Goal: Task Accomplishment & Management: Manage account settings

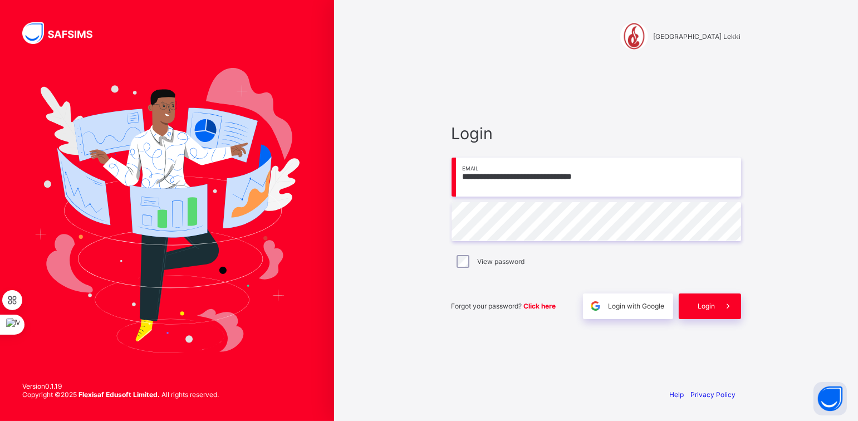
click at [510, 179] on input "**********" at bounding box center [597, 177] width 290 height 39
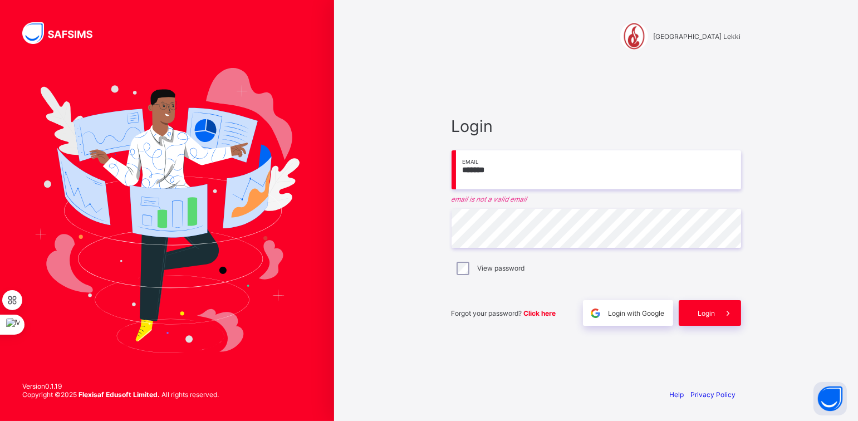
type input "**********"
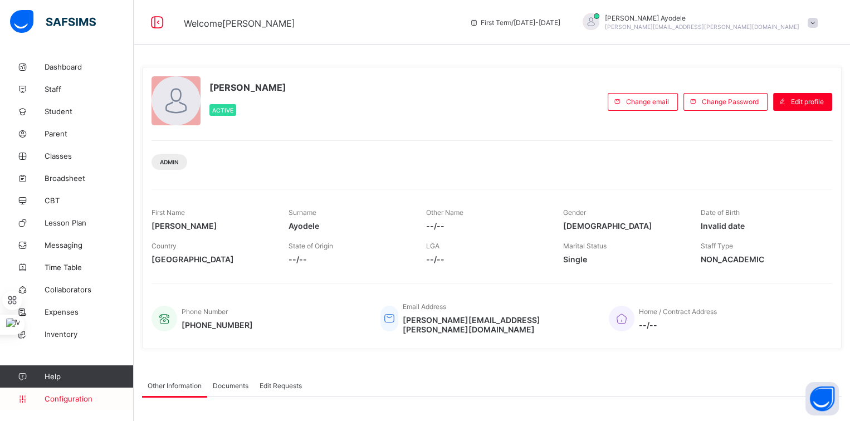
click at [62, 399] on span "Configuration" at bounding box center [89, 398] width 89 height 9
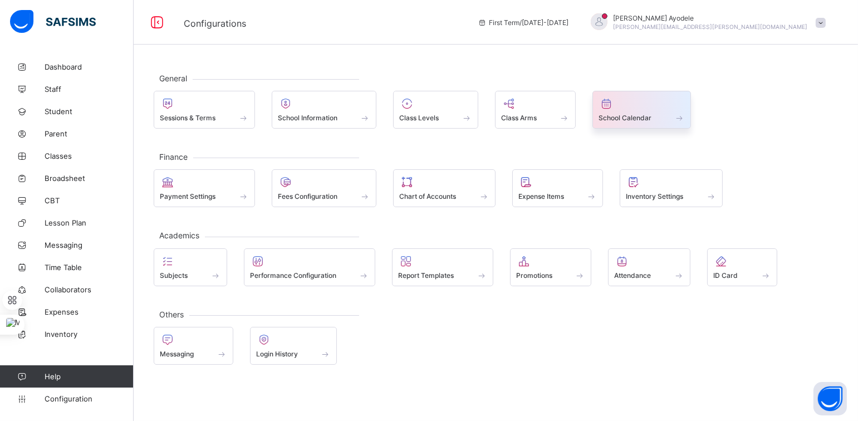
click at [612, 123] on div "School Calendar" at bounding box center [642, 117] width 86 height 9
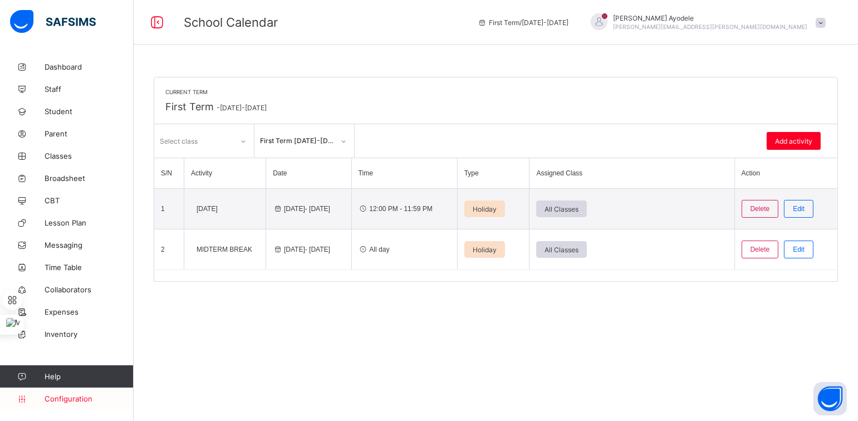
click at [62, 397] on span "Configuration" at bounding box center [89, 398] width 89 height 9
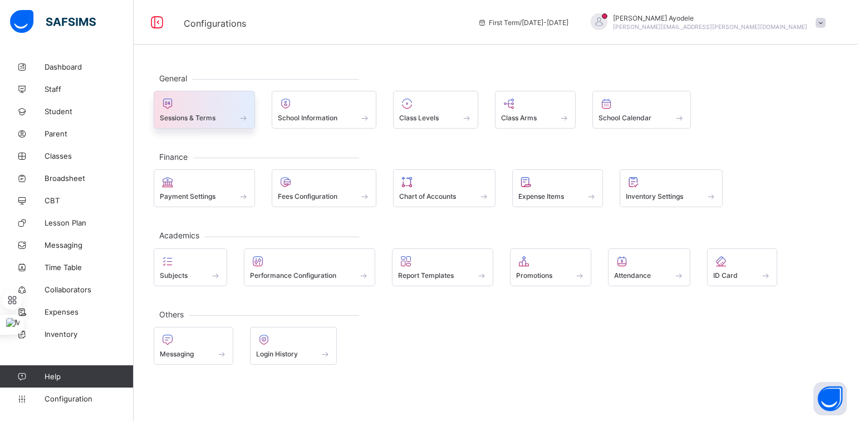
click at [215, 118] on span "Sessions & Terms" at bounding box center [188, 118] width 56 height 8
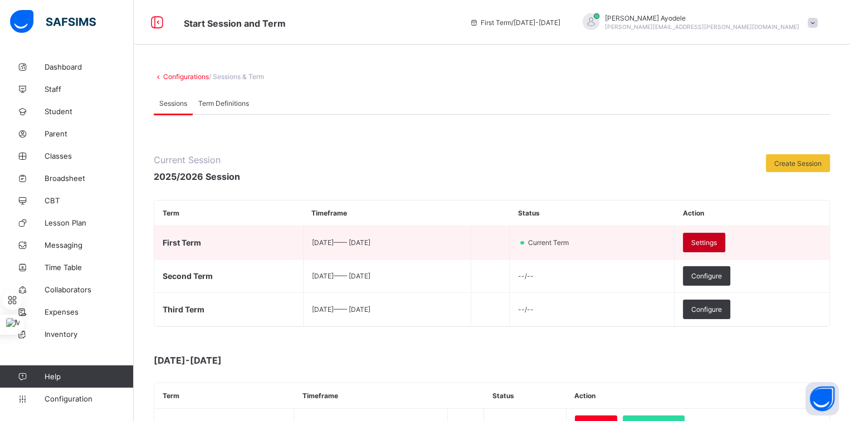
click at [711, 243] on div "Settings" at bounding box center [704, 242] width 42 height 19
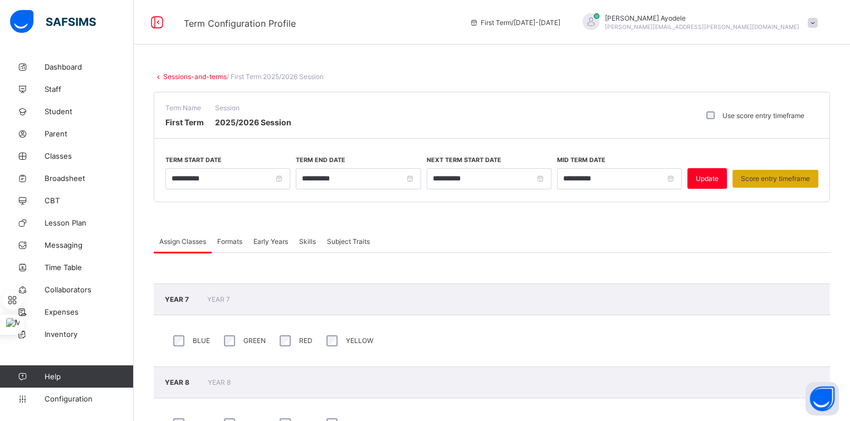
click at [749, 174] on span "Score entry timeframe" at bounding box center [775, 178] width 69 height 8
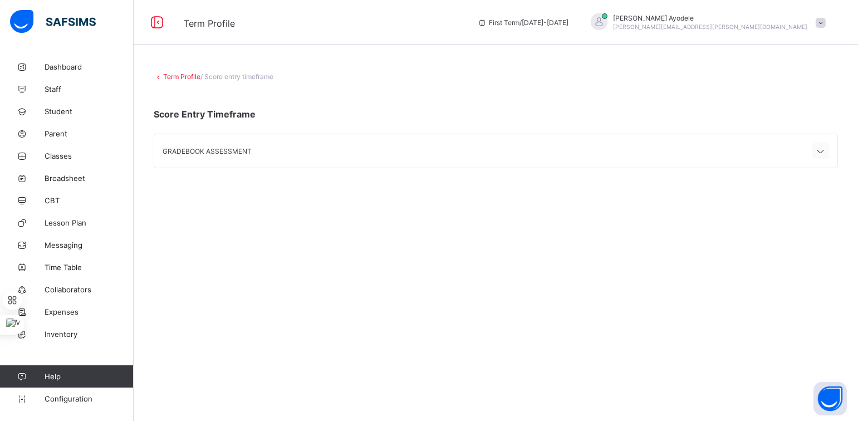
click at [820, 154] on icon at bounding box center [820, 151] width 13 height 11
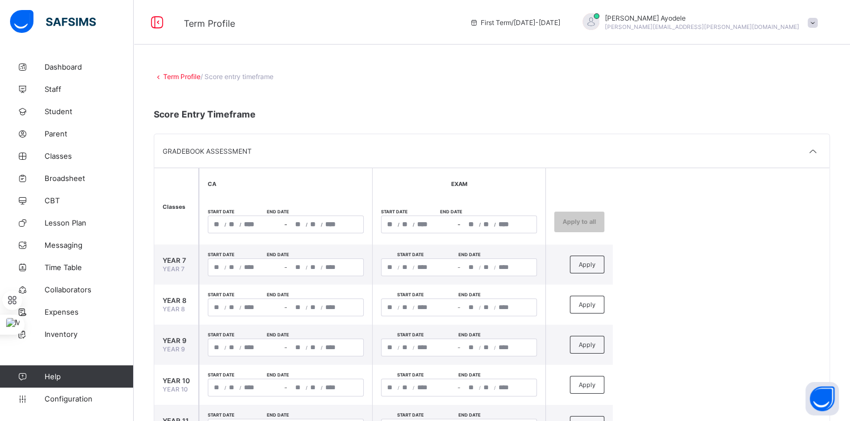
click at [194, 74] on link "Term Profile" at bounding box center [181, 76] width 37 height 8
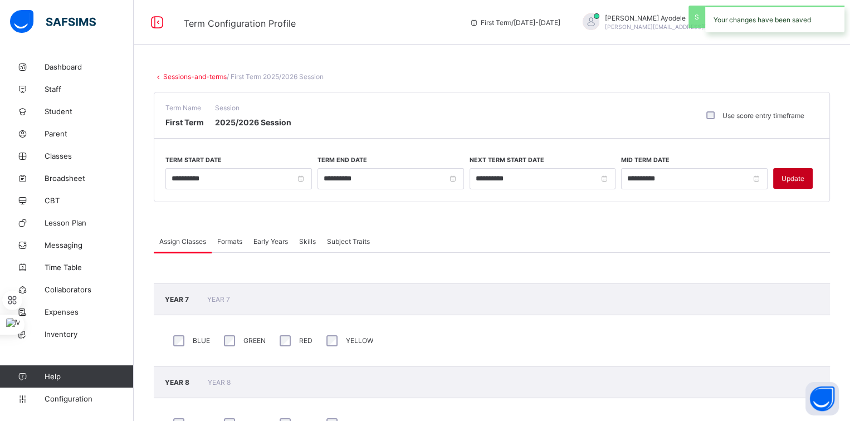
click at [798, 183] on div "Update" at bounding box center [793, 178] width 40 height 21
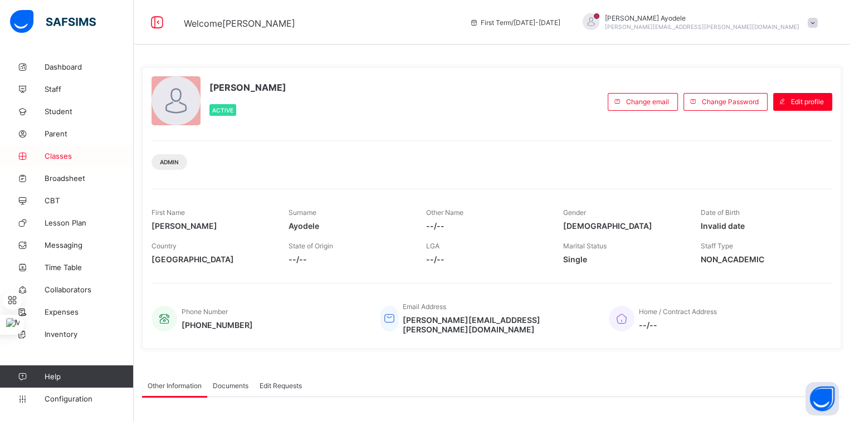
click at [76, 154] on span "Classes" at bounding box center [89, 156] width 89 height 9
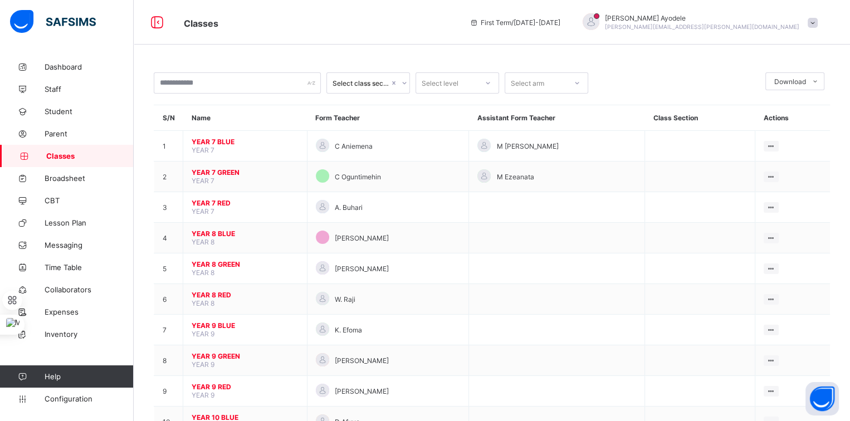
click at [818, 22] on span at bounding box center [813, 23] width 10 height 10
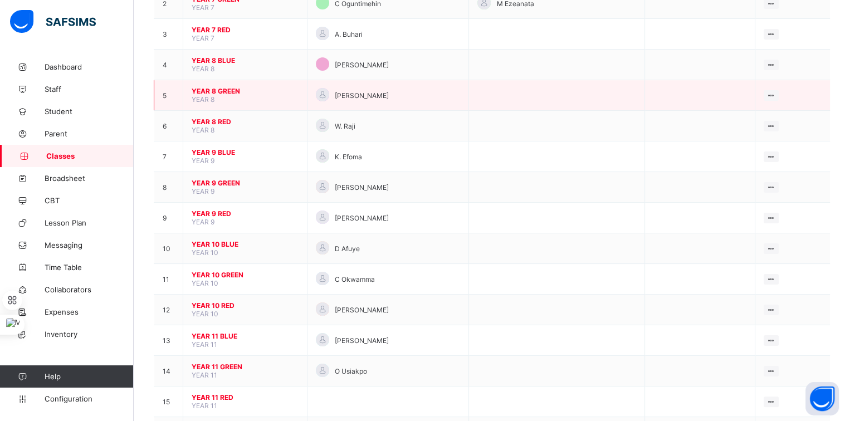
scroll to position [247, 0]
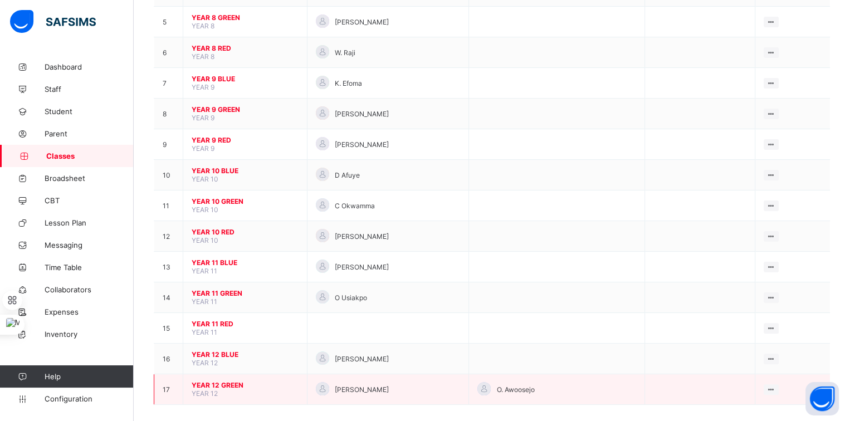
click at [224, 381] on span "YEAR 12 GREEN" at bounding box center [245, 385] width 107 height 8
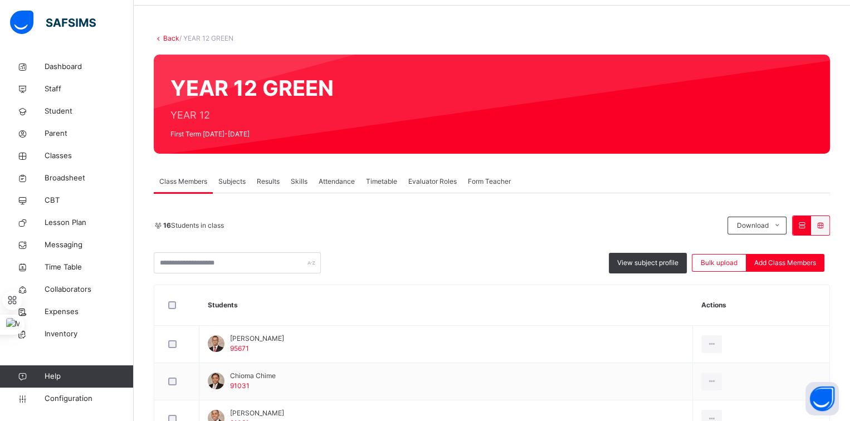
scroll to position [39, 0]
click at [480, 188] on div "Form Teacher" at bounding box center [489, 181] width 54 height 22
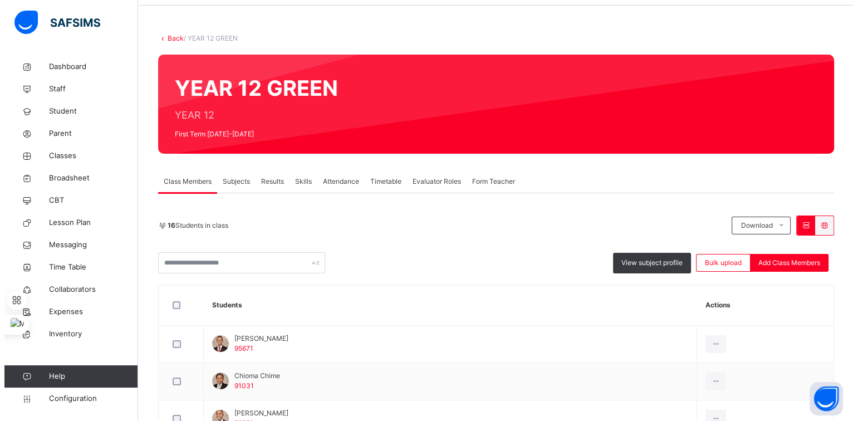
scroll to position [17, 0]
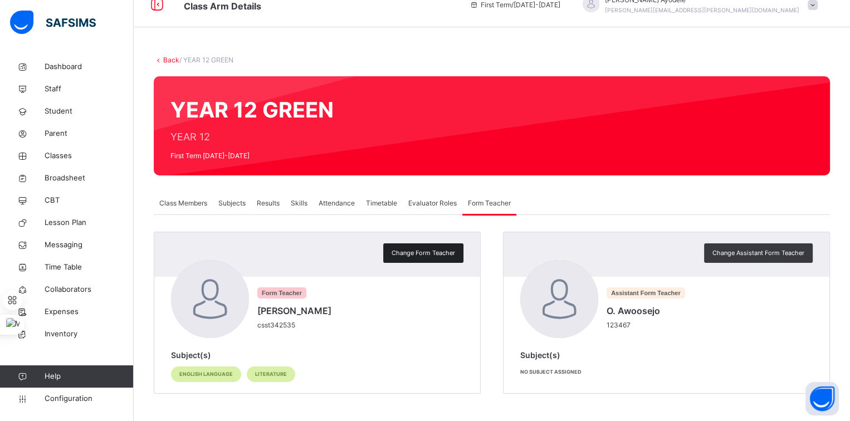
click at [447, 253] on span "Change Form Teacher" at bounding box center [423, 252] width 63 height 9
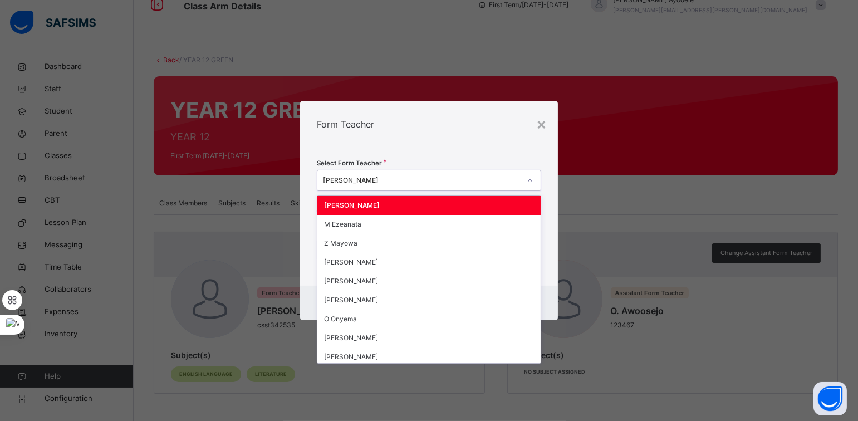
click at [413, 183] on div "[PERSON_NAME]" at bounding box center [421, 180] width 197 height 10
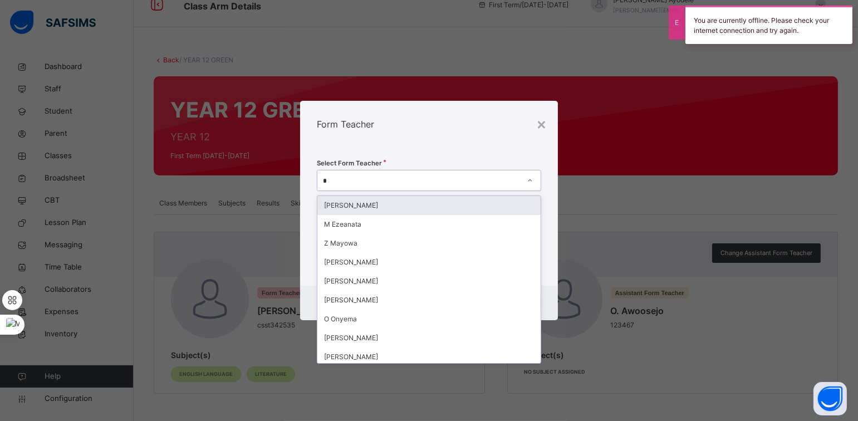
type input "**"
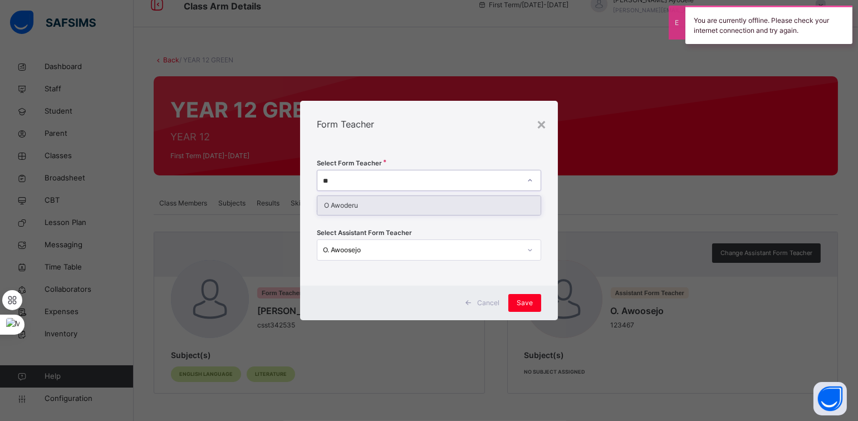
click at [402, 199] on div "O Awoderu" at bounding box center [428, 205] width 223 height 19
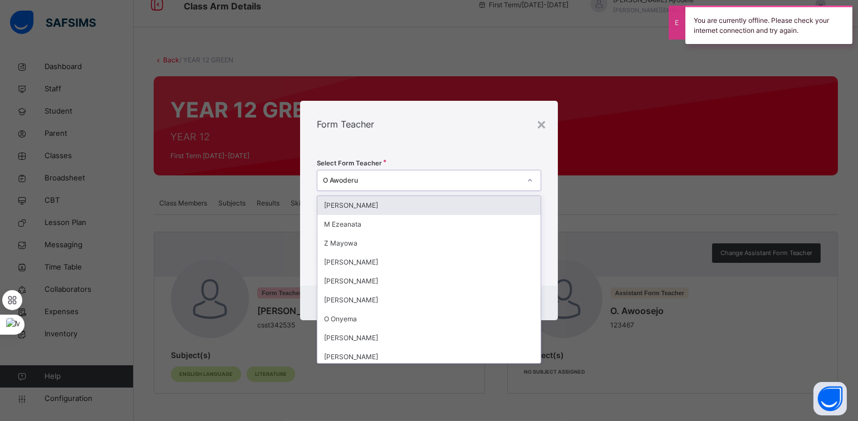
click at [414, 177] on div "O Awoderu" at bounding box center [421, 180] width 197 height 10
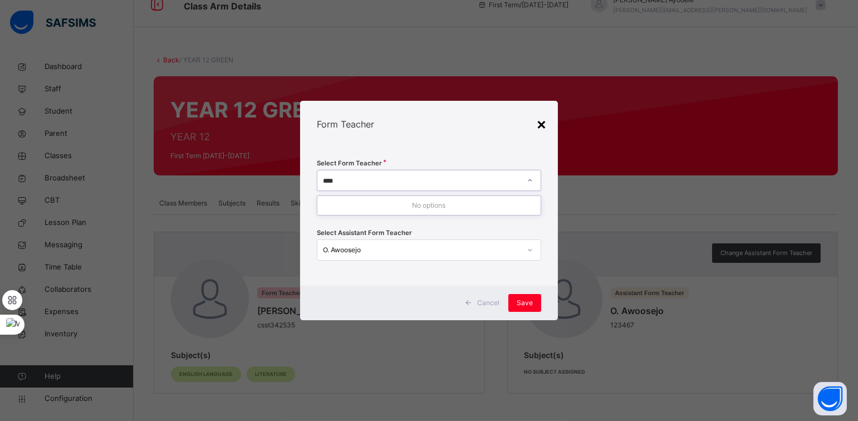
type input "****"
click at [541, 124] on div "×" at bounding box center [541, 123] width 11 height 23
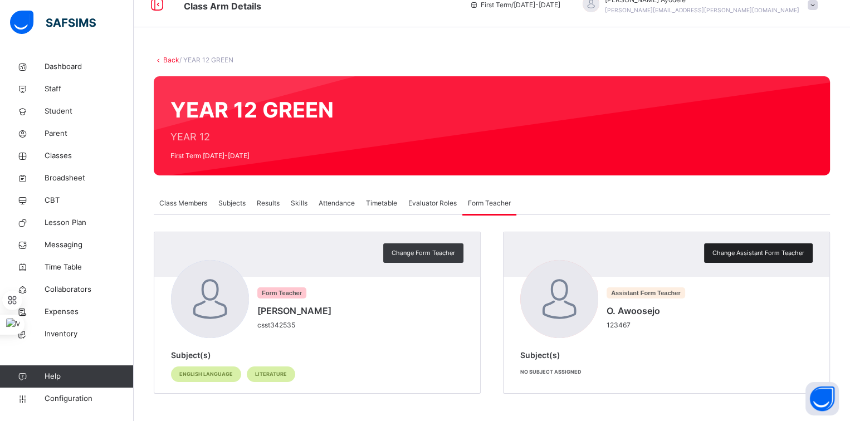
click at [731, 253] on span "Change Assistant Form Teacher" at bounding box center [758, 252] width 92 height 9
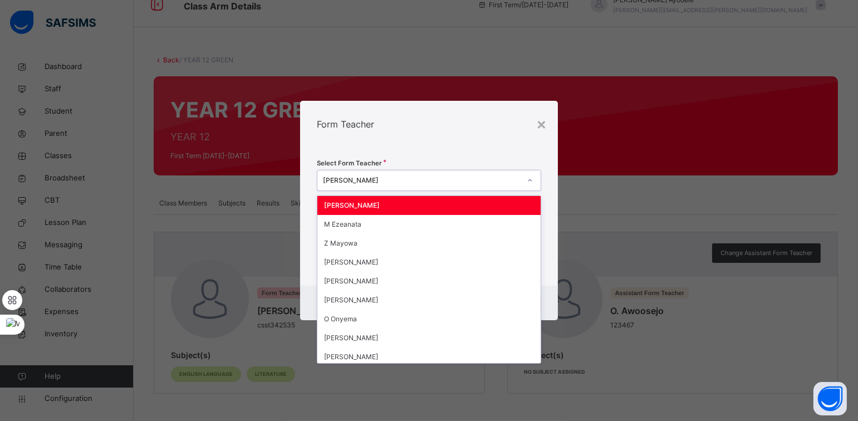
click at [524, 183] on div at bounding box center [530, 181] width 19 height 18
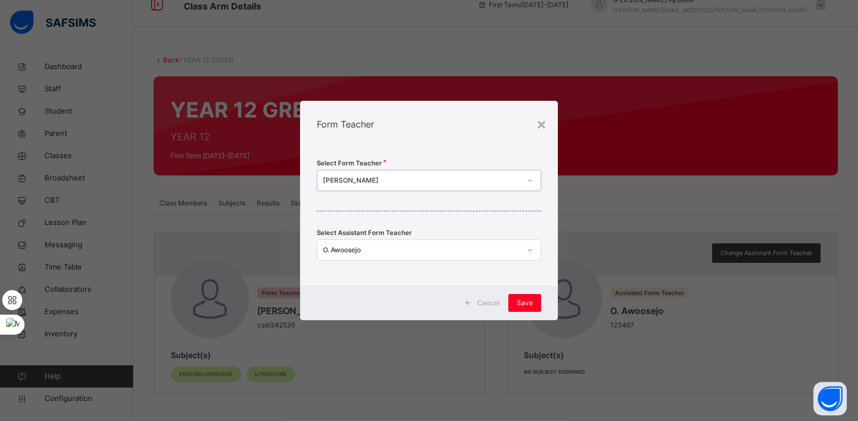
click at [522, 180] on div at bounding box center [530, 181] width 19 height 18
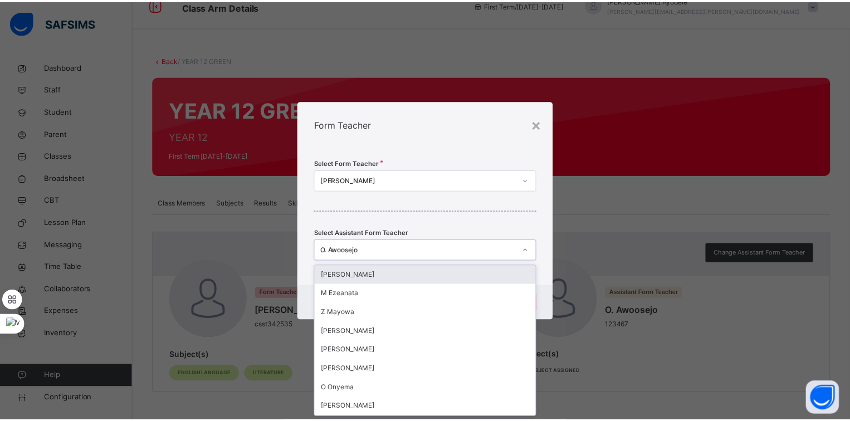
scroll to position [0, 0]
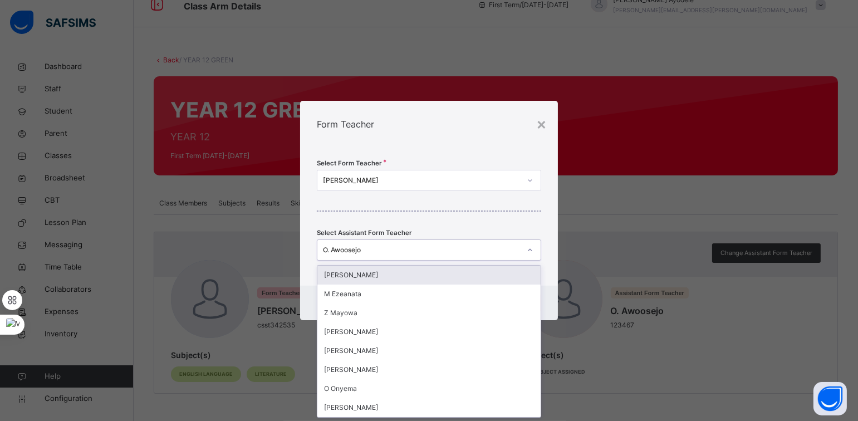
click at [462, 257] on div "O. Awoosejo" at bounding box center [418, 250] width 202 height 17
click at [438, 270] on div "[PERSON_NAME]" at bounding box center [428, 275] width 223 height 19
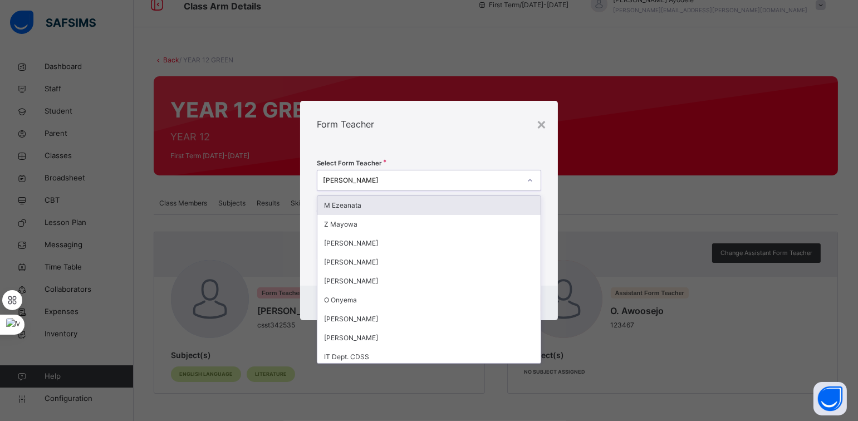
click at [442, 184] on div "[PERSON_NAME]" at bounding box center [421, 180] width 197 height 10
type input "**"
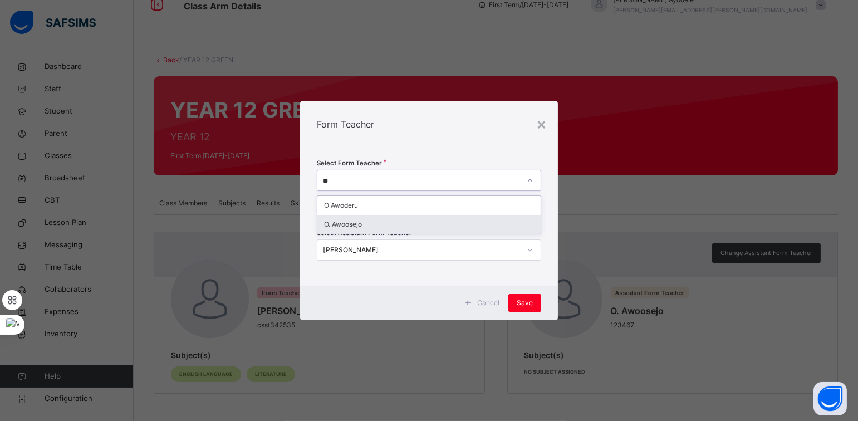
click at [402, 223] on div "O. Awoosejo" at bounding box center [428, 224] width 223 height 19
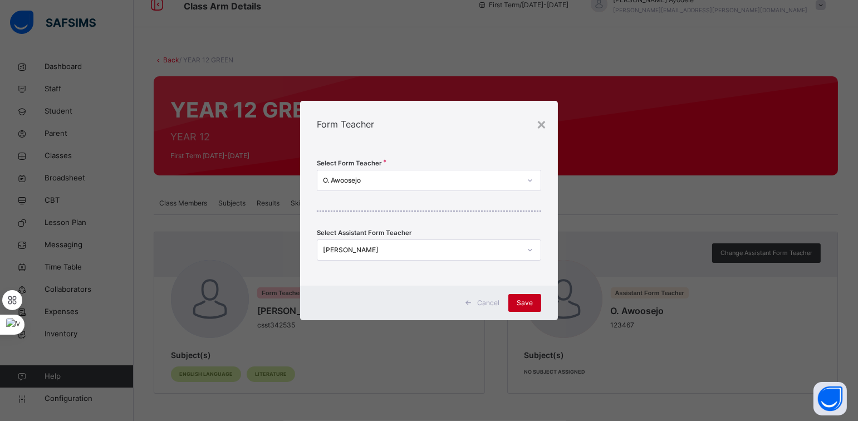
click at [524, 300] on span "Save" at bounding box center [525, 303] width 16 height 10
click at [525, 301] on div "Save" at bounding box center [525, 303] width 33 height 18
click at [521, 307] on div "Save" at bounding box center [525, 303] width 33 height 18
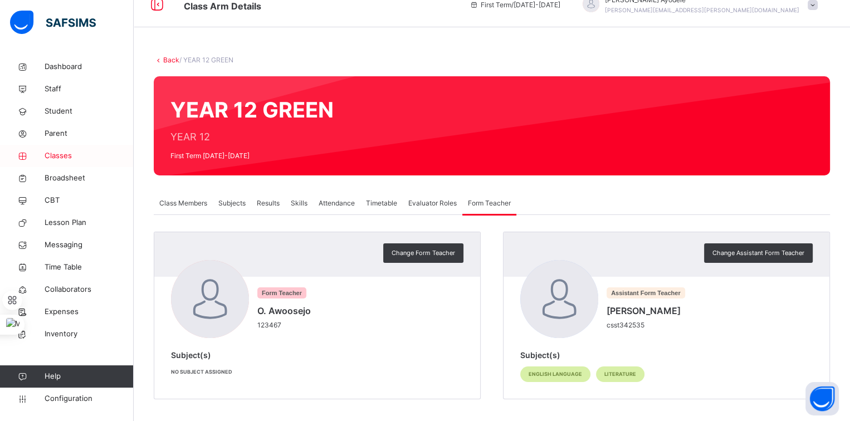
click at [53, 145] on link "Classes" at bounding box center [67, 156] width 134 height 22
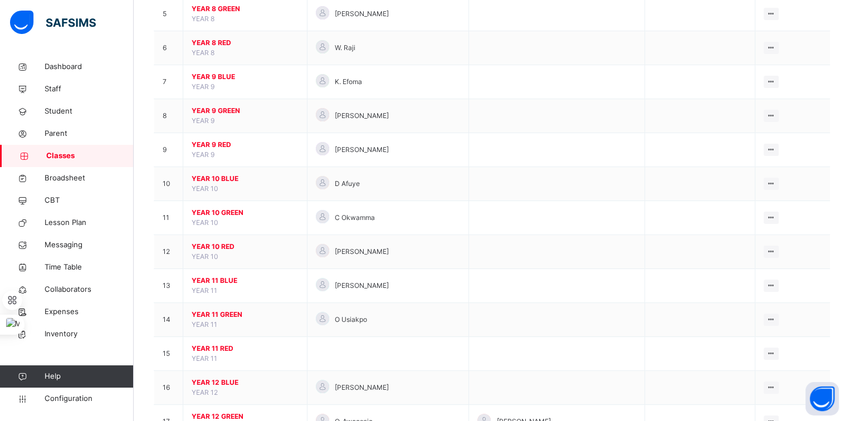
scroll to position [272, 0]
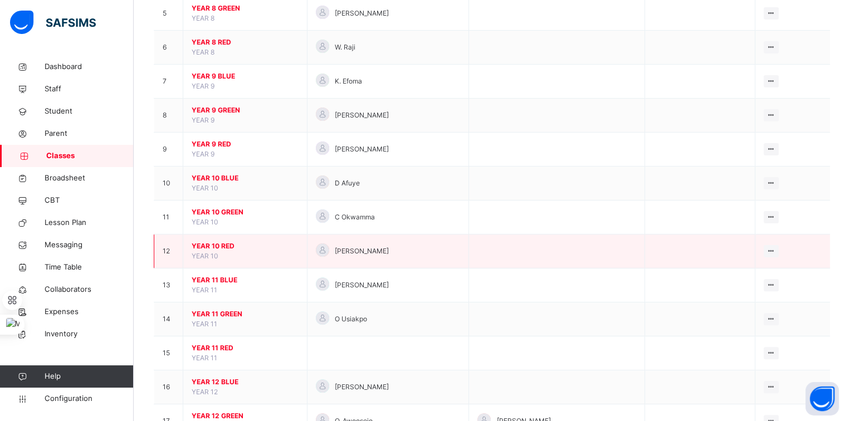
click at [226, 247] on span "YEAR 10 RED" at bounding box center [245, 246] width 107 height 10
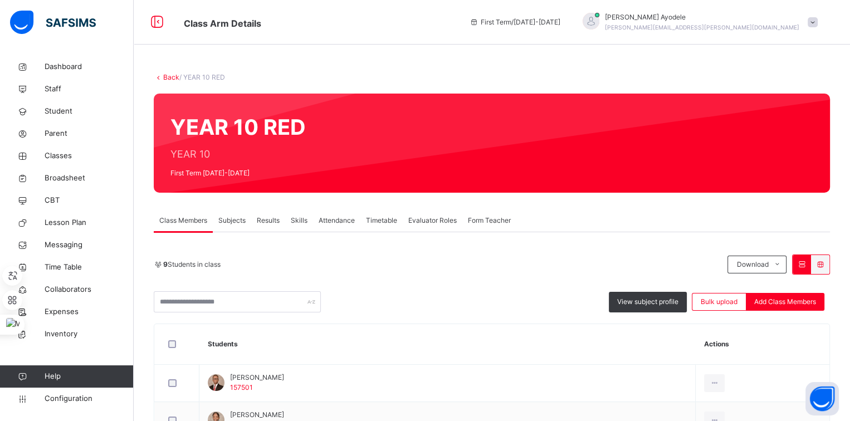
click at [169, 74] on link "Back" at bounding box center [171, 77] width 16 height 8
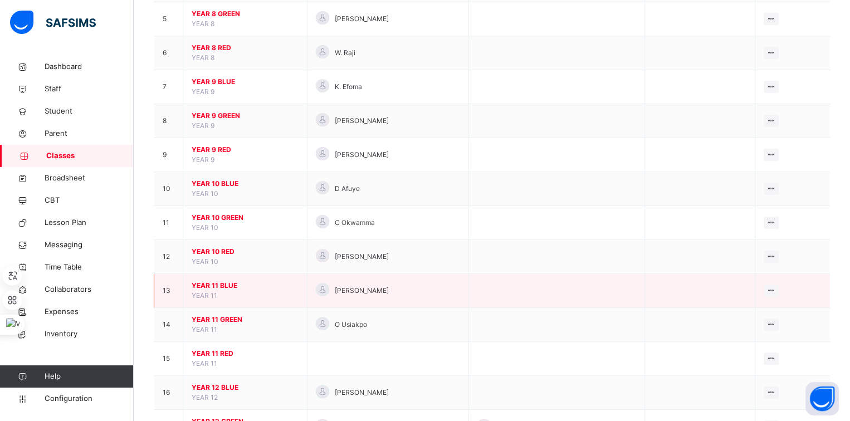
scroll to position [270, 0]
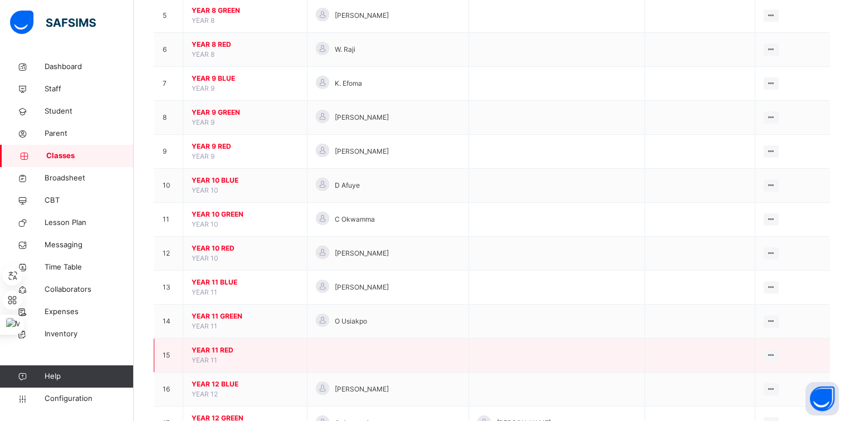
click at [210, 348] on span "YEAR 11 RED" at bounding box center [245, 350] width 107 height 10
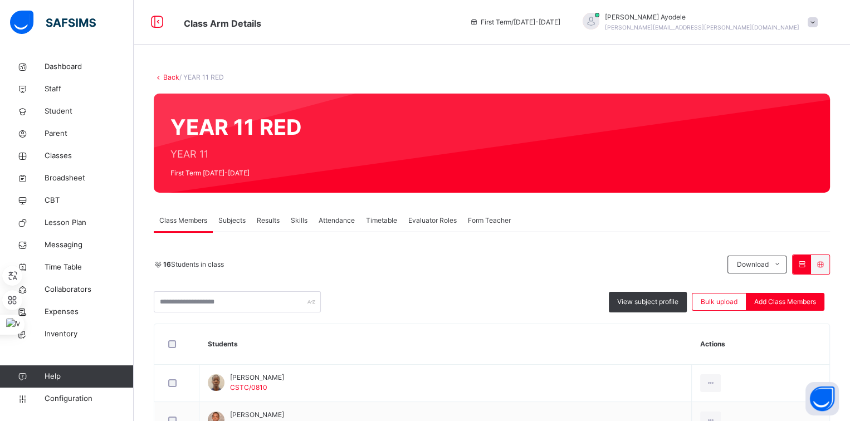
click at [225, 226] on div "Subjects" at bounding box center [232, 220] width 38 height 22
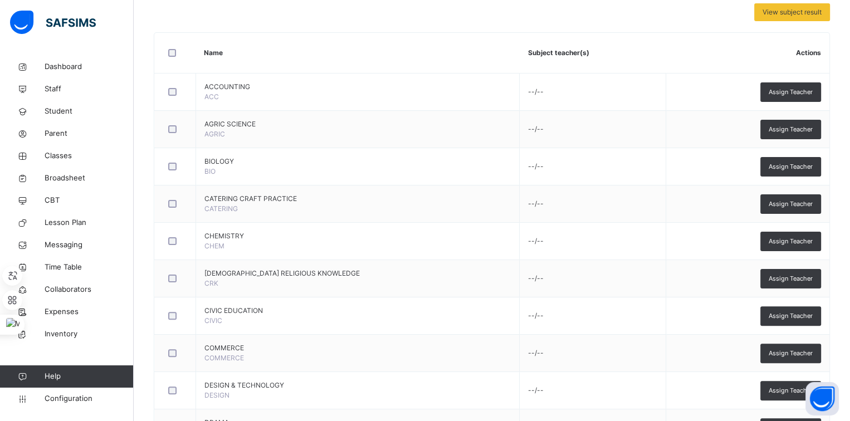
scroll to position [245, 0]
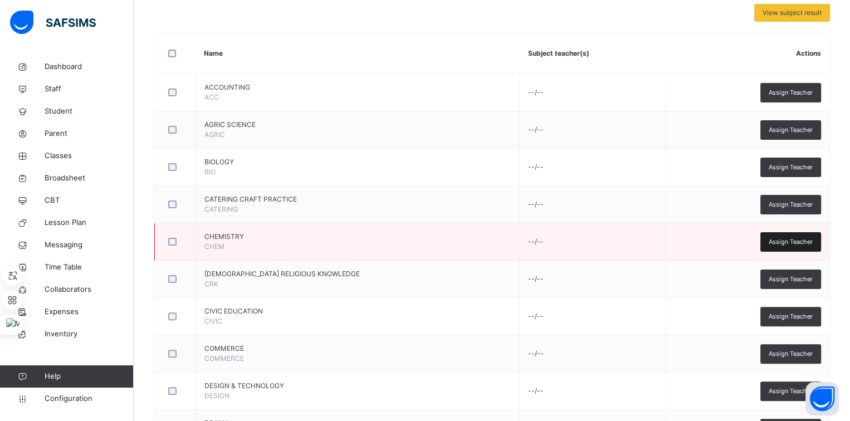
click at [778, 246] on div "Assign Teacher" at bounding box center [790, 241] width 61 height 19
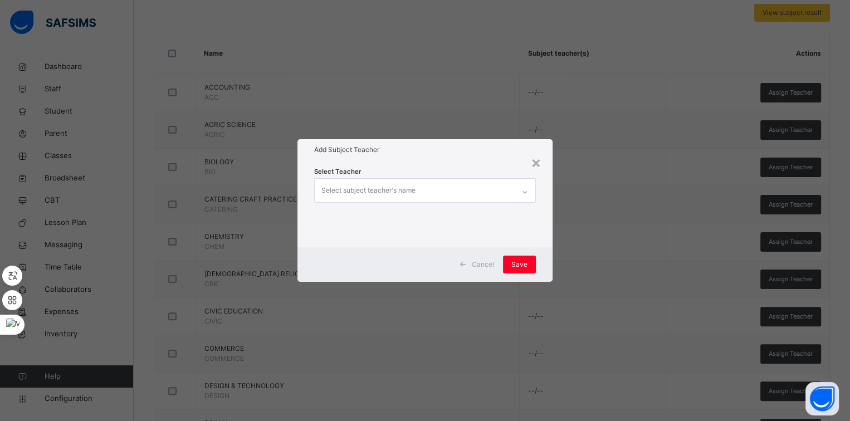
click at [429, 202] on div "Select subject teacher's name" at bounding box center [425, 190] width 222 height 25
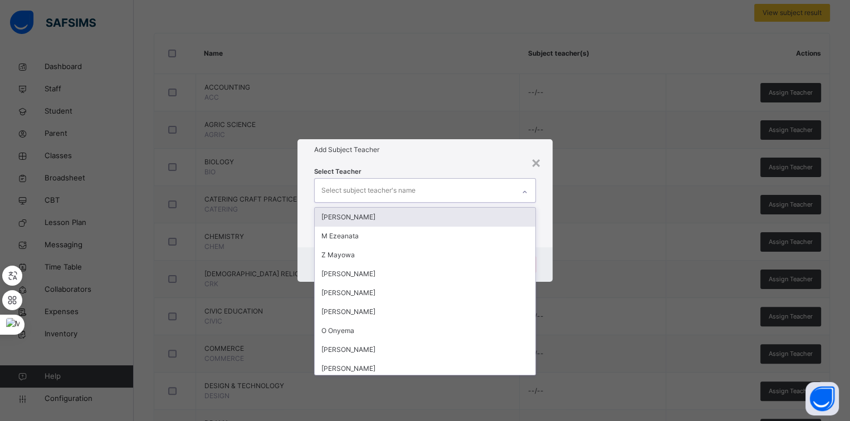
click at [413, 196] on div "Select subject teacher's name" at bounding box center [368, 190] width 94 height 21
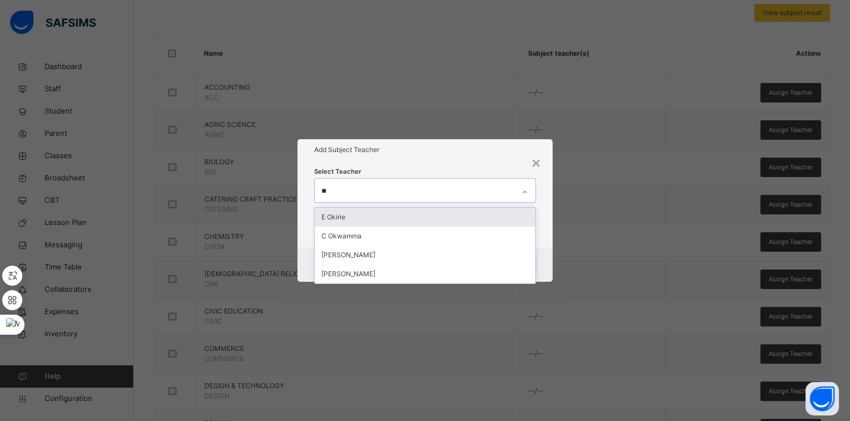
type input "***"
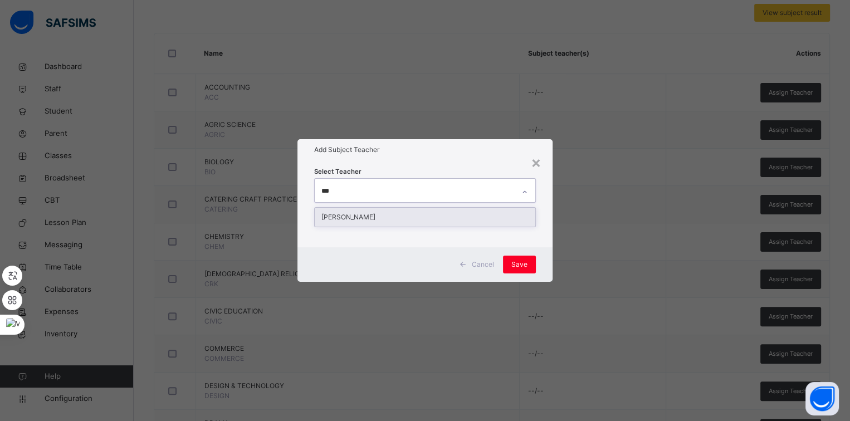
click at [411, 212] on div "[PERSON_NAME]" at bounding box center [425, 217] width 221 height 19
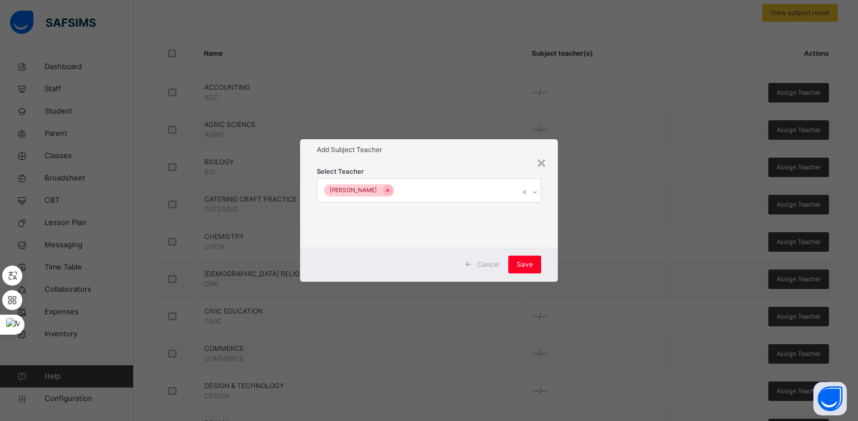
click at [436, 158] on div "Add Subject Teacher" at bounding box center [428, 149] width 257 height 21
click at [521, 261] on span "Save" at bounding box center [525, 265] width 16 height 10
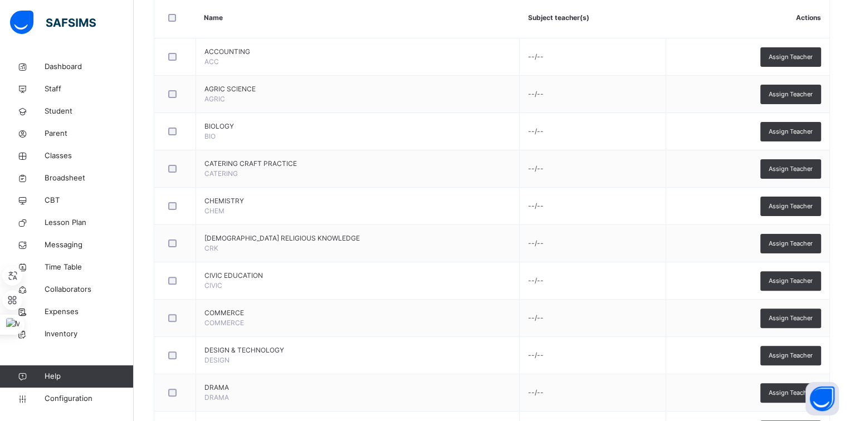
scroll to position [281, 0]
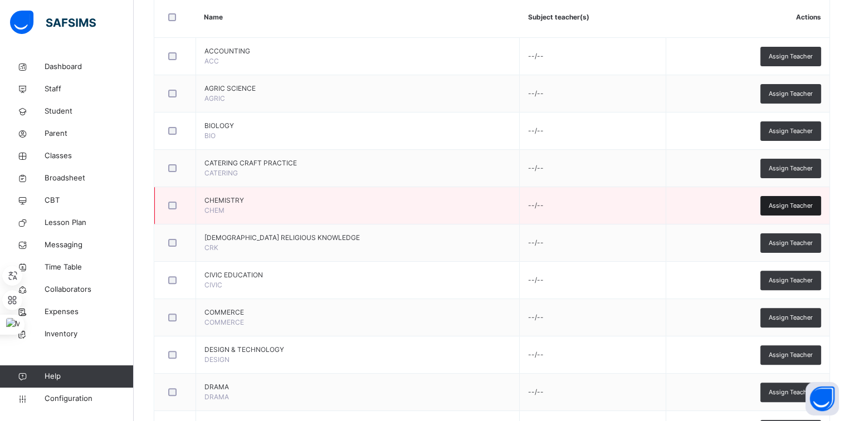
click at [769, 200] on div "Assign Teacher" at bounding box center [790, 205] width 61 height 19
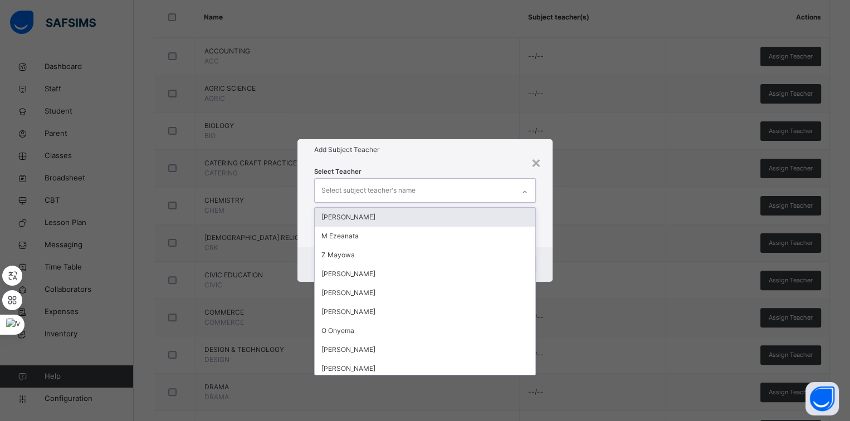
click at [387, 189] on div "Select subject teacher's name" at bounding box center [368, 190] width 94 height 21
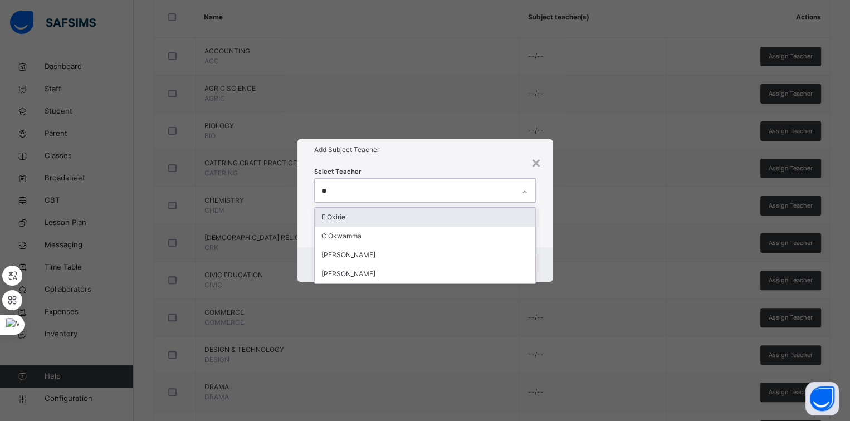
type input "***"
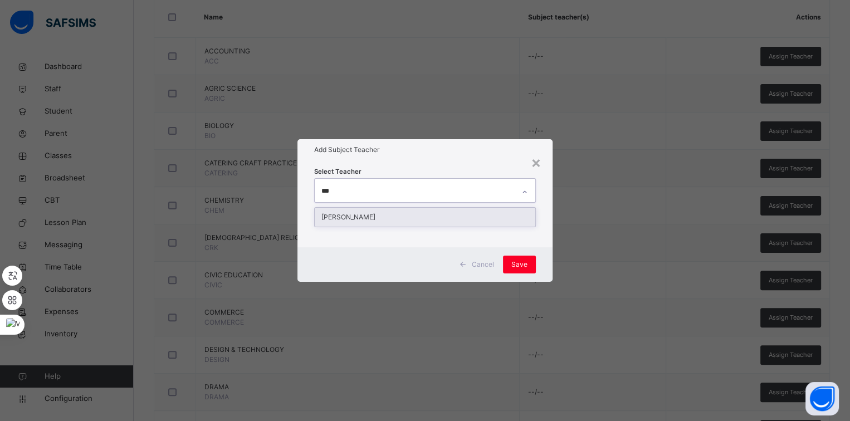
click at [387, 214] on div "[PERSON_NAME]" at bounding box center [425, 217] width 221 height 19
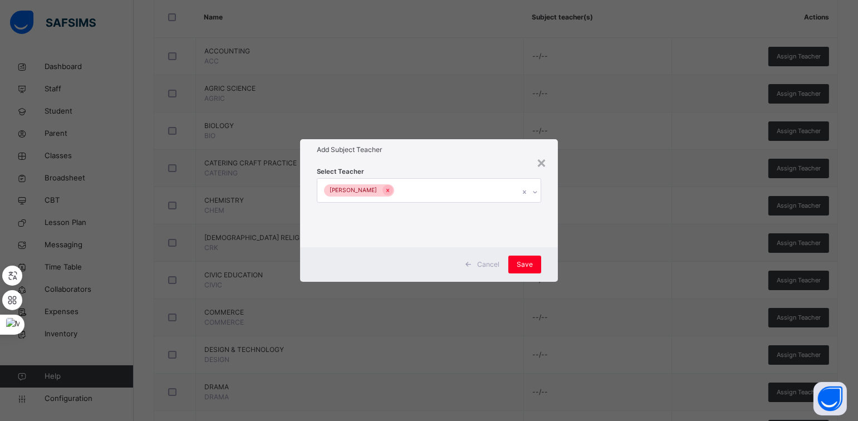
click at [451, 164] on div "Select Teacher V. Okosun" at bounding box center [428, 203] width 257 height 87
click at [527, 267] on span "Save" at bounding box center [525, 265] width 16 height 10
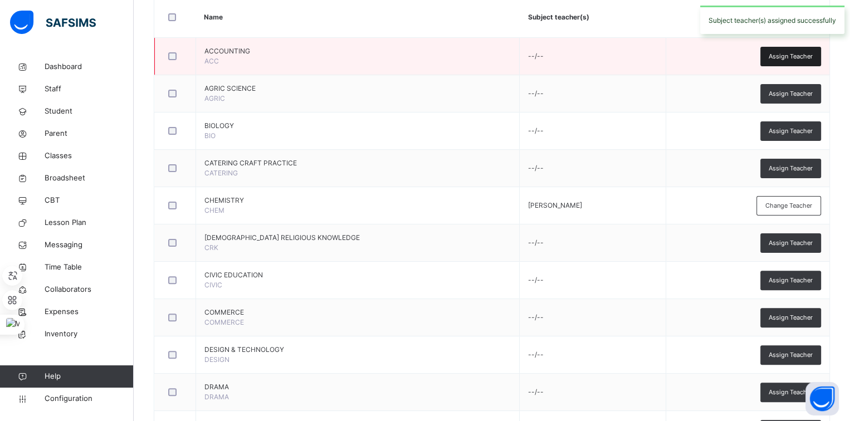
click at [775, 50] on div "Assign Teacher" at bounding box center [790, 56] width 61 height 19
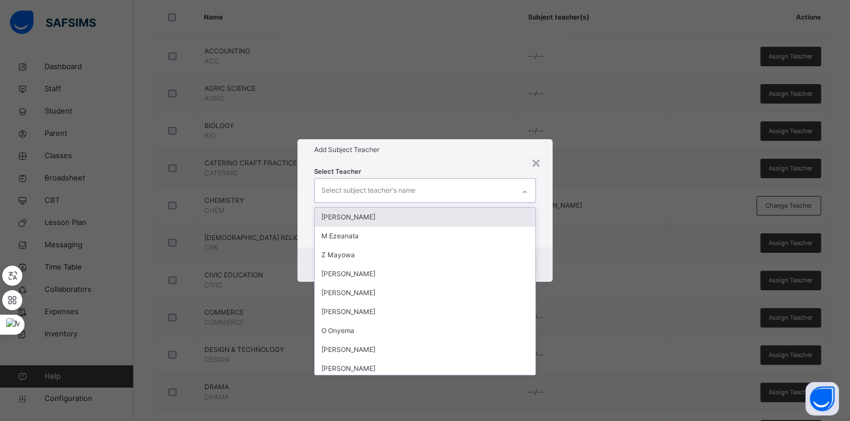
click at [436, 188] on div "Select subject teacher's name" at bounding box center [414, 190] width 199 height 23
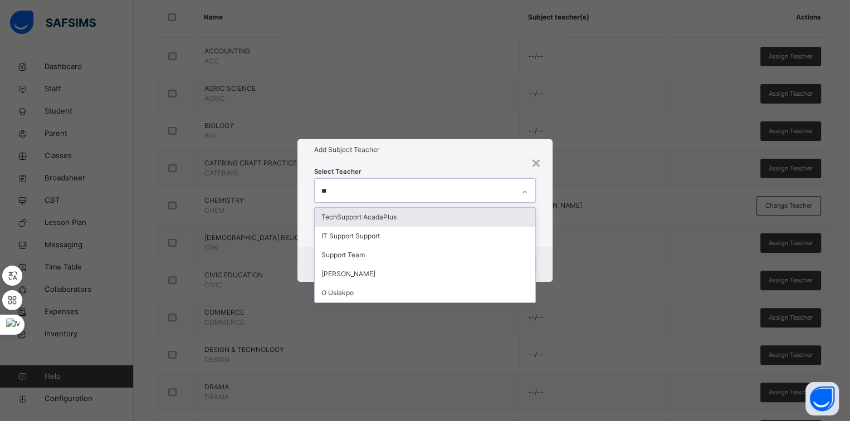
type input "***"
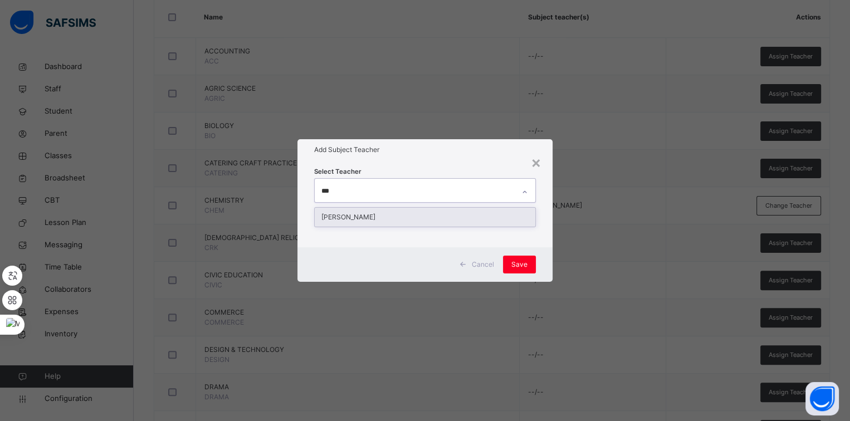
click at [414, 220] on div "[PERSON_NAME]" at bounding box center [425, 217] width 221 height 19
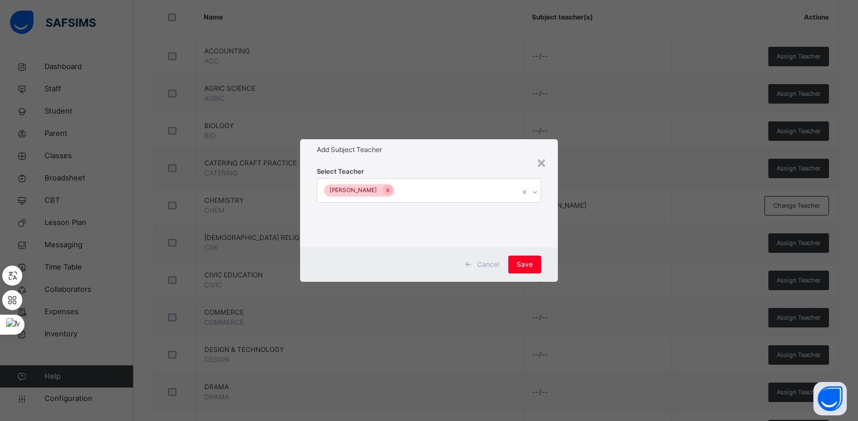
click at [480, 151] on h1 "Add Subject Teacher" at bounding box center [429, 150] width 224 height 10
click at [530, 265] on span "Save" at bounding box center [525, 265] width 16 height 10
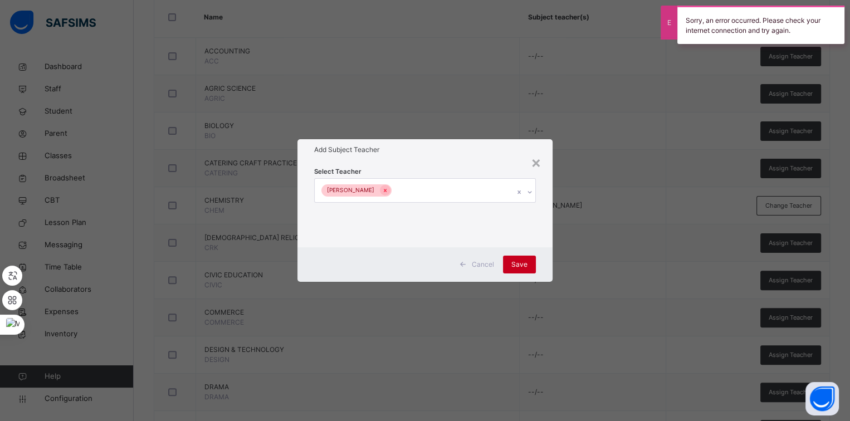
click at [530, 265] on div "Save" at bounding box center [519, 265] width 33 height 18
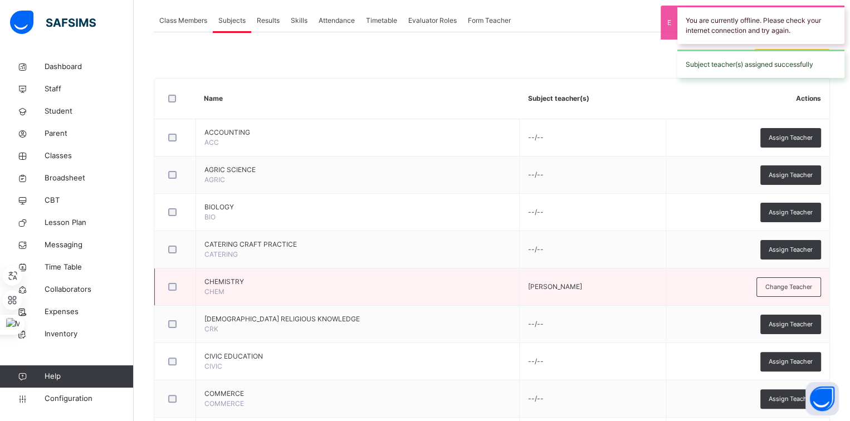
scroll to position [198, 0]
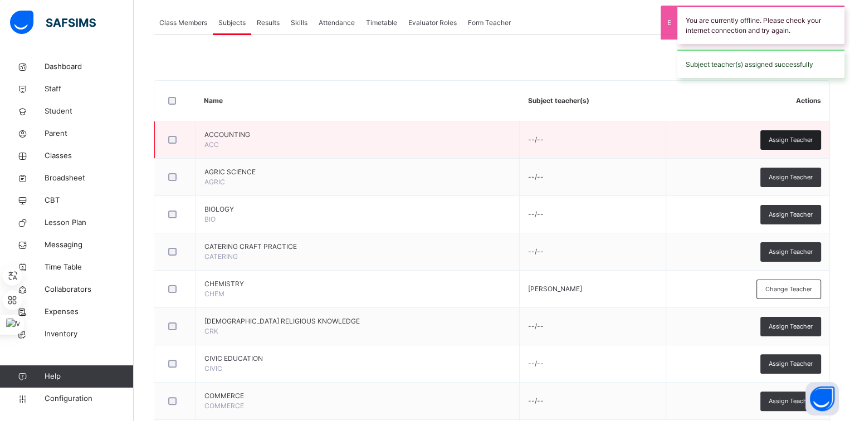
click at [782, 141] on span "Assign Teacher" at bounding box center [791, 139] width 44 height 9
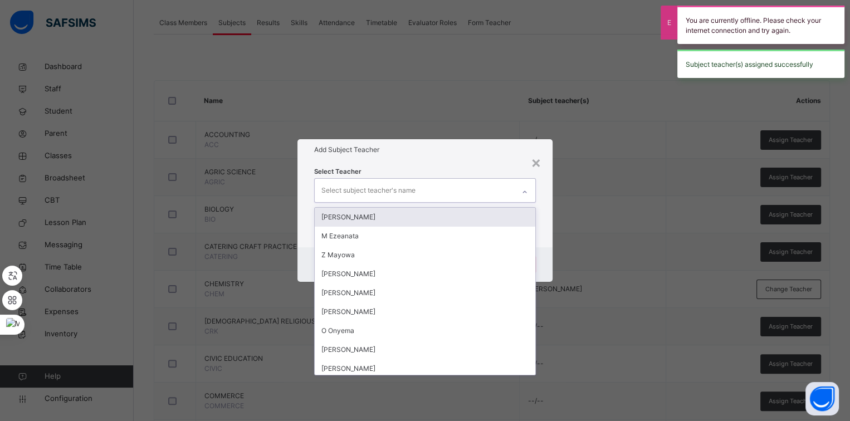
click at [470, 184] on div "Select subject teacher's name" at bounding box center [414, 190] width 199 height 23
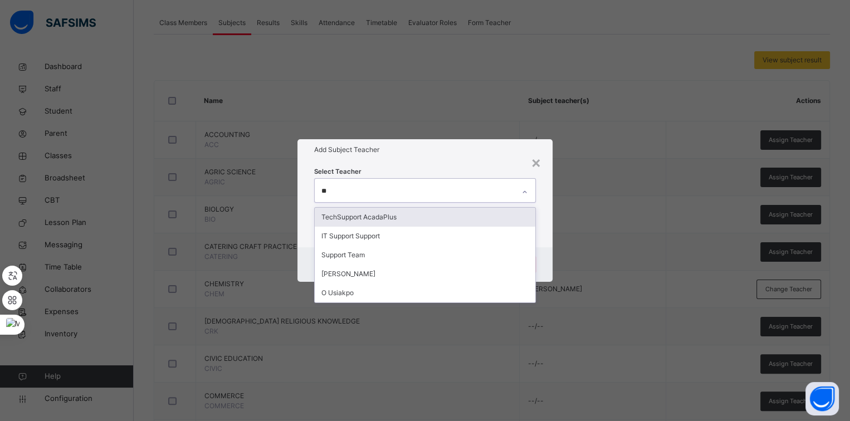
type input "***"
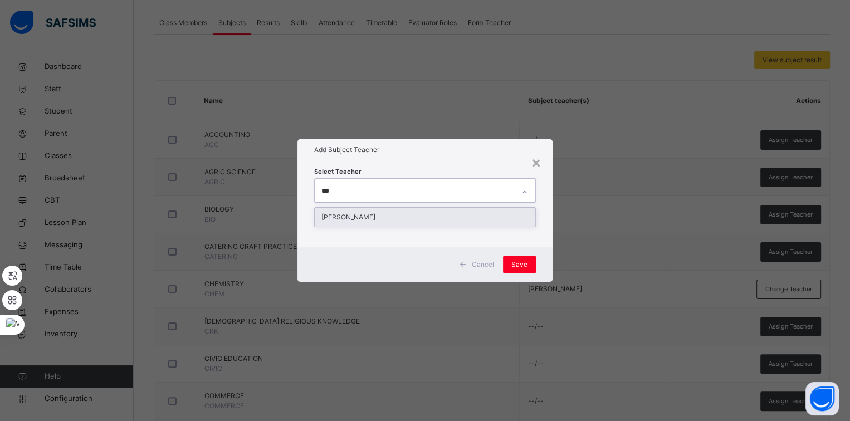
click at [452, 216] on div "[PERSON_NAME]" at bounding box center [425, 217] width 221 height 19
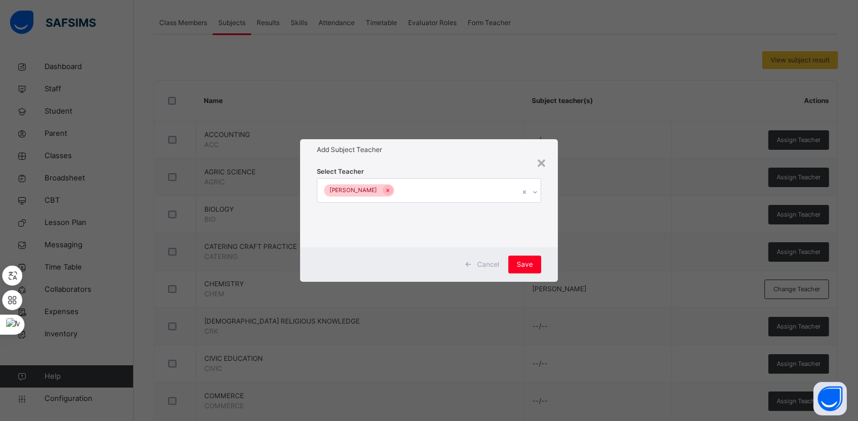
click at [492, 168] on div "Select Teacher O. Popoola" at bounding box center [429, 204] width 224 height 76
click at [540, 261] on div "Save" at bounding box center [525, 265] width 33 height 18
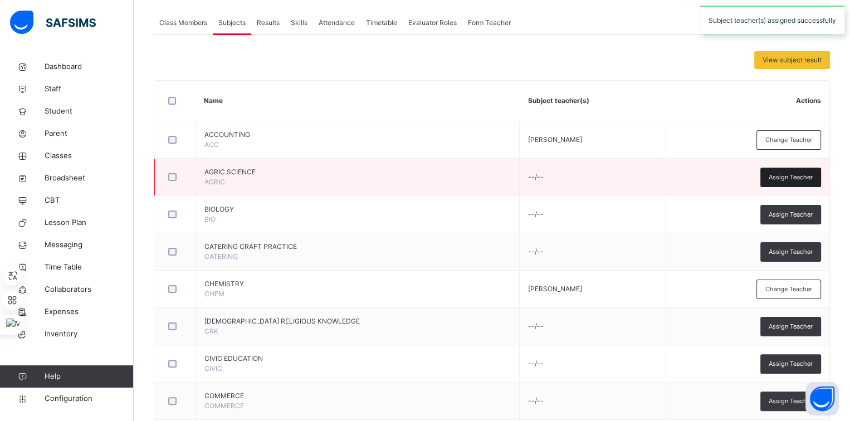
click at [788, 180] on span "Assign Teacher" at bounding box center [791, 177] width 44 height 9
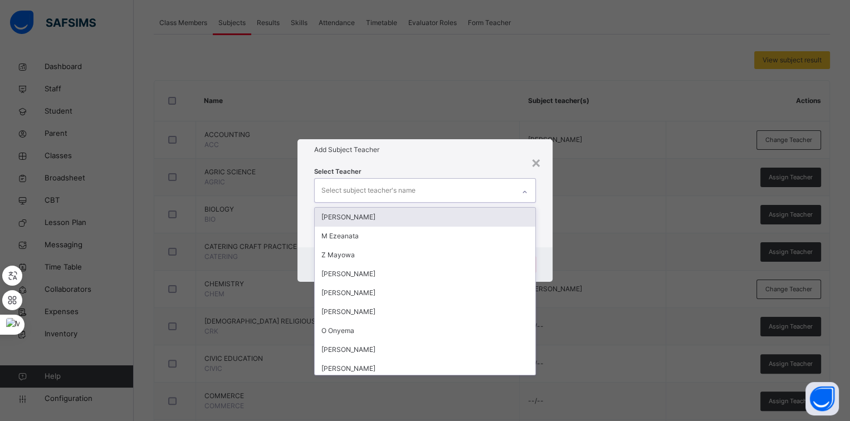
click at [514, 195] on div "Select subject teacher's name" at bounding box center [414, 190] width 199 height 23
type input "**"
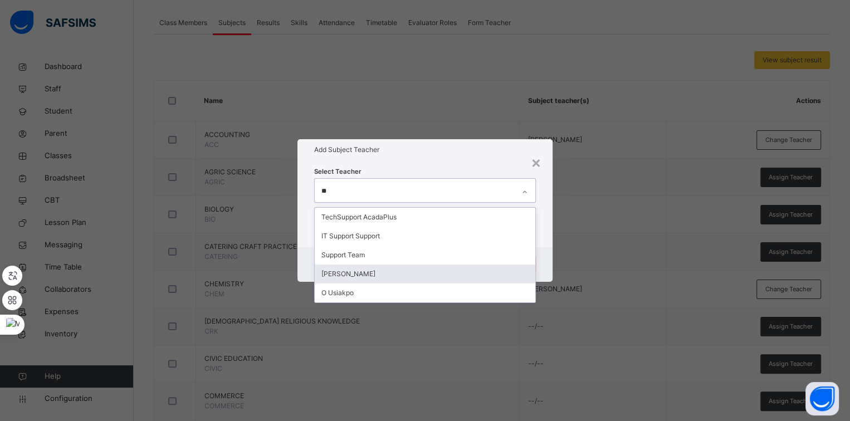
click at [381, 272] on div "[PERSON_NAME]" at bounding box center [425, 274] width 221 height 19
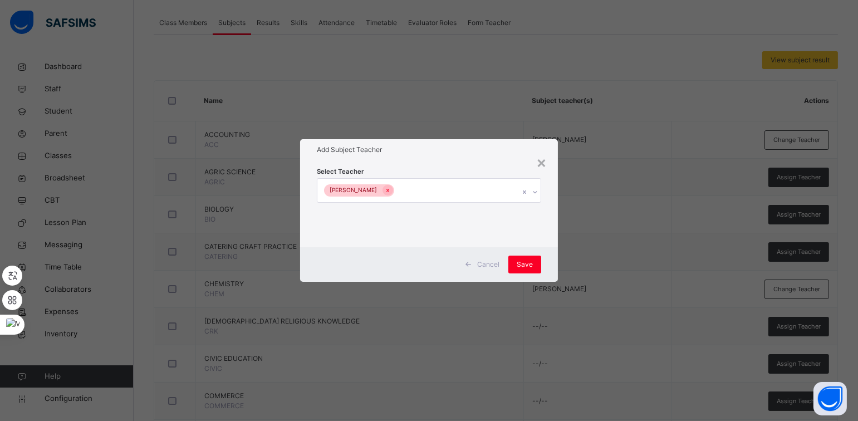
click at [448, 155] on div "Add Subject Teacher" at bounding box center [428, 149] width 257 height 21
click at [526, 266] on span "Save" at bounding box center [525, 265] width 16 height 10
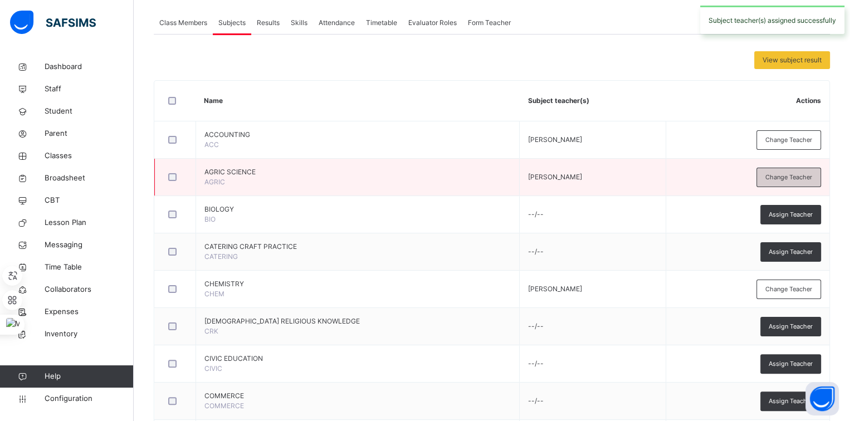
click at [775, 178] on span "Change Teacher" at bounding box center [788, 177] width 47 height 9
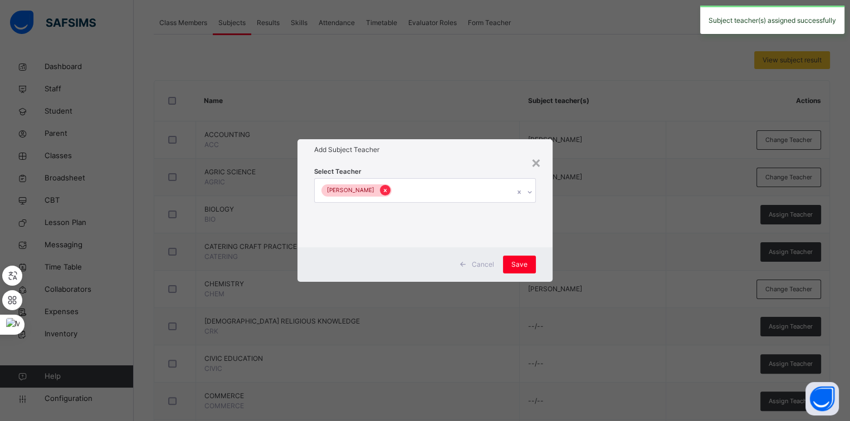
click at [382, 193] on icon at bounding box center [385, 191] width 6 height 8
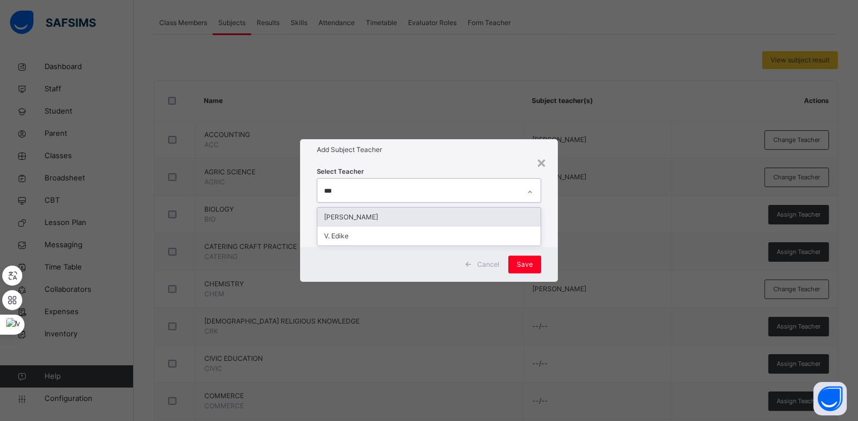
type input "****"
click at [367, 213] on div "V. Edike" at bounding box center [428, 217] width 223 height 19
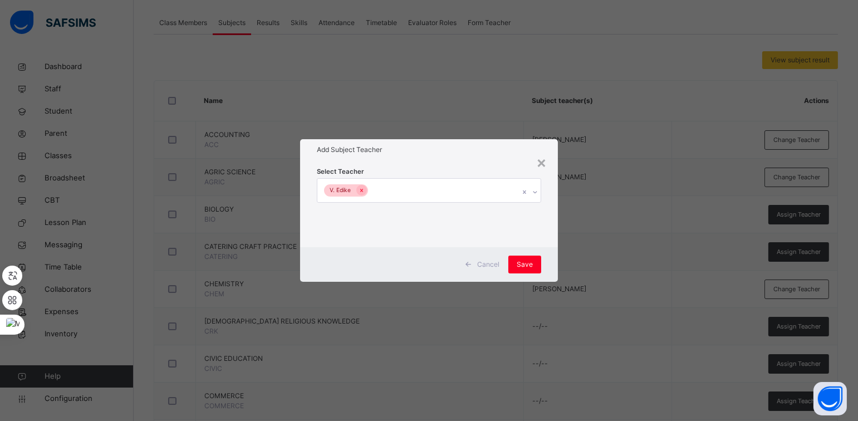
click at [417, 160] on div "Select Teacher V. Edike" at bounding box center [428, 203] width 257 height 87
click at [520, 263] on span "Save" at bounding box center [525, 265] width 16 height 10
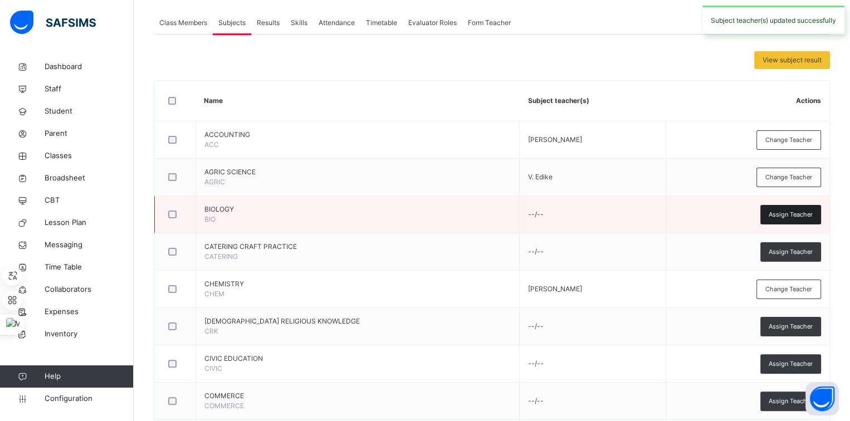
click at [779, 221] on div "Assign Teacher" at bounding box center [790, 214] width 61 height 19
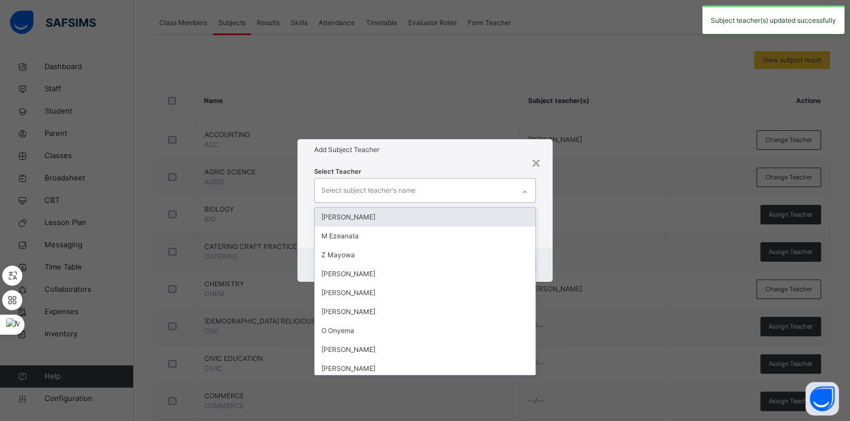
click at [471, 185] on div "Select subject teacher's name" at bounding box center [414, 190] width 199 height 23
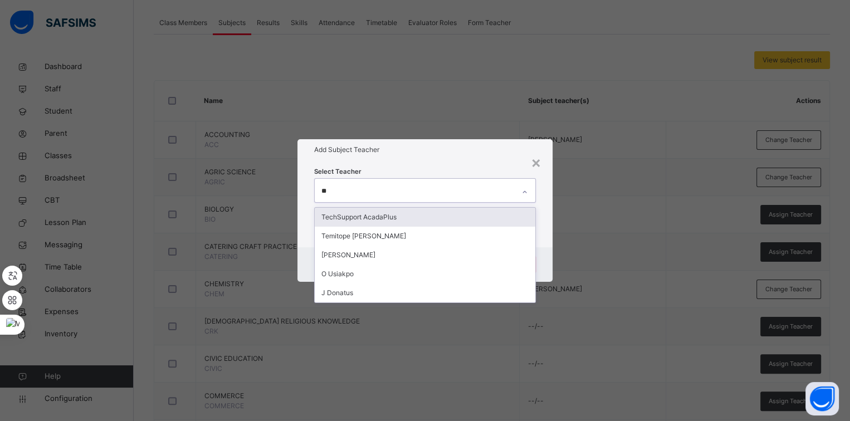
type input "***"
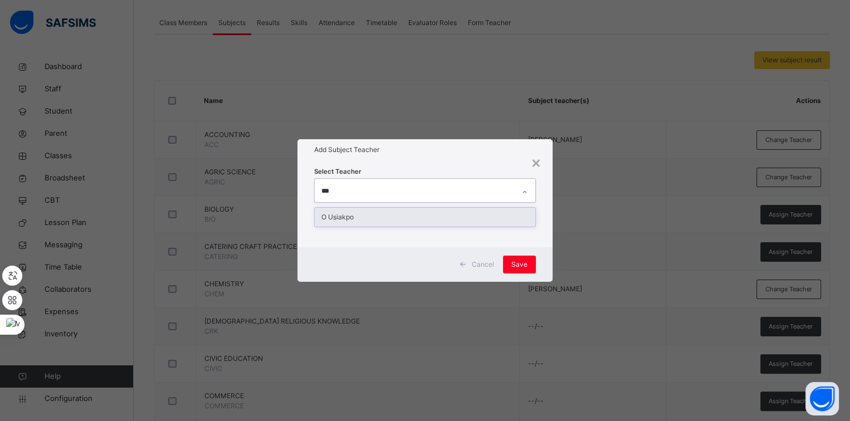
click at [471, 210] on div "O Usiakpo" at bounding box center [425, 217] width 221 height 19
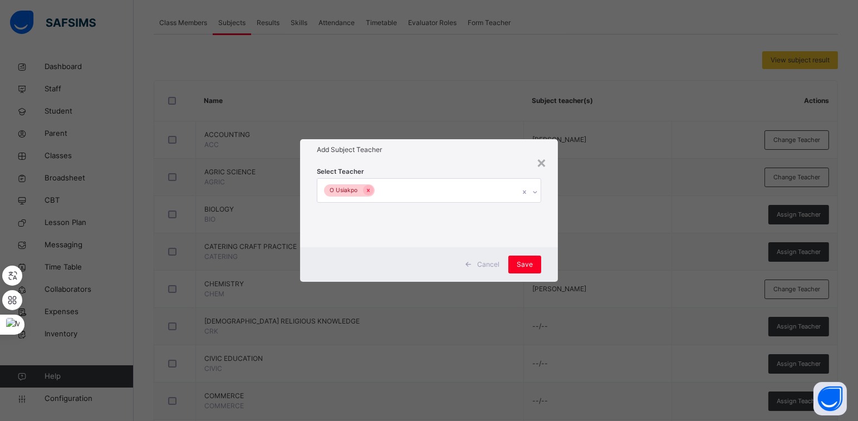
click at [449, 168] on div "Select Teacher O Usiakpo" at bounding box center [429, 204] width 224 height 76
click at [518, 262] on span "Save" at bounding box center [525, 265] width 16 height 10
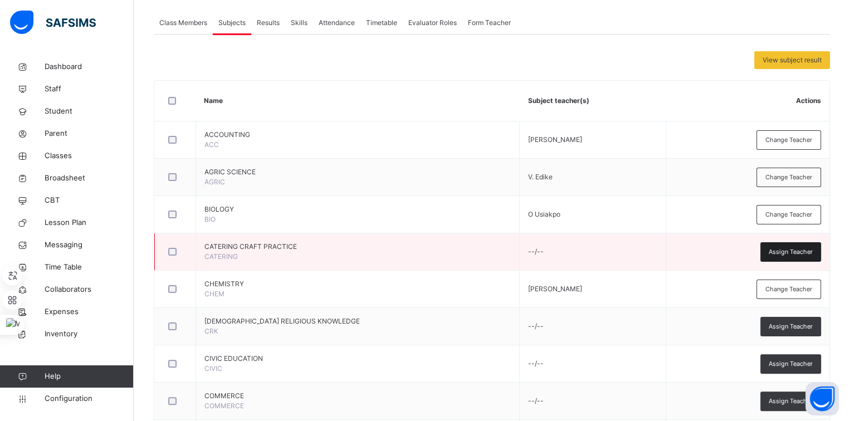
click at [778, 256] on div "Assign Teacher" at bounding box center [790, 251] width 61 height 19
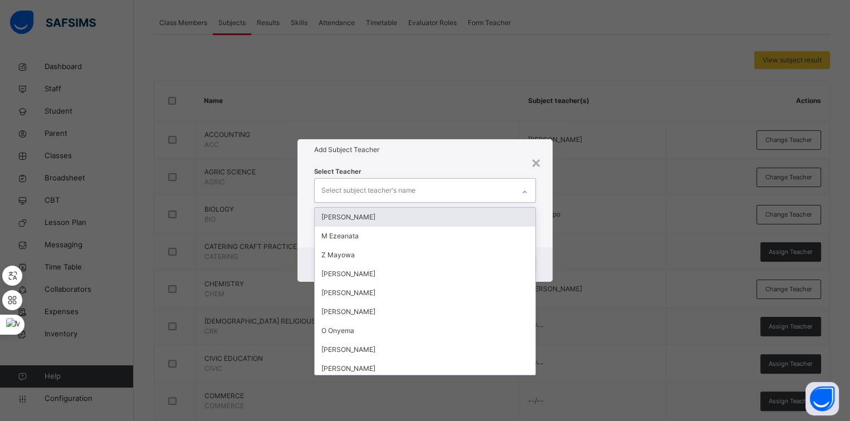
click at [453, 196] on div "Select subject teacher's name" at bounding box center [414, 190] width 199 height 23
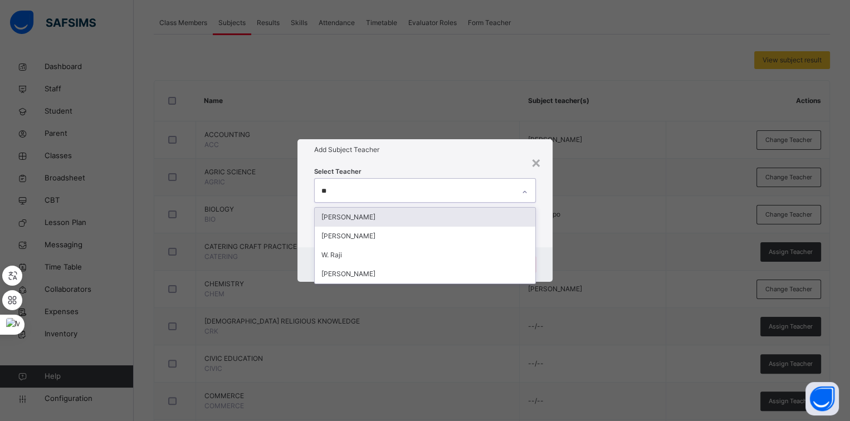
type input "***"
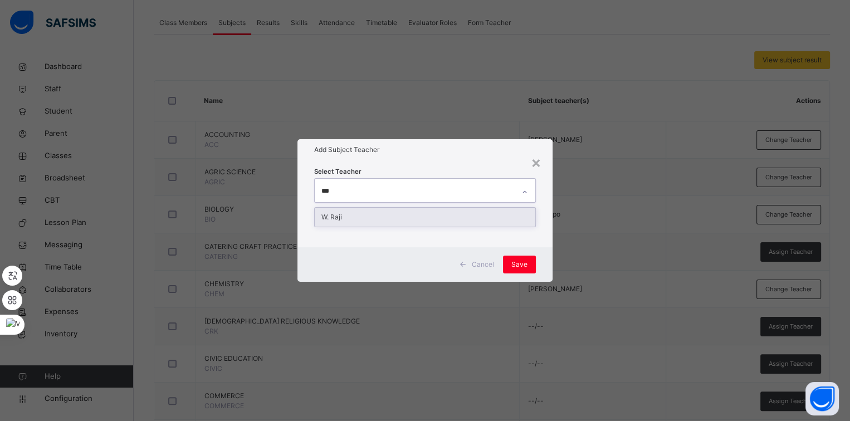
click at [431, 219] on div "W. Raji" at bounding box center [425, 217] width 221 height 19
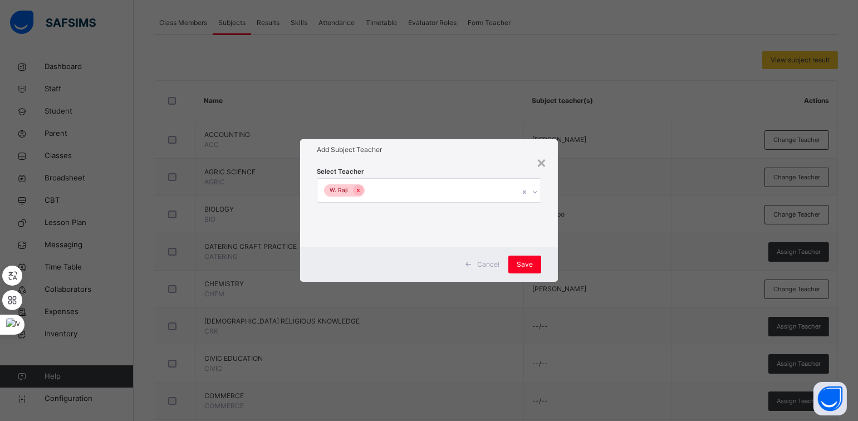
click at [421, 170] on div "Select Teacher W. Raji" at bounding box center [429, 204] width 224 height 76
click at [520, 266] on span "Save" at bounding box center [525, 265] width 16 height 10
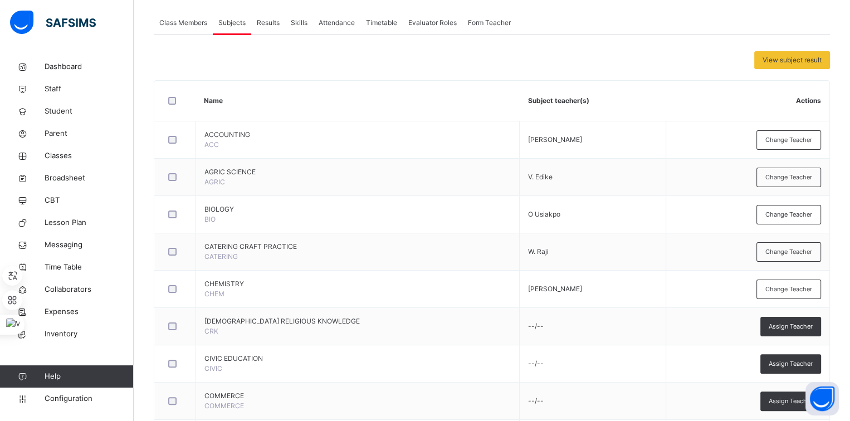
scroll to position [233, 0]
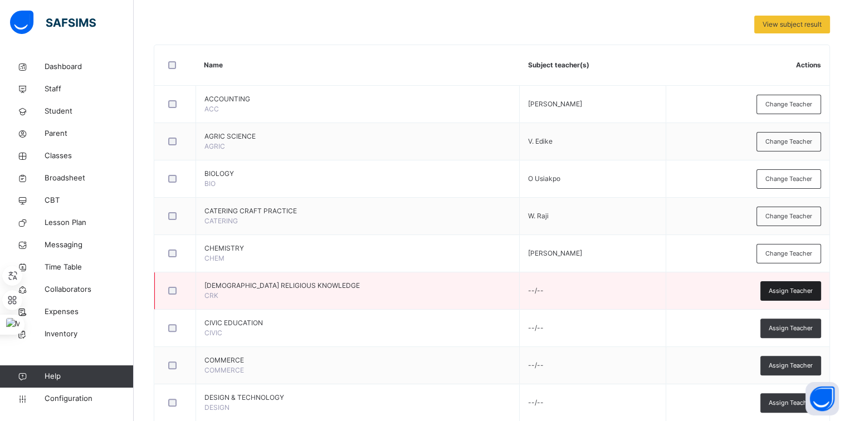
click at [782, 284] on div "Assign Teacher" at bounding box center [790, 290] width 61 height 19
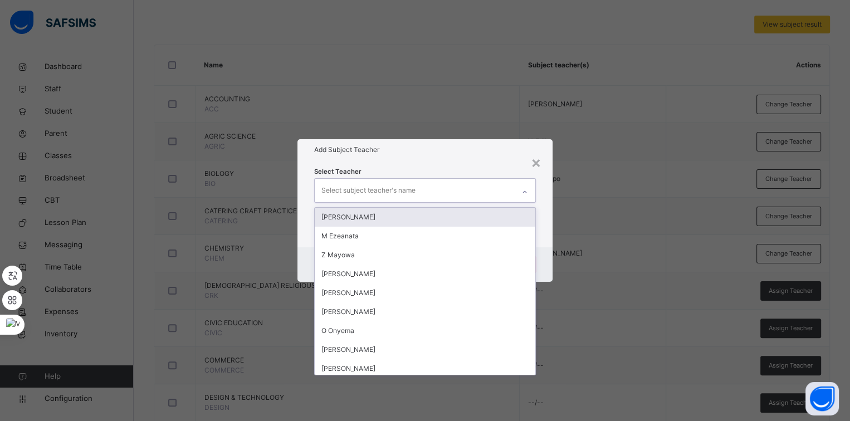
click at [390, 192] on div "Select subject teacher's name" at bounding box center [368, 190] width 94 height 21
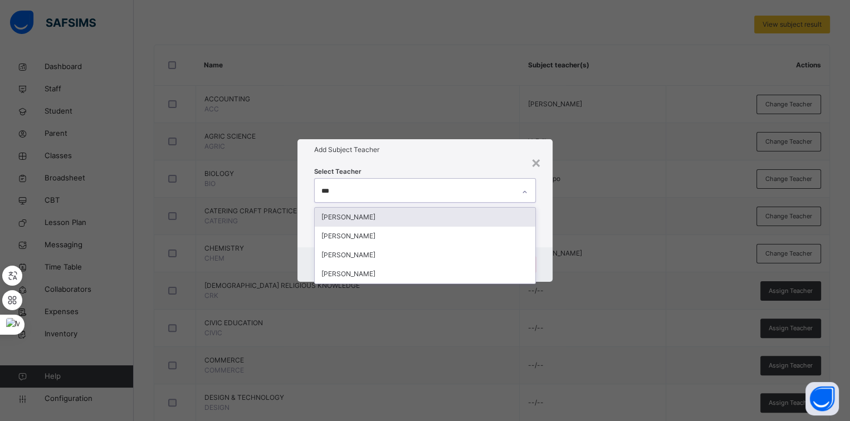
type input "****"
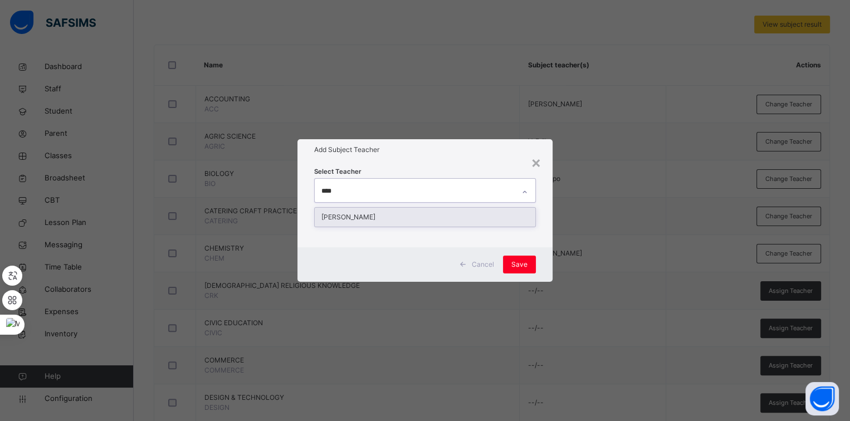
click at [390, 223] on div "[PERSON_NAME]" at bounding box center [425, 217] width 221 height 19
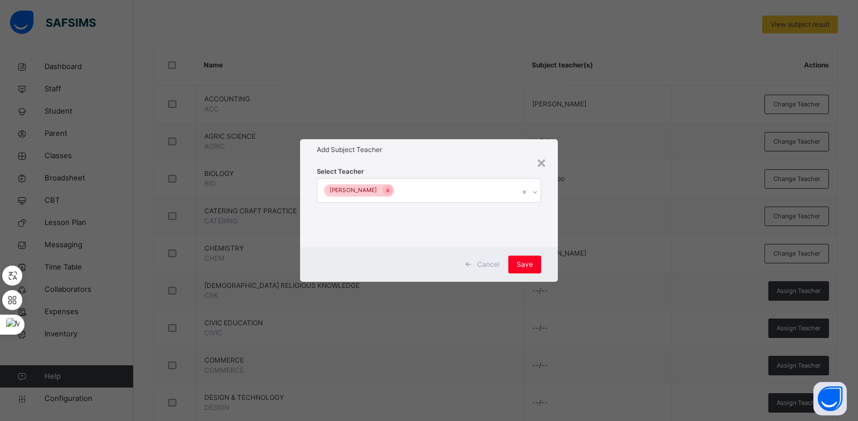
click at [412, 172] on div "Select Teacher T. Oladimeji" at bounding box center [429, 204] width 224 height 76
click at [530, 264] on span "Save" at bounding box center [525, 265] width 16 height 10
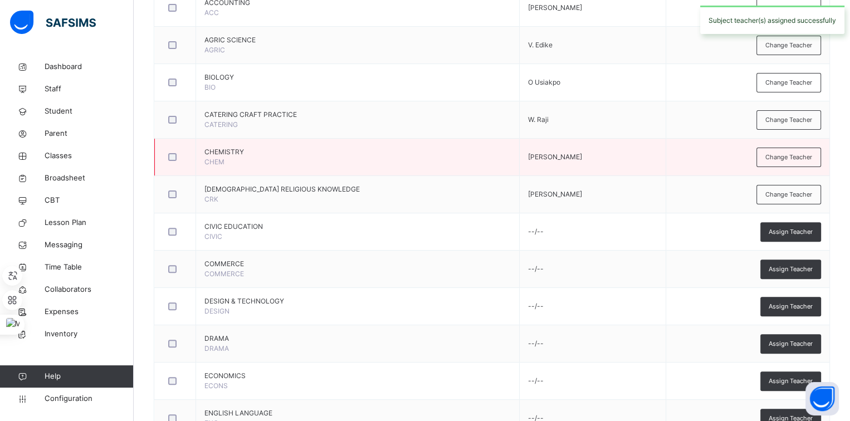
scroll to position [334, 0]
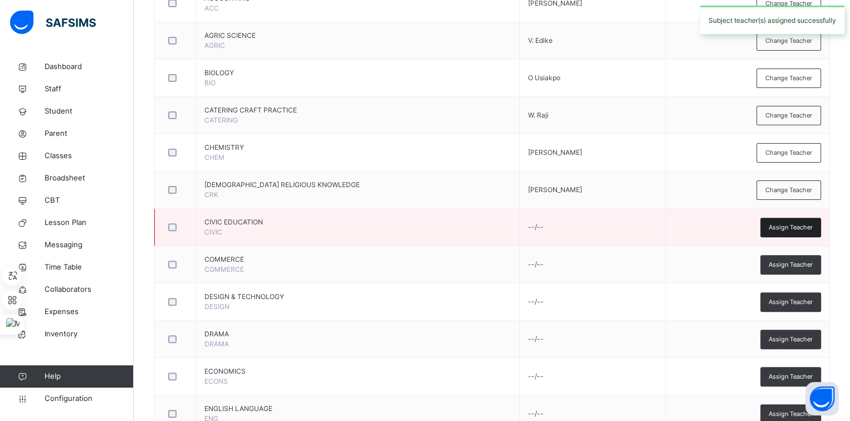
click at [782, 229] on span "Assign Teacher" at bounding box center [791, 227] width 44 height 9
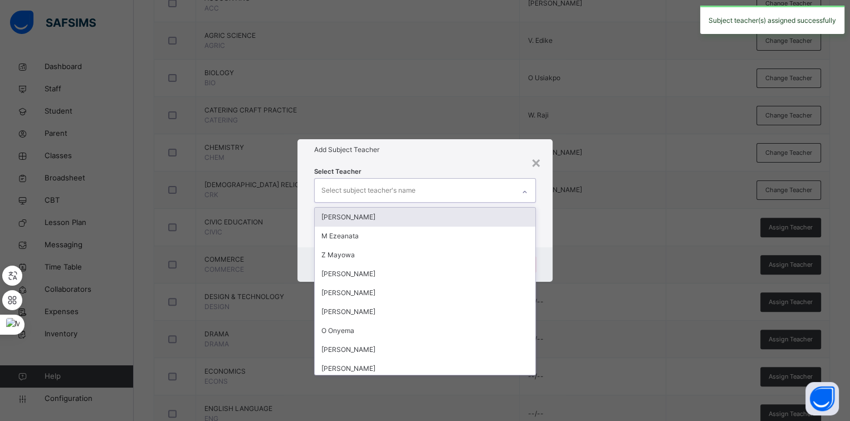
click at [394, 189] on div "Select subject teacher's name" at bounding box center [368, 190] width 94 height 21
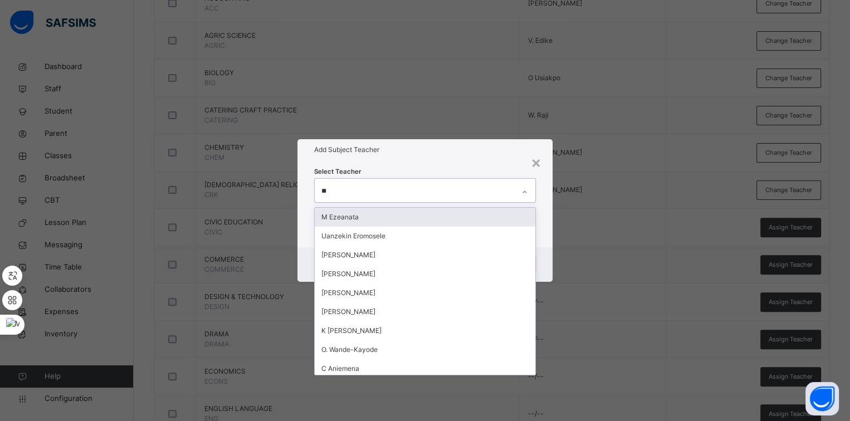
type input "***"
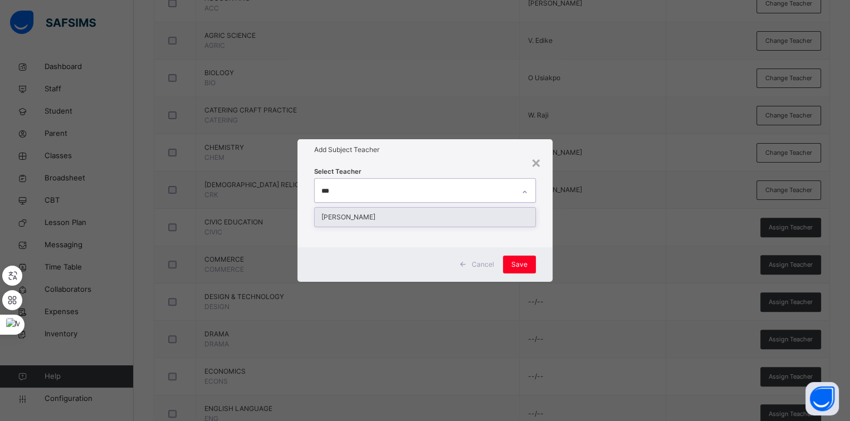
click at [402, 213] on div "[PERSON_NAME]" at bounding box center [425, 217] width 221 height 19
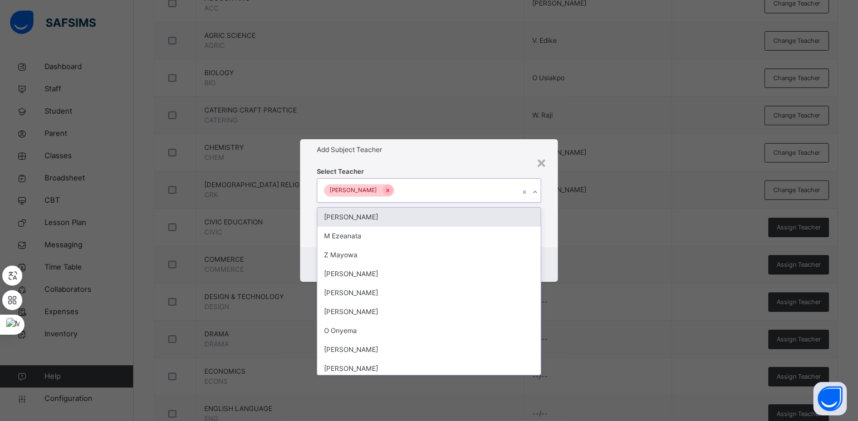
click at [409, 167] on div "Select Teacher option Emmanuel Anwana, selected. option Martha Iloh focused, 1 …" at bounding box center [429, 204] width 224 height 76
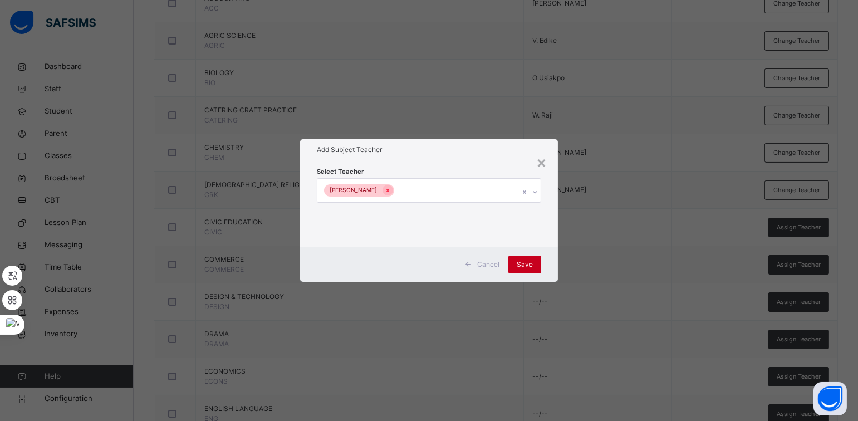
click at [520, 268] on span "Save" at bounding box center [525, 265] width 16 height 10
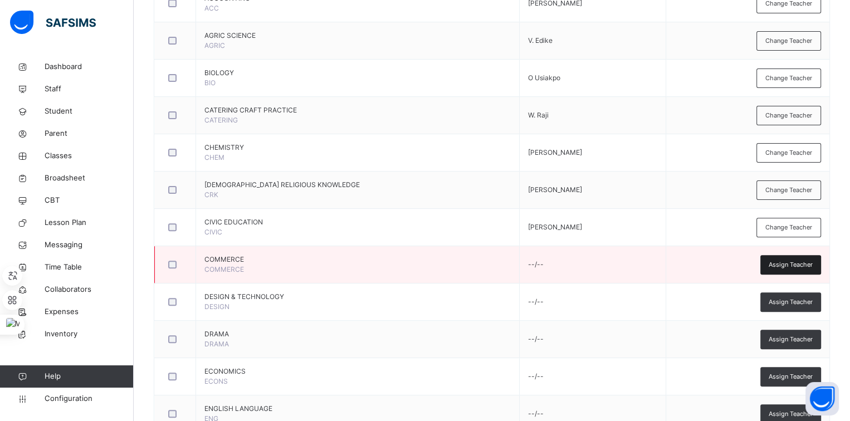
click at [779, 267] on span "Assign Teacher" at bounding box center [791, 264] width 44 height 9
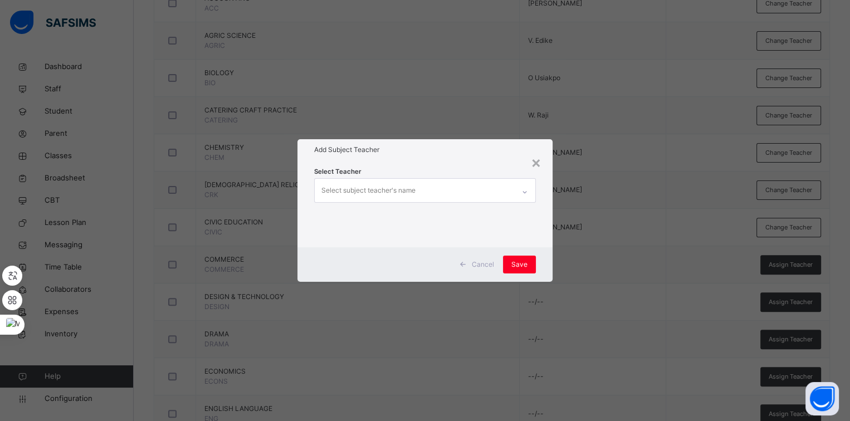
click at [436, 196] on div "Select subject teacher's name" at bounding box center [414, 190] width 199 height 23
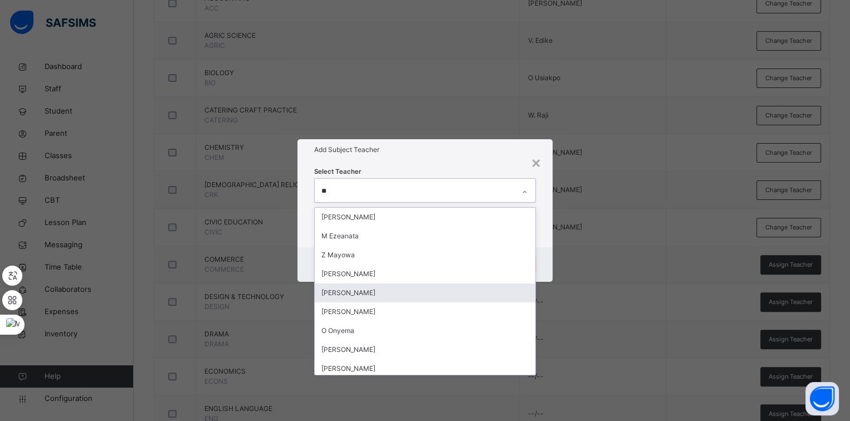
type input "*"
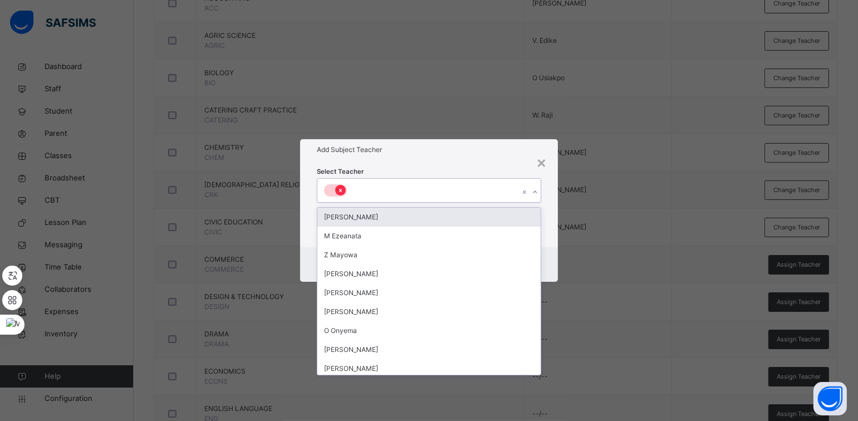
click at [339, 191] on icon at bounding box center [341, 191] width 6 height 8
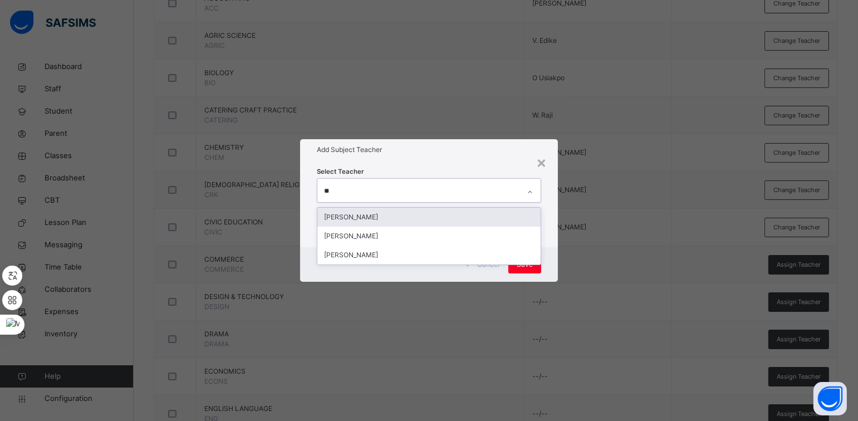
type input "***"
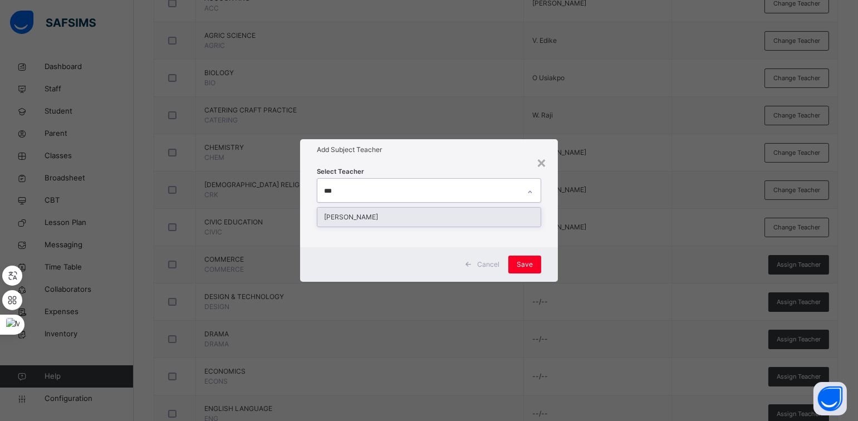
click at [339, 215] on div "[PERSON_NAME]" at bounding box center [428, 217] width 223 height 19
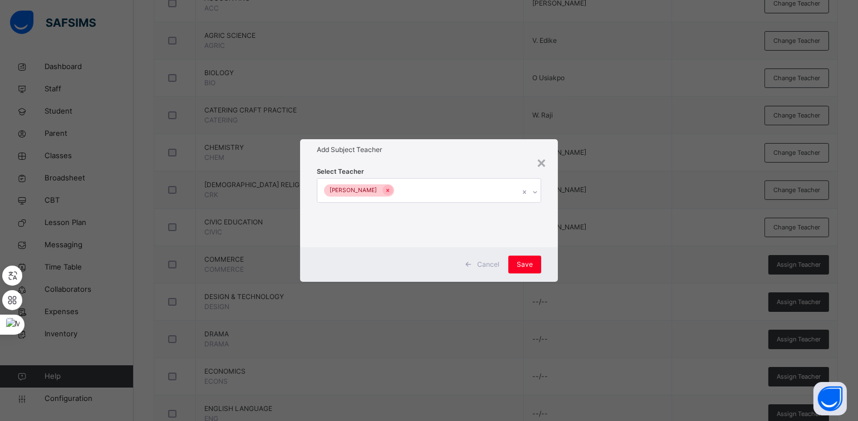
click at [377, 172] on div "Select Teacher B Ahmed" at bounding box center [429, 204] width 224 height 76
click at [519, 262] on span "Save" at bounding box center [525, 265] width 16 height 10
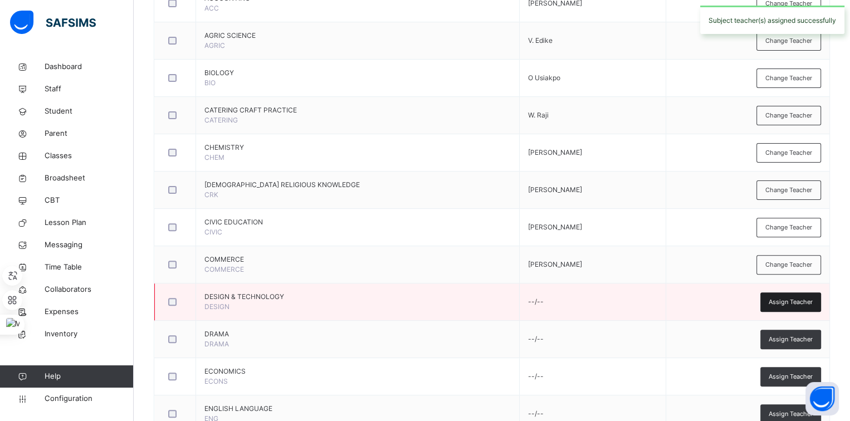
click at [778, 301] on span "Assign Teacher" at bounding box center [791, 301] width 44 height 9
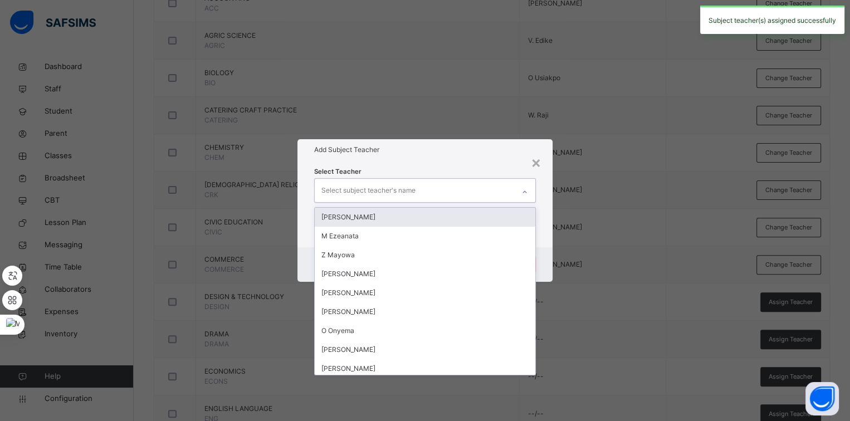
click at [383, 180] on div "Select subject teacher's name" at bounding box center [368, 190] width 94 height 21
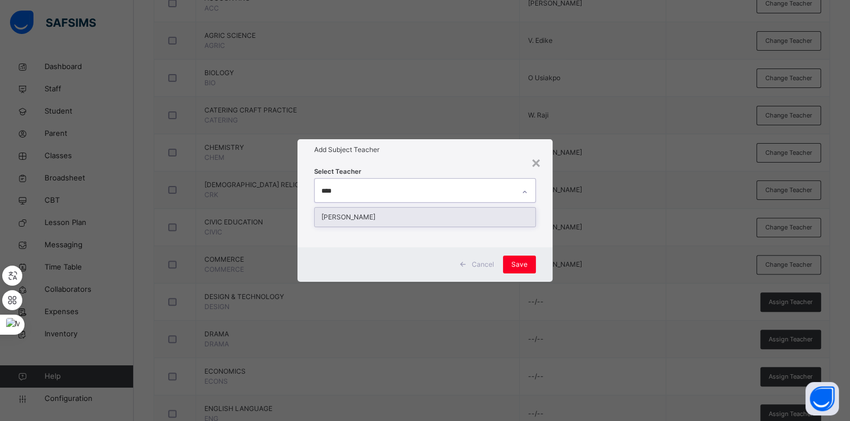
type input "*****"
click at [393, 216] on div "[PERSON_NAME]" at bounding box center [425, 217] width 221 height 19
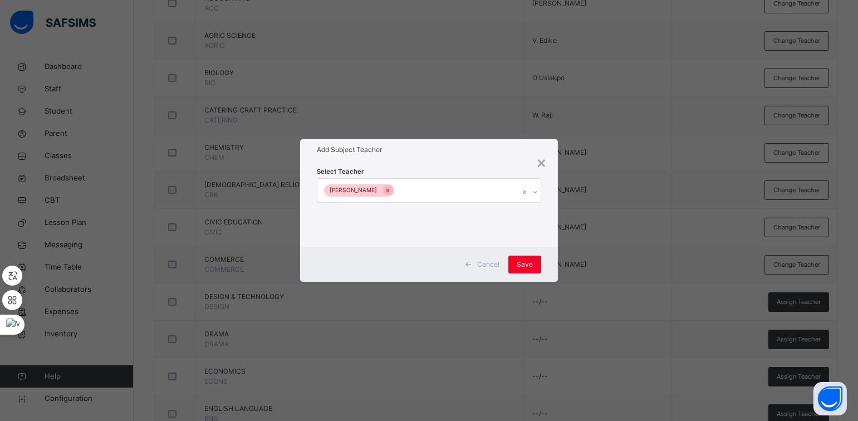
click at [420, 168] on div "Select Teacher O. Albert" at bounding box center [429, 204] width 224 height 76
click at [529, 272] on div "Save" at bounding box center [525, 265] width 33 height 18
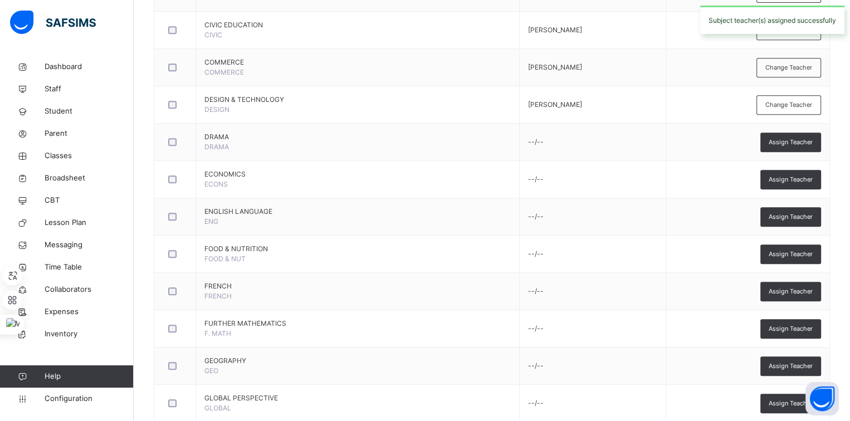
scroll to position [545, 0]
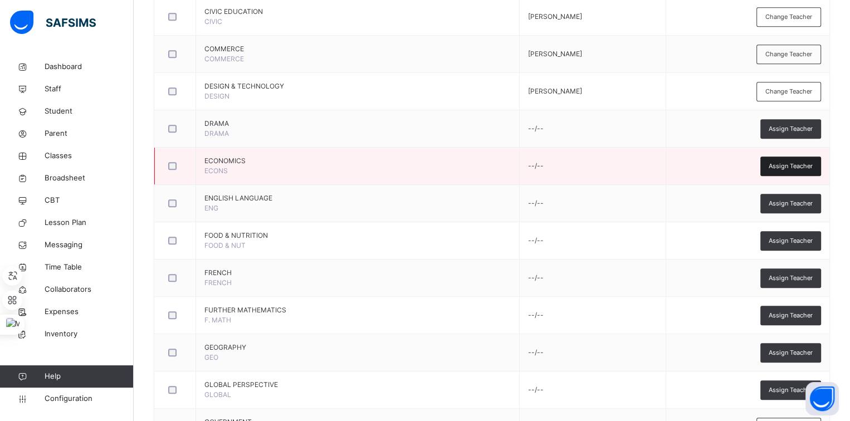
click at [778, 165] on span "Assign Teacher" at bounding box center [791, 166] width 44 height 9
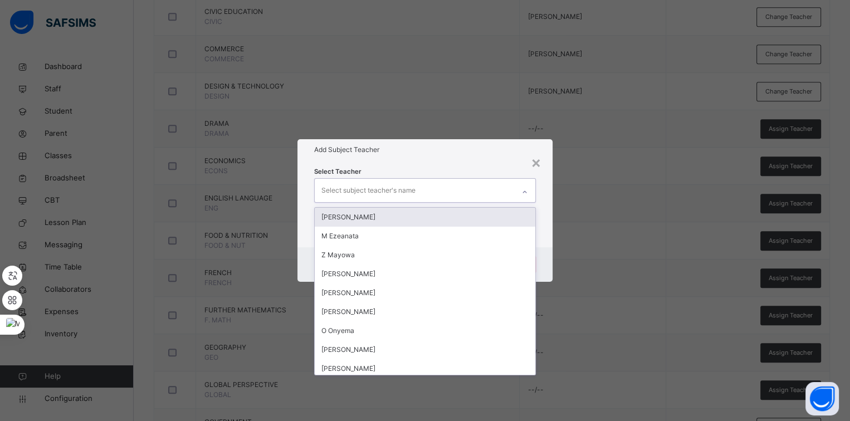
click at [494, 196] on div "Select subject teacher's name" at bounding box center [414, 190] width 199 height 23
type input "**"
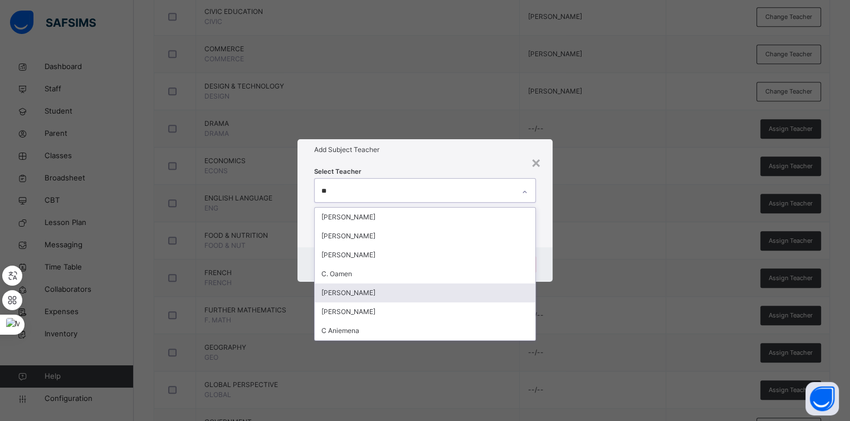
click at [435, 285] on div "[PERSON_NAME]" at bounding box center [425, 293] width 221 height 19
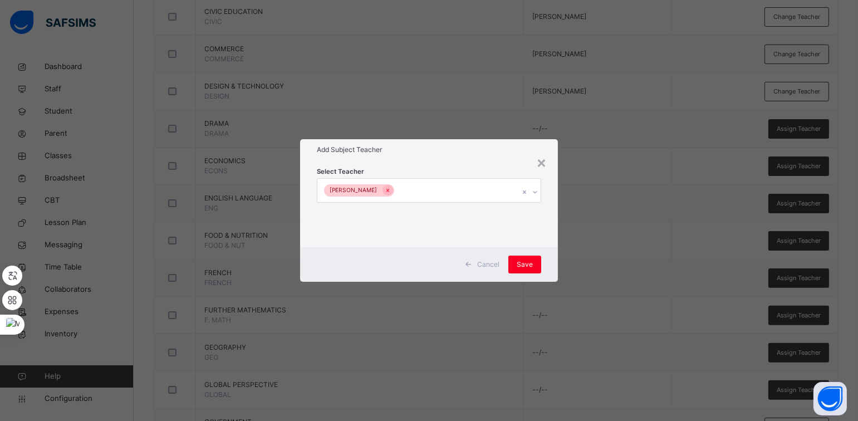
click at [467, 161] on div "Select Teacher Emmanuel Enakhifo" at bounding box center [428, 203] width 257 height 87
click at [524, 263] on span "Save" at bounding box center [525, 265] width 16 height 10
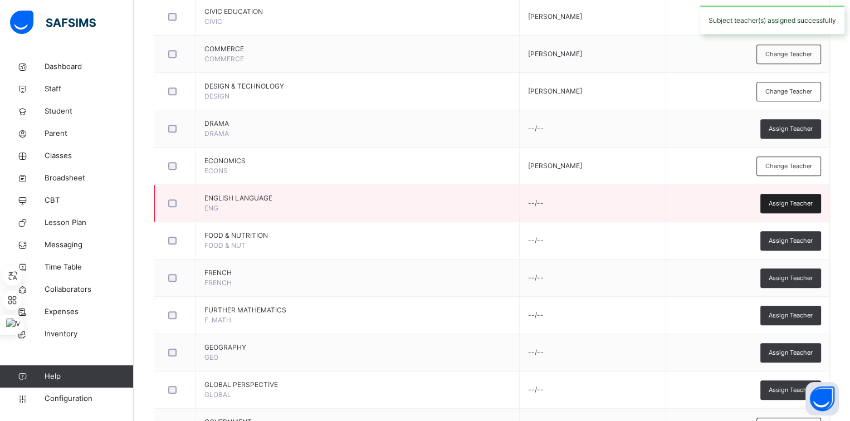
click at [810, 199] on span "Assign Teacher" at bounding box center [791, 203] width 44 height 9
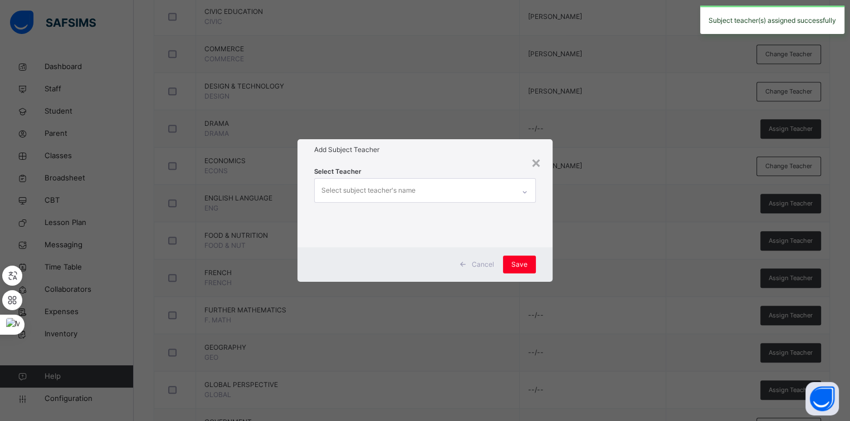
click at [481, 197] on div "Select subject teacher's name" at bounding box center [414, 190] width 199 height 23
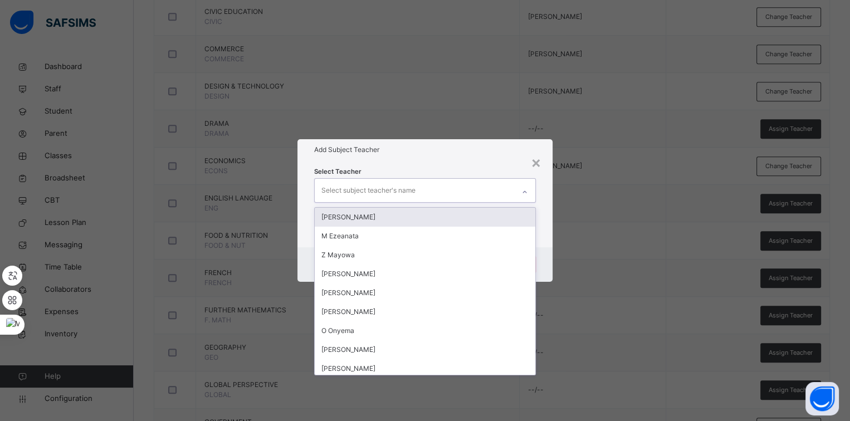
click at [465, 212] on div "[PERSON_NAME]" at bounding box center [425, 217] width 221 height 19
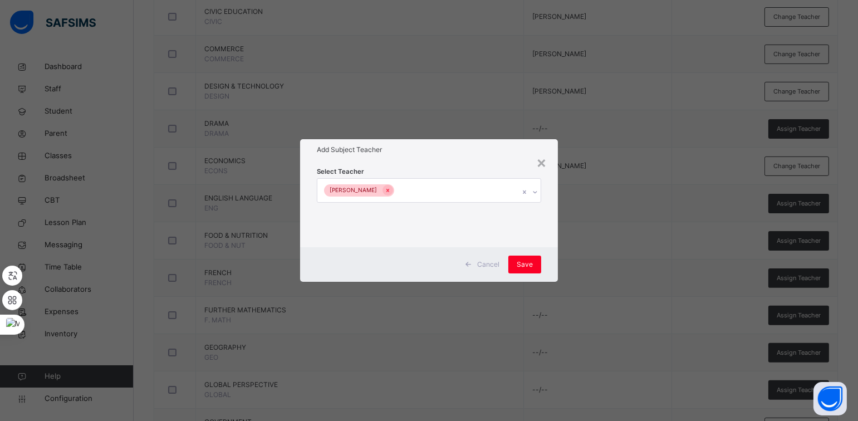
click at [468, 172] on div "Select Teacher Martha Iloh" at bounding box center [429, 204] width 224 height 76
click at [524, 262] on span "Save" at bounding box center [525, 265] width 16 height 10
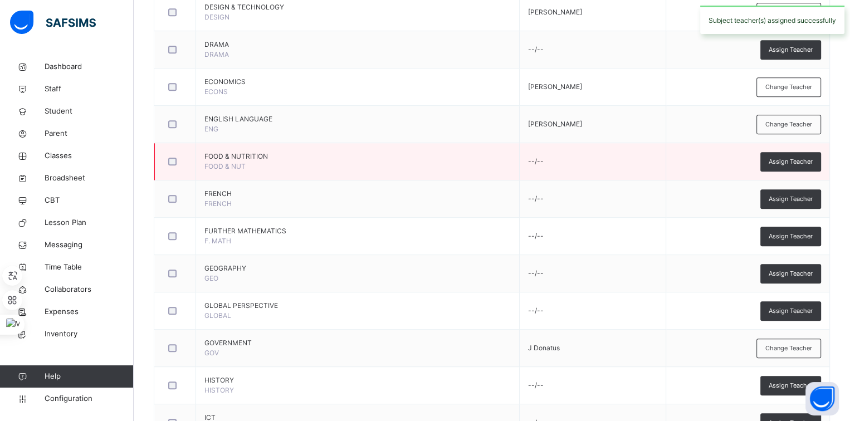
scroll to position [624, 0]
click at [784, 165] on div "Assign Teacher" at bounding box center [790, 161] width 61 height 19
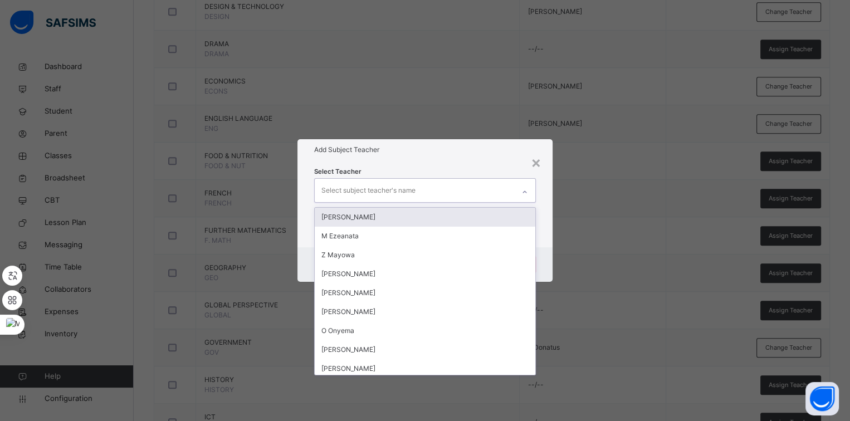
click at [488, 189] on div "Select subject teacher's name" at bounding box center [414, 190] width 199 height 23
type input "**"
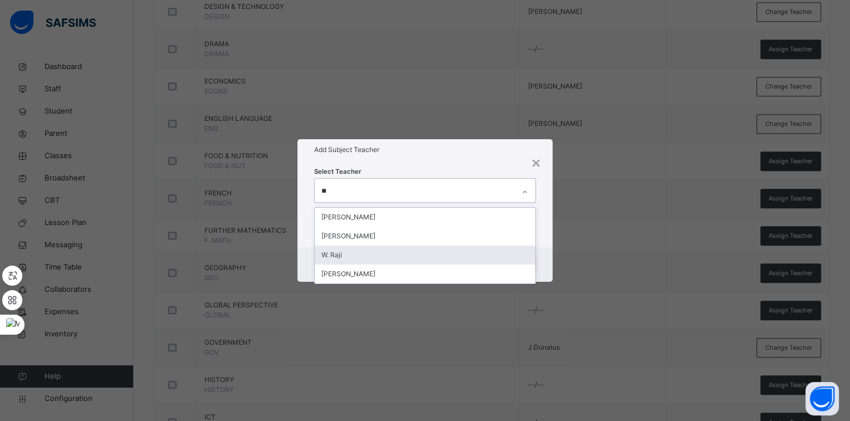
click at [483, 252] on div "W. Raji" at bounding box center [425, 255] width 221 height 19
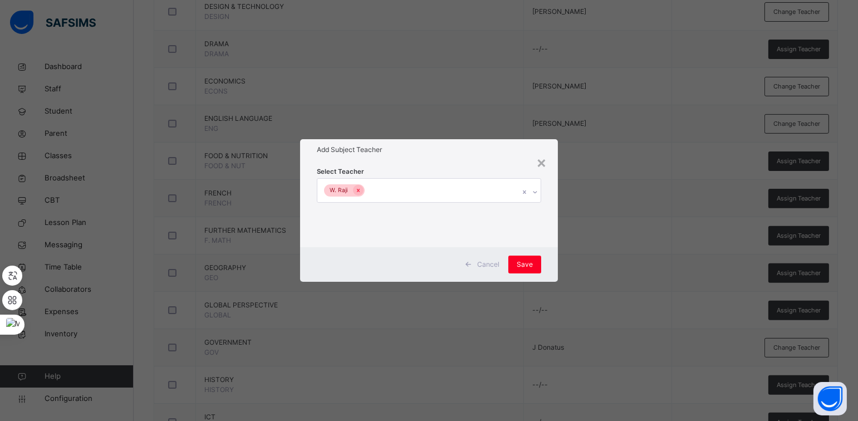
click at [490, 170] on div "Select Teacher W. Raji" at bounding box center [429, 204] width 224 height 76
click at [531, 265] on span "Save" at bounding box center [525, 265] width 16 height 10
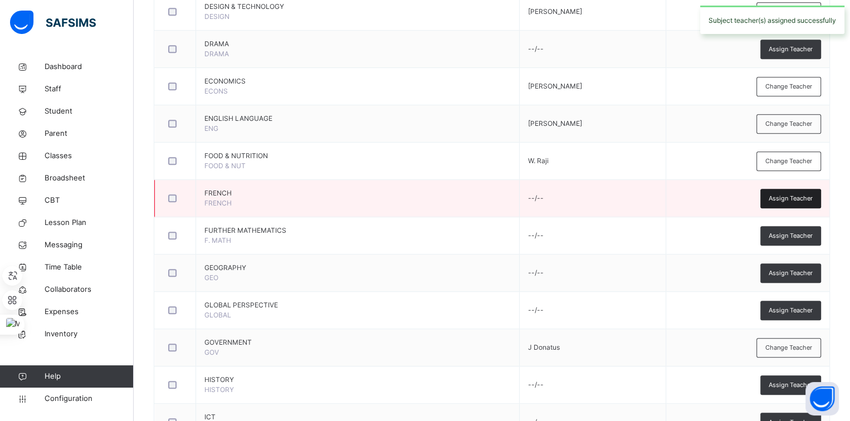
click at [773, 196] on div "Assign Teacher" at bounding box center [790, 198] width 61 height 19
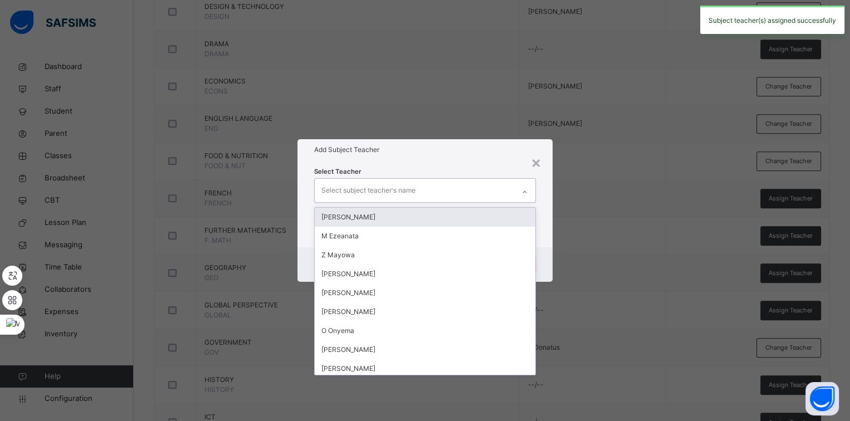
click at [489, 189] on div "Select subject teacher's name" at bounding box center [414, 190] width 199 height 23
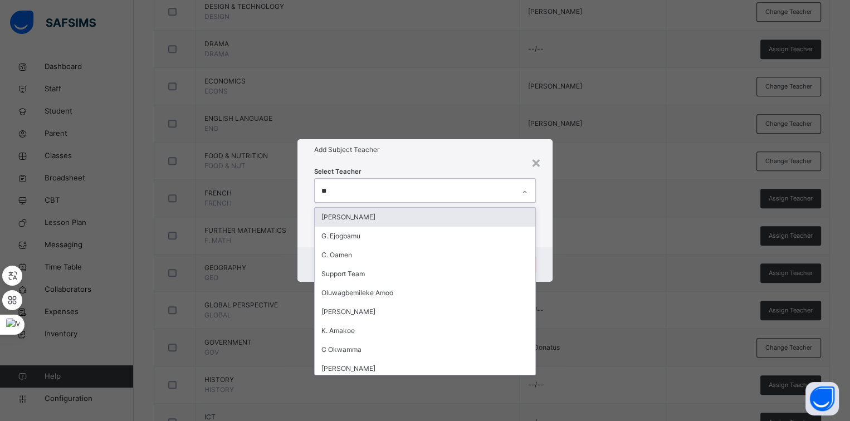
type input "***"
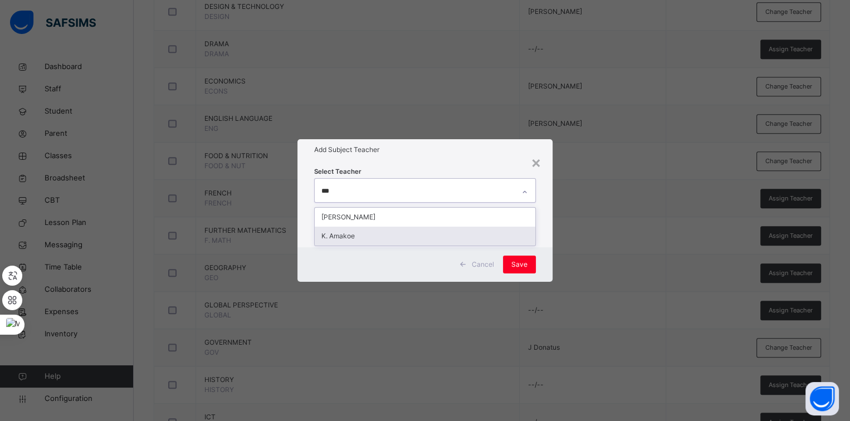
click at [486, 239] on div "K. Amakoe" at bounding box center [425, 236] width 221 height 19
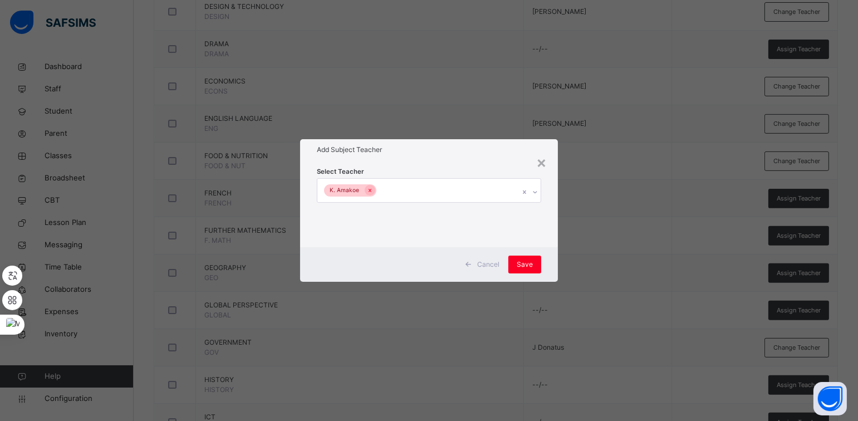
click at [467, 171] on div "Select Teacher K. Amakoe" at bounding box center [429, 204] width 224 height 76
click at [524, 258] on div "Save" at bounding box center [525, 265] width 33 height 18
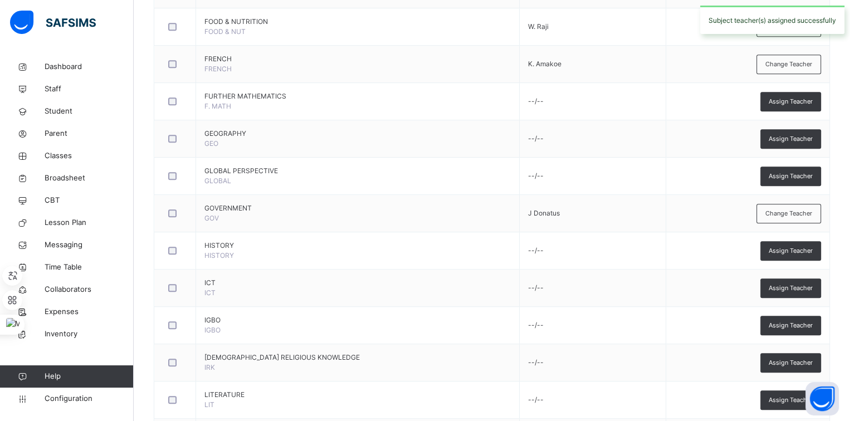
scroll to position [759, 0]
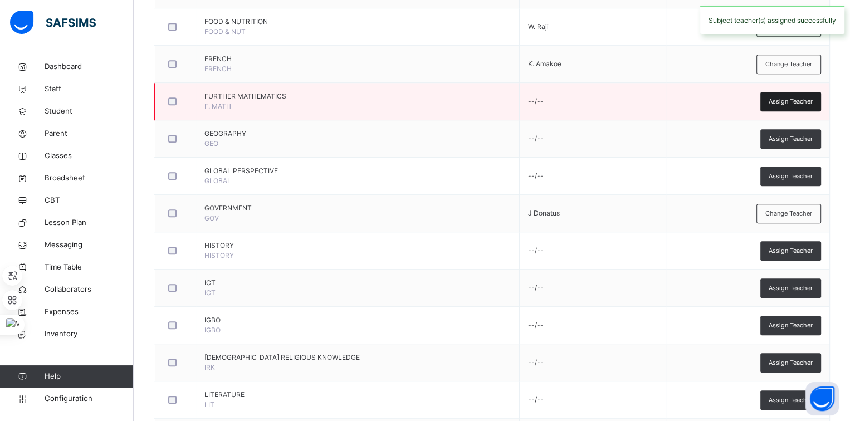
click at [781, 102] on span "Assign Teacher" at bounding box center [791, 101] width 44 height 9
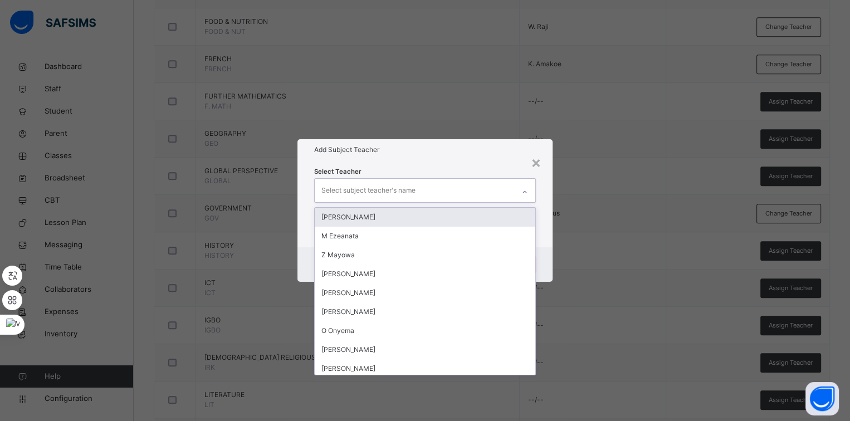
click at [511, 184] on div "Select subject teacher's name" at bounding box center [414, 190] width 199 height 23
type input "***"
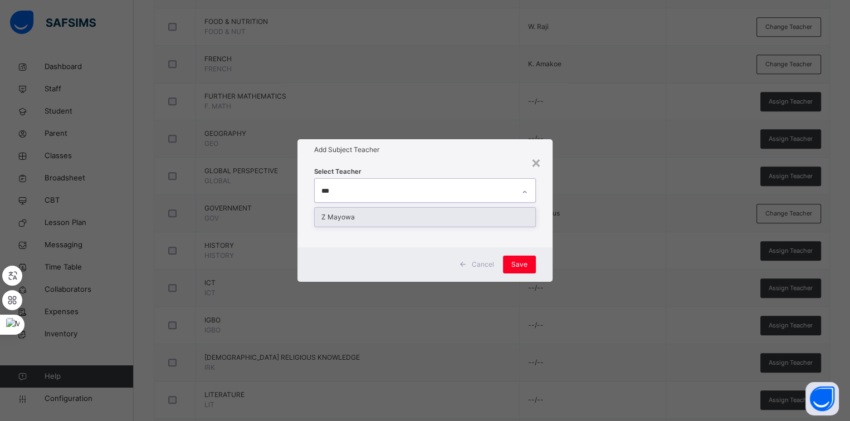
click at [487, 208] on div "Z Mayowa" at bounding box center [425, 217] width 221 height 19
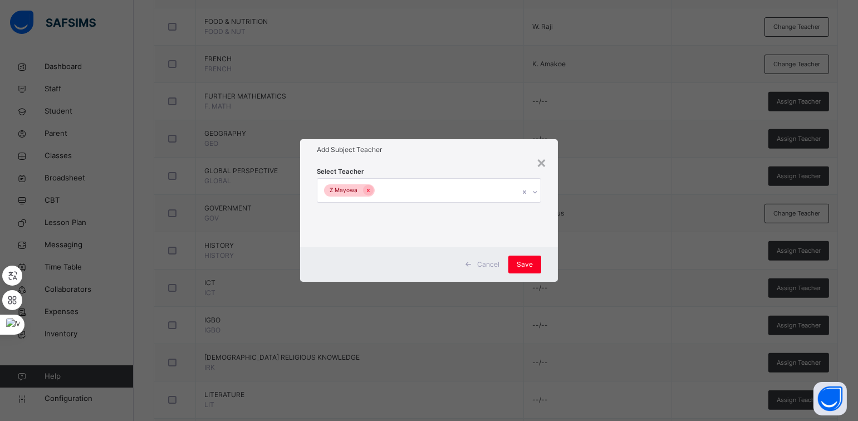
click at [469, 168] on div "Select Teacher Z Mayowa" at bounding box center [429, 204] width 224 height 76
click at [523, 263] on span "Save" at bounding box center [525, 265] width 16 height 10
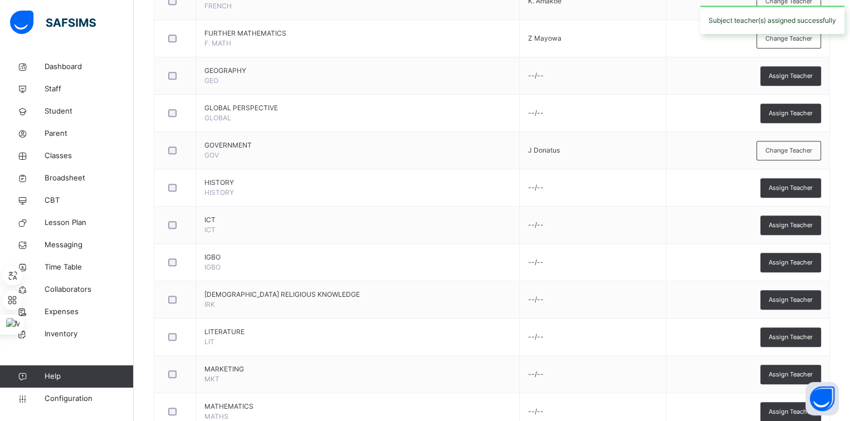
scroll to position [823, 0]
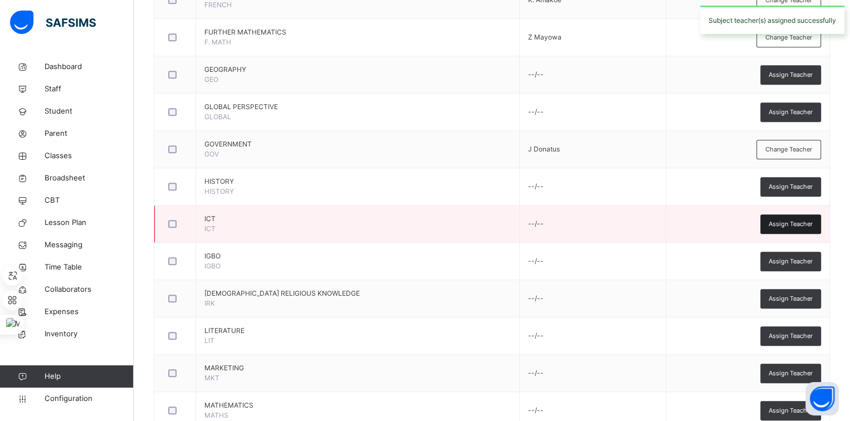
click at [779, 219] on span "Assign Teacher" at bounding box center [791, 223] width 44 height 9
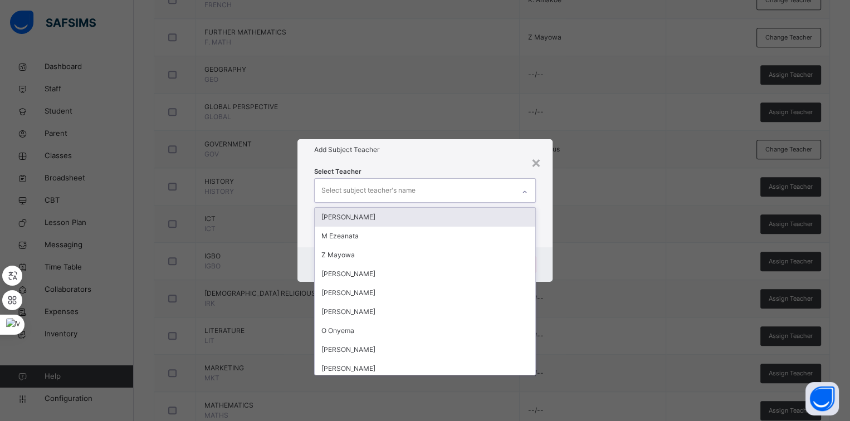
click at [432, 190] on div "Select subject teacher's name" at bounding box center [414, 190] width 199 height 23
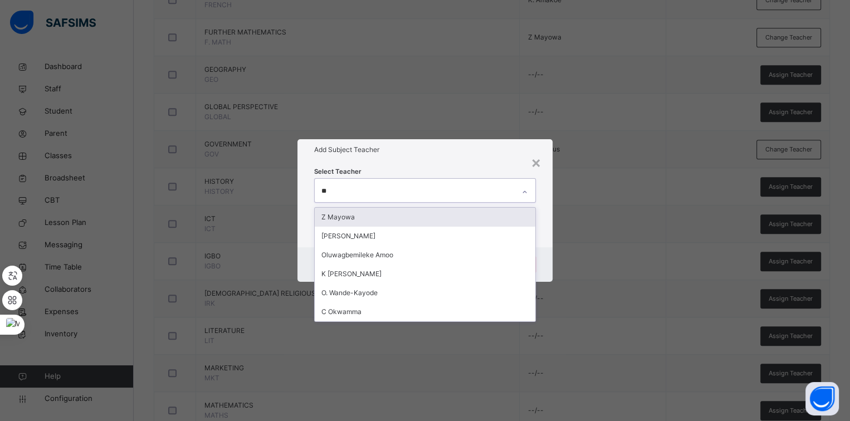
type input "***"
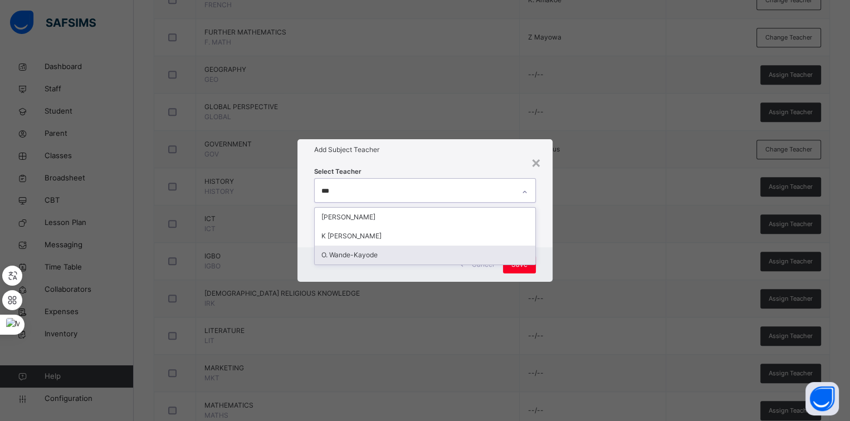
click at [438, 251] on div "O. Wande-Kayode" at bounding box center [425, 255] width 221 height 19
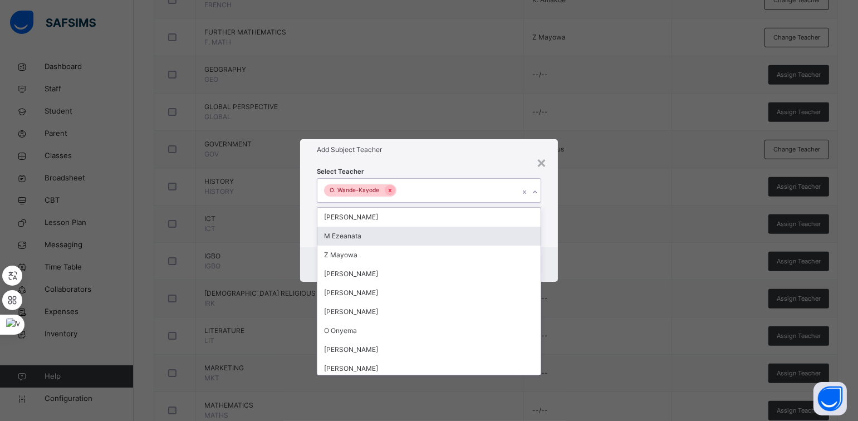
click at [448, 154] on h1 "Add Subject Teacher" at bounding box center [429, 150] width 224 height 10
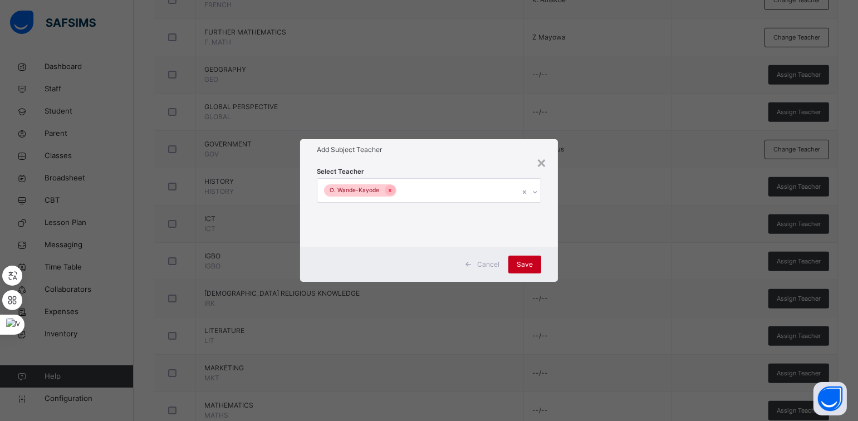
click at [520, 258] on div "Save" at bounding box center [525, 265] width 33 height 18
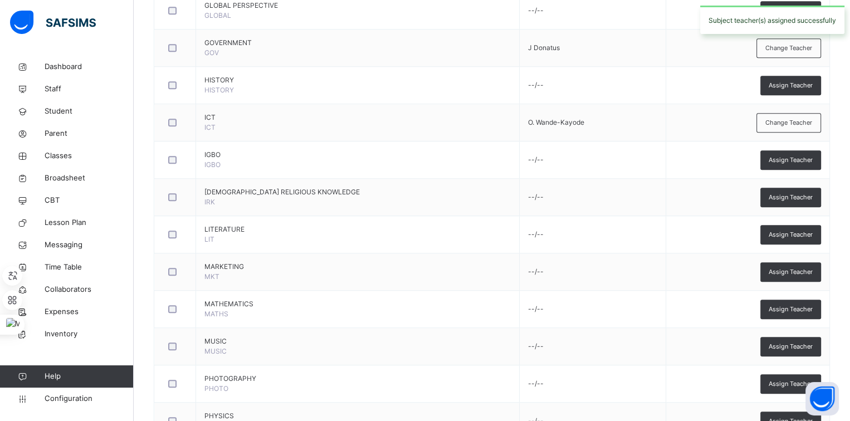
scroll to position [925, 0]
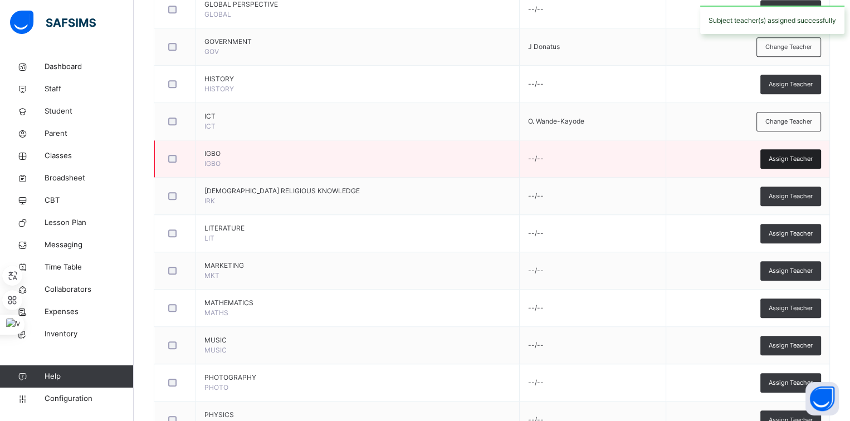
click at [778, 154] on span "Assign Teacher" at bounding box center [791, 158] width 44 height 9
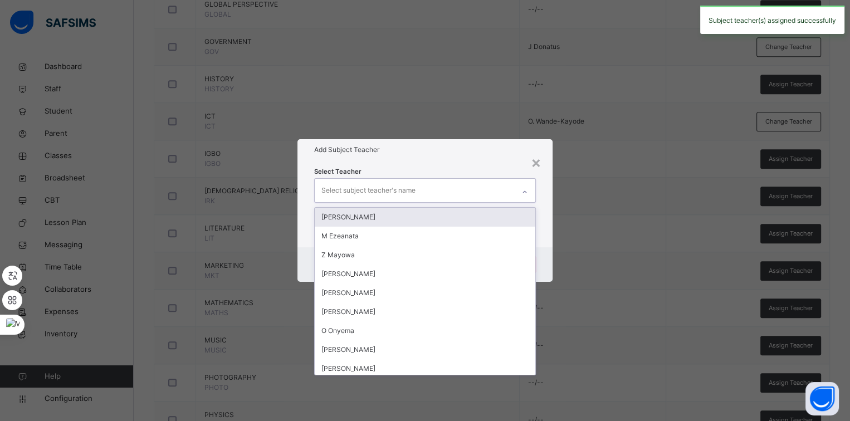
click at [482, 191] on div "Select subject teacher's name" at bounding box center [414, 190] width 199 height 23
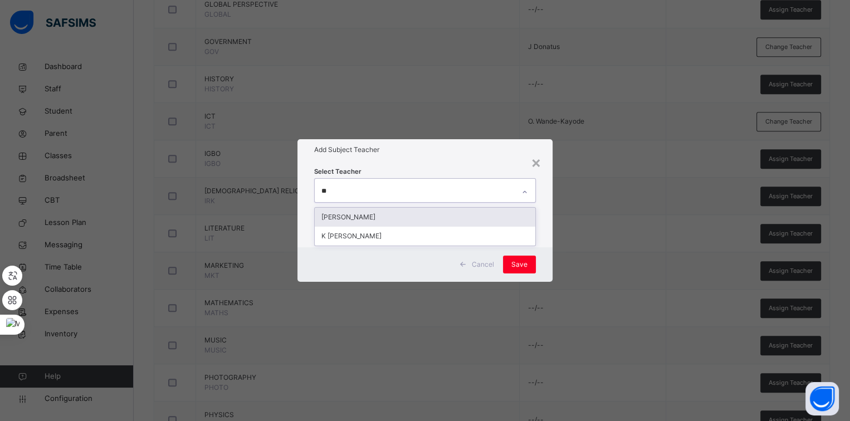
type input "***"
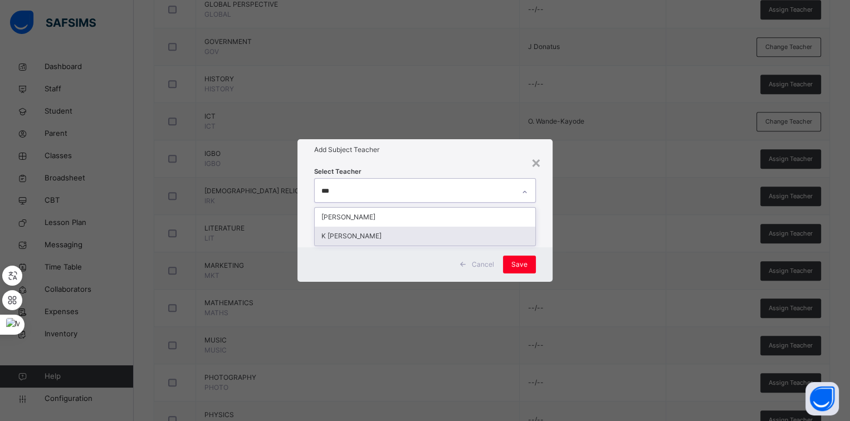
click at [468, 232] on div "K [PERSON_NAME]" at bounding box center [425, 236] width 221 height 19
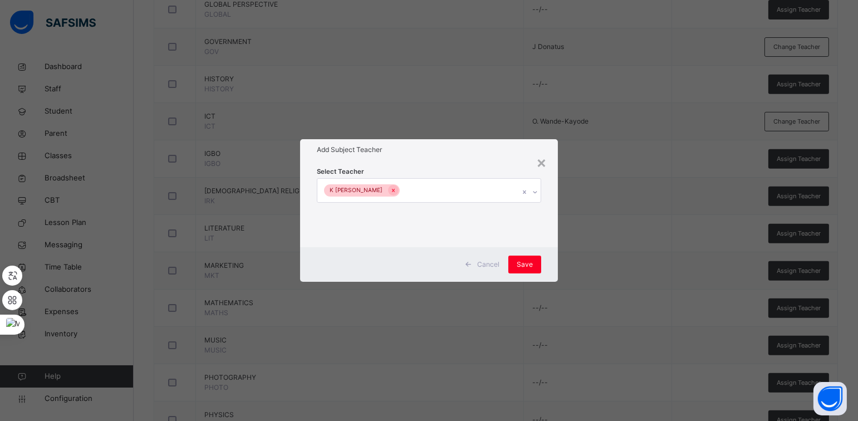
click at [542, 225] on div "Select Teacher K Nwankwo" at bounding box center [428, 203] width 257 height 87
click at [522, 264] on span "Save" at bounding box center [525, 265] width 16 height 10
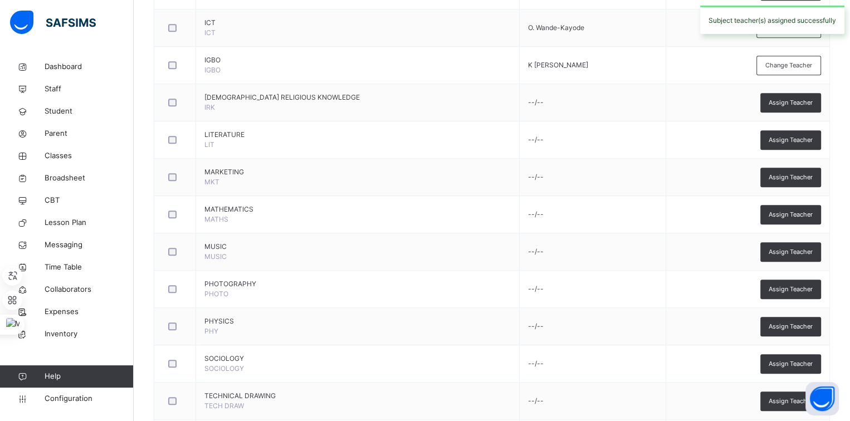
scroll to position [1019, 0]
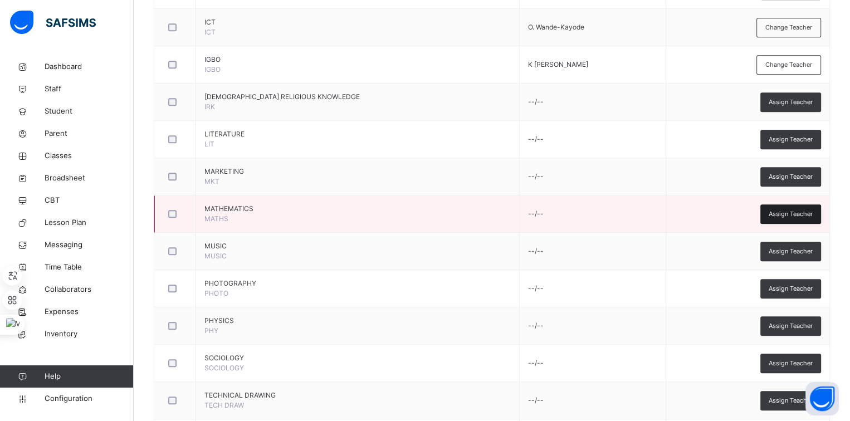
click at [796, 211] on span "Assign Teacher" at bounding box center [791, 213] width 44 height 9
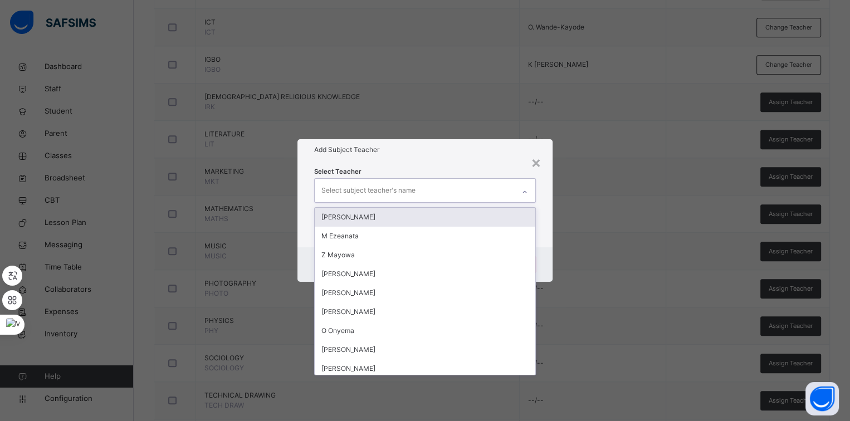
click at [483, 185] on div "Select subject teacher's name" at bounding box center [414, 190] width 199 height 23
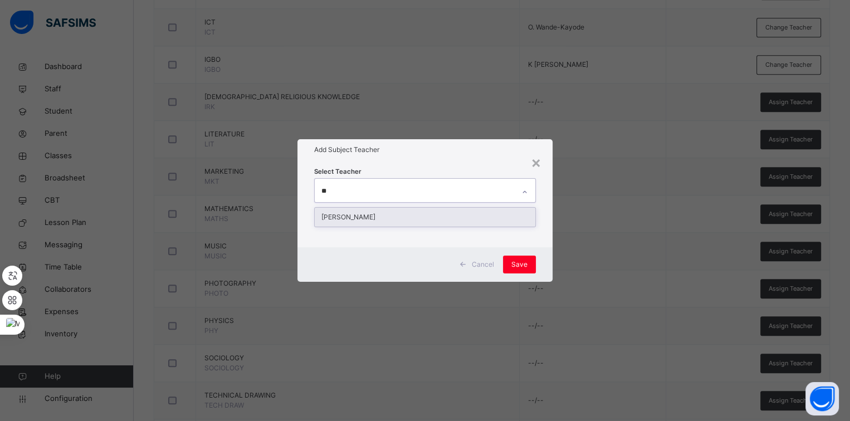
type input "**"
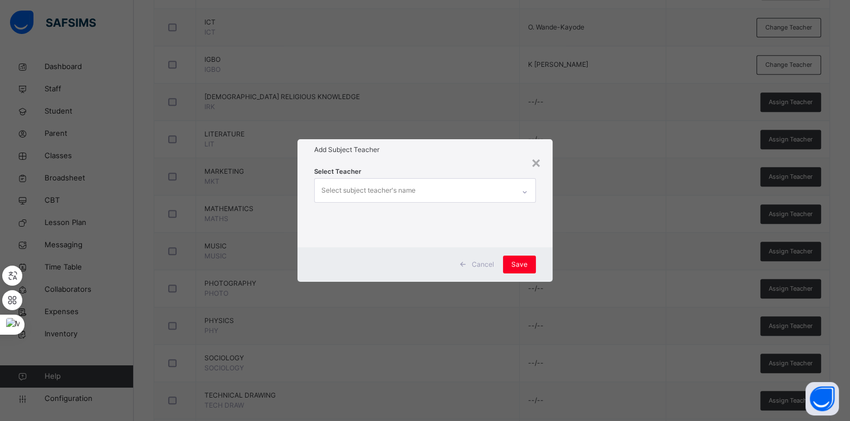
click at [447, 227] on div "Select Teacher Select subject teacher's name" at bounding box center [425, 204] width 222 height 76
click at [429, 201] on div "Select subject teacher's name" at bounding box center [414, 190] width 199 height 23
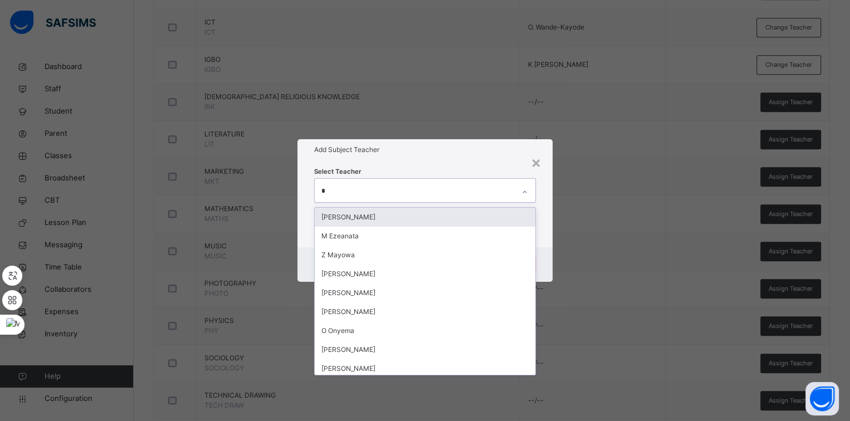
type input "**"
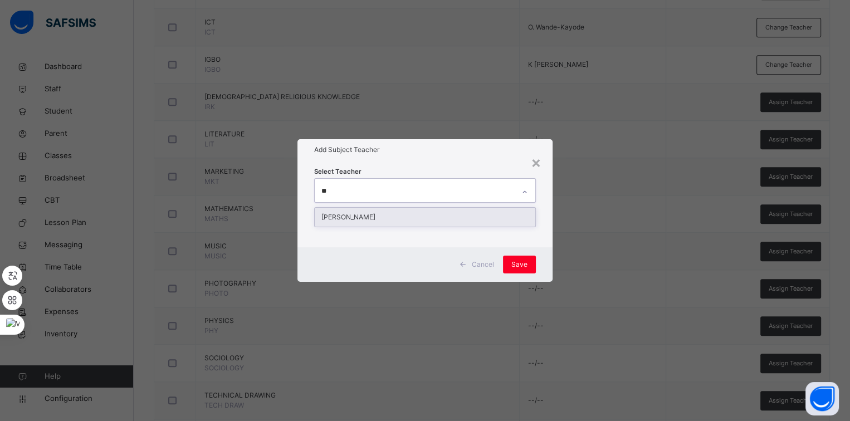
click at [427, 208] on div "[PERSON_NAME]" at bounding box center [425, 217] width 221 height 19
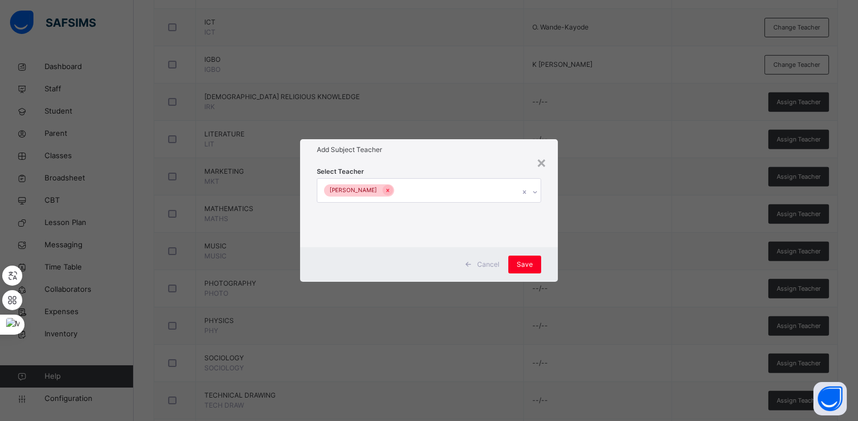
click at [431, 168] on div "Select Teacher Victor Azodo" at bounding box center [429, 204] width 224 height 76
click at [526, 268] on span "Save" at bounding box center [525, 265] width 16 height 10
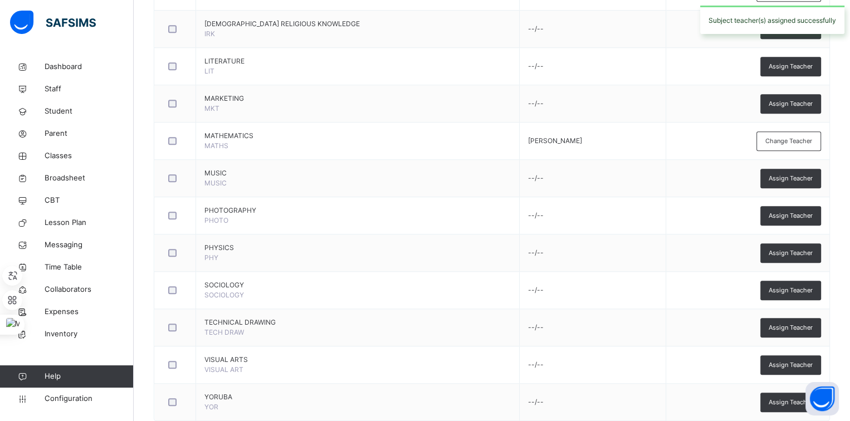
scroll to position [1116, 0]
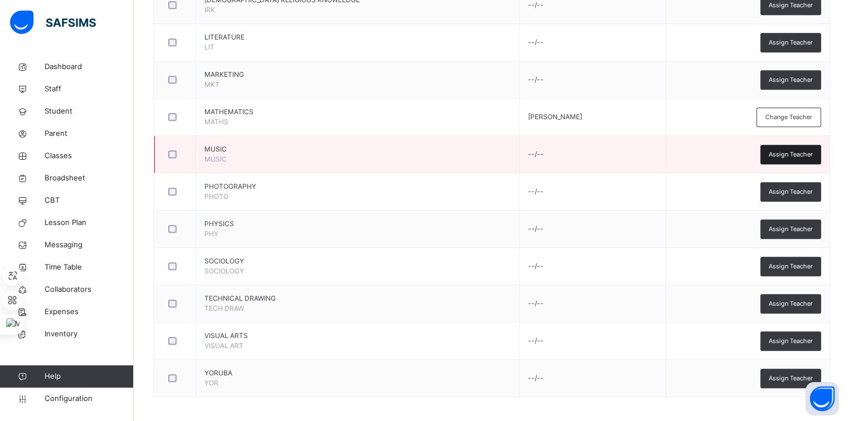
click at [775, 151] on div "Assign Teacher" at bounding box center [790, 154] width 61 height 19
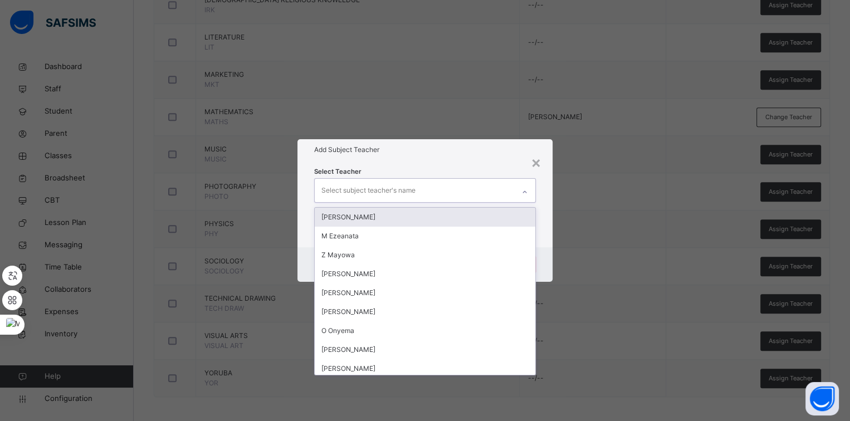
click at [461, 188] on div "Select subject teacher's name" at bounding box center [414, 190] width 199 height 23
type input "***"
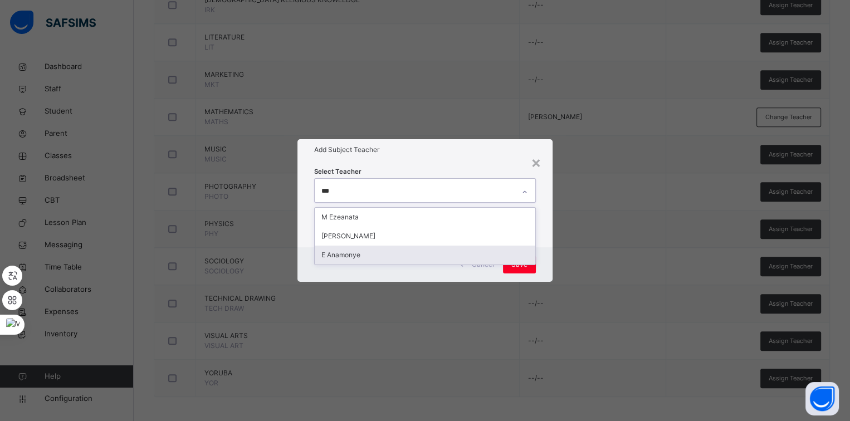
click at [442, 252] on div "E Anamonye" at bounding box center [425, 255] width 221 height 19
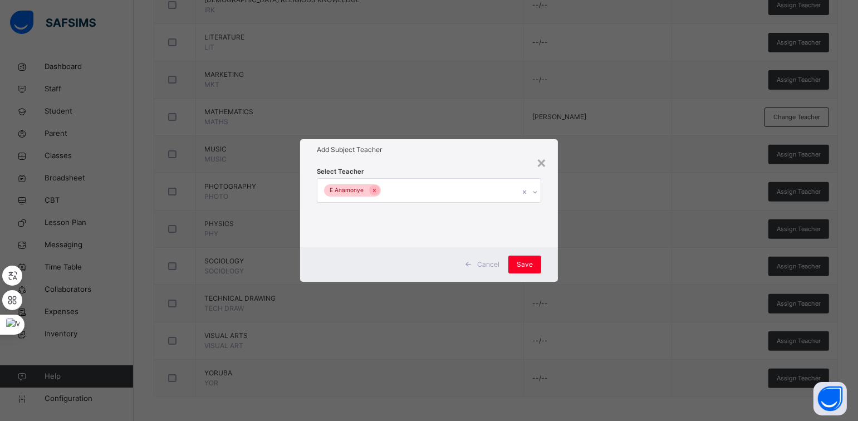
click at [447, 161] on div "Select Teacher E Anamonye" at bounding box center [428, 203] width 257 height 87
click at [521, 260] on span "Save" at bounding box center [525, 265] width 16 height 10
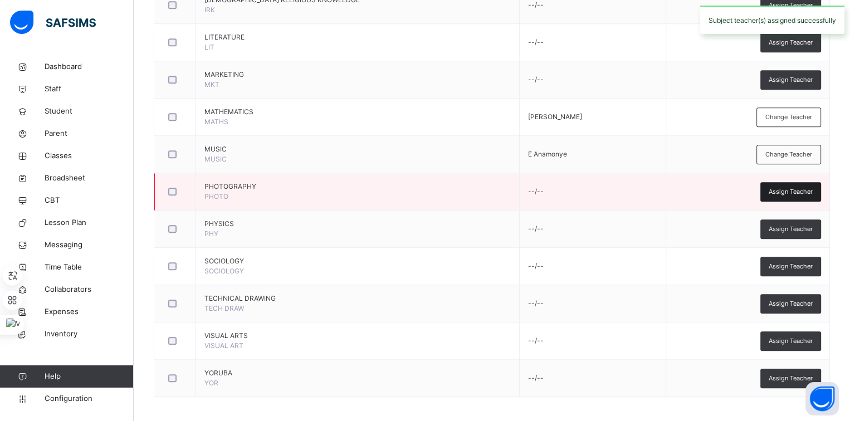
click at [789, 193] on div "Assign Teacher" at bounding box center [790, 191] width 61 height 19
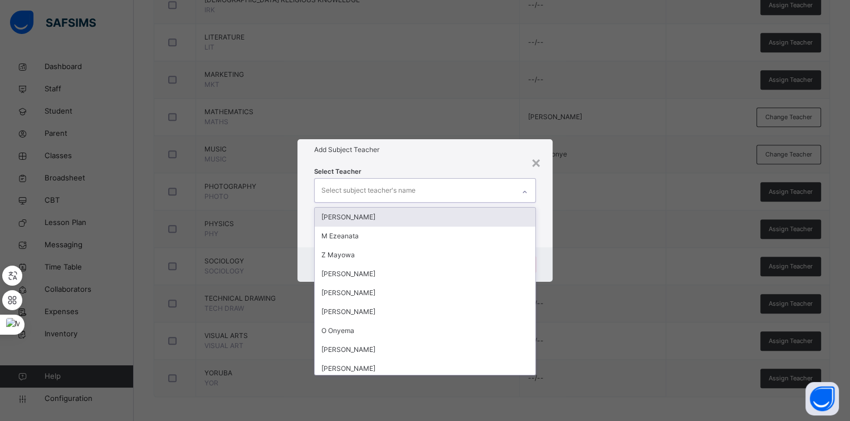
click at [471, 188] on div "Select subject teacher's name" at bounding box center [414, 190] width 199 height 23
type input "**"
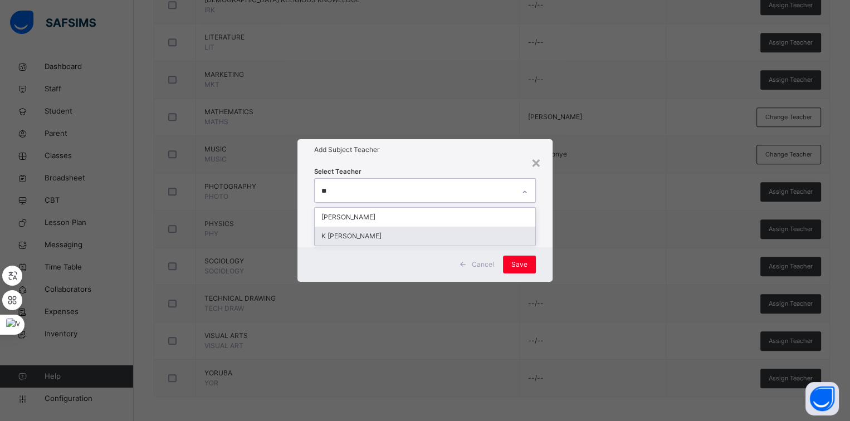
click at [450, 233] on div "K [PERSON_NAME]" at bounding box center [425, 236] width 221 height 19
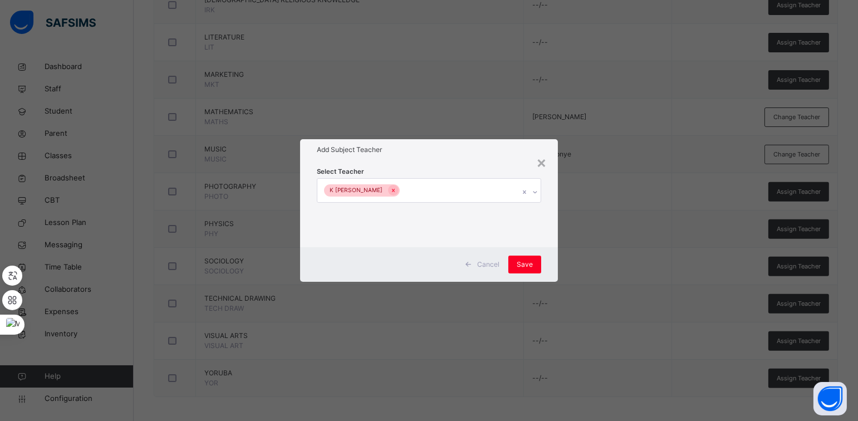
click at [450, 162] on div "Select Teacher K Nwankwo" at bounding box center [428, 203] width 257 height 87
click at [520, 265] on span "Save" at bounding box center [525, 265] width 16 height 10
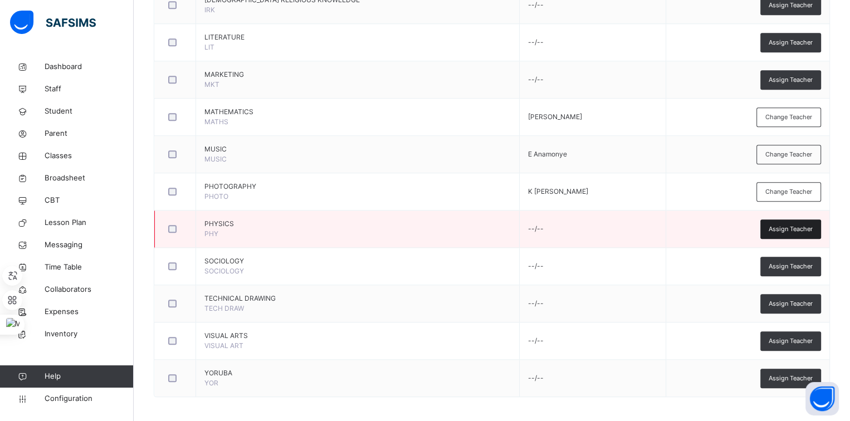
click at [773, 230] on div "Assign Teacher" at bounding box center [790, 228] width 61 height 19
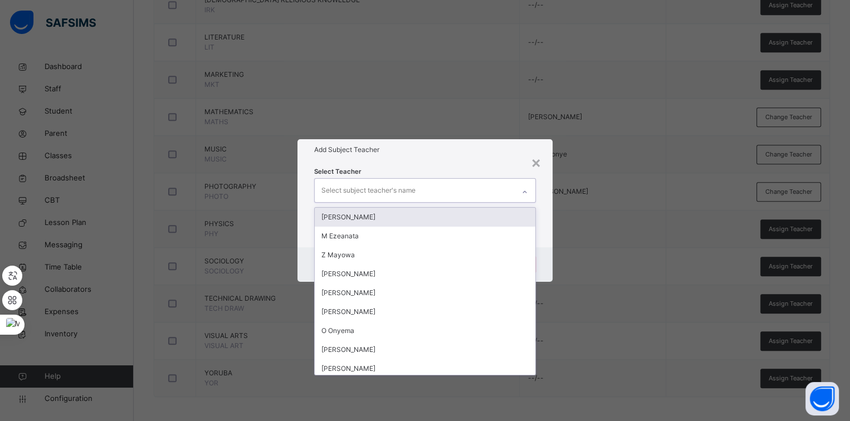
click at [436, 190] on div "Select subject teacher's name" at bounding box center [414, 190] width 199 height 23
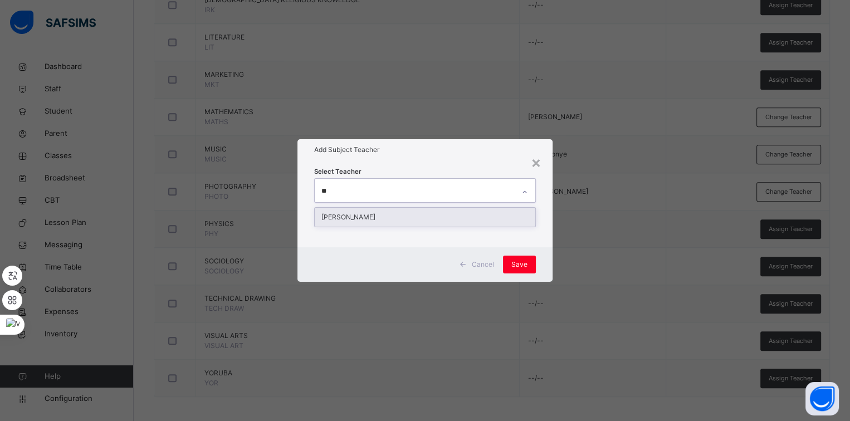
type input "***"
click at [424, 211] on div "[PERSON_NAME]" at bounding box center [425, 217] width 221 height 19
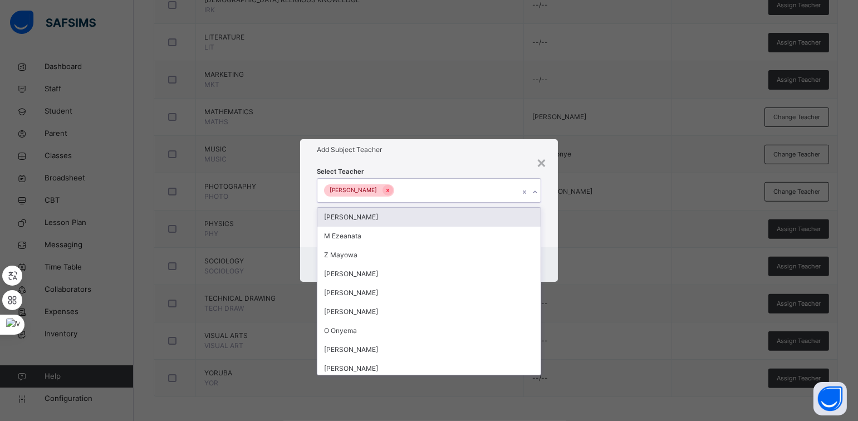
click at [425, 159] on div "Add Subject Teacher" at bounding box center [428, 149] width 257 height 21
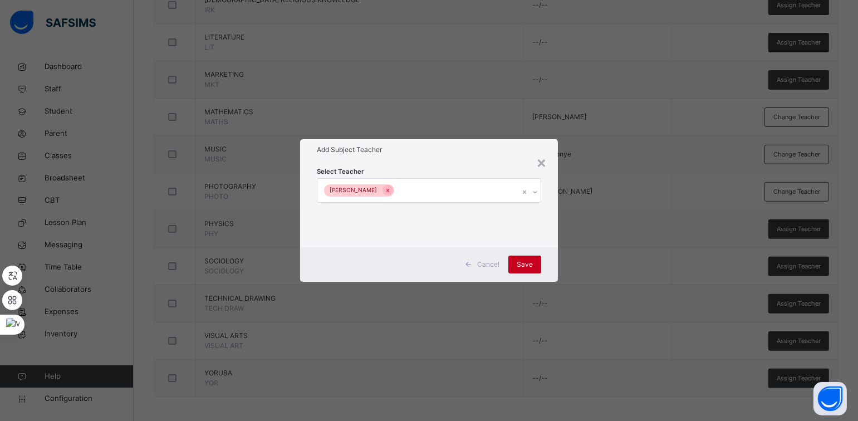
click at [513, 260] on div "Save" at bounding box center [525, 265] width 33 height 18
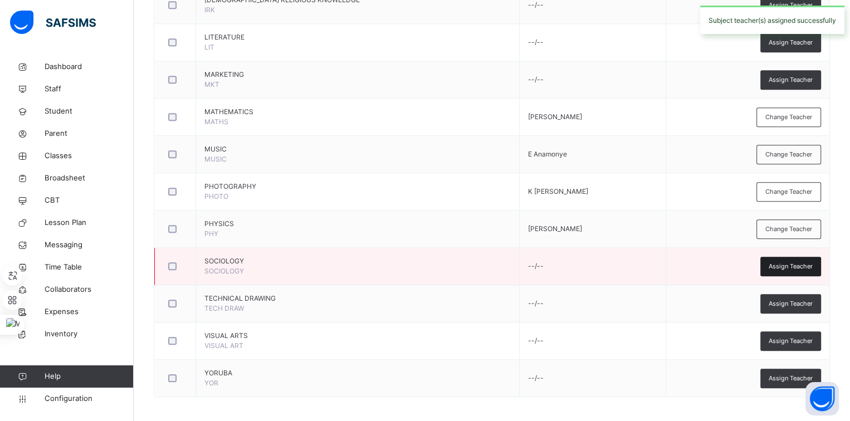
click at [777, 262] on span "Assign Teacher" at bounding box center [791, 266] width 44 height 9
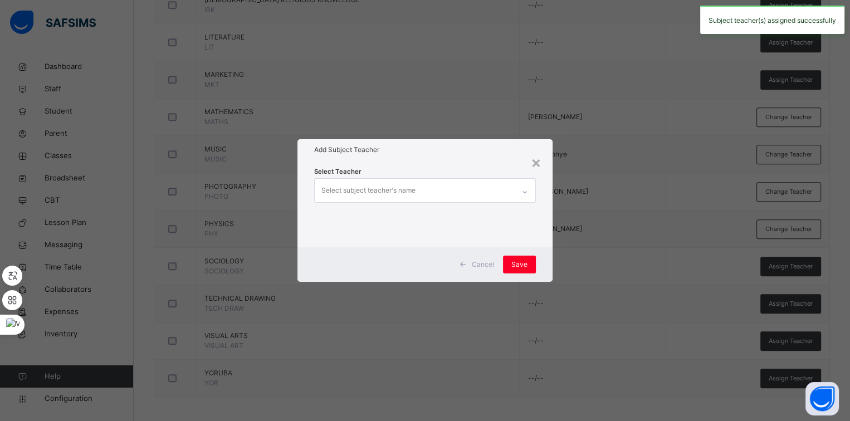
click at [419, 191] on div "Select subject teacher's name" at bounding box center [414, 190] width 199 height 23
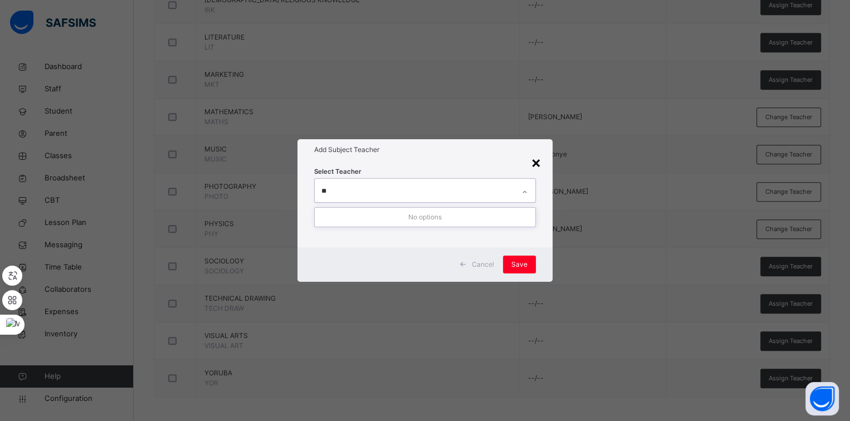
type input "**"
click at [534, 167] on div "×" at bounding box center [536, 161] width 11 height 23
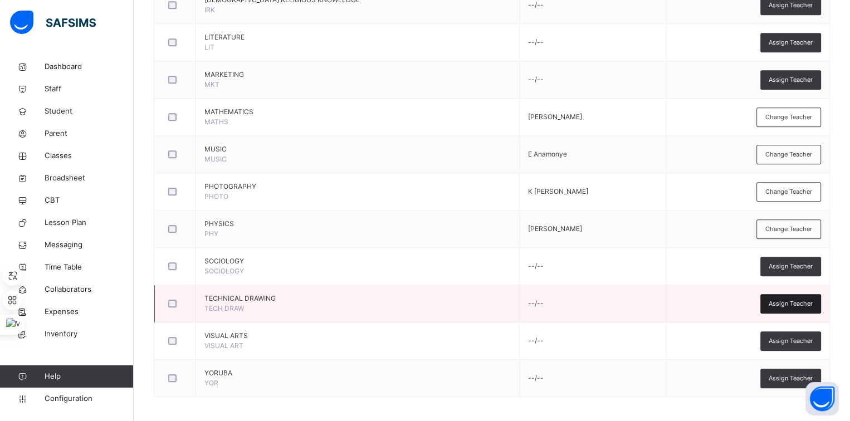
click at [776, 299] on span "Assign Teacher" at bounding box center [791, 303] width 44 height 9
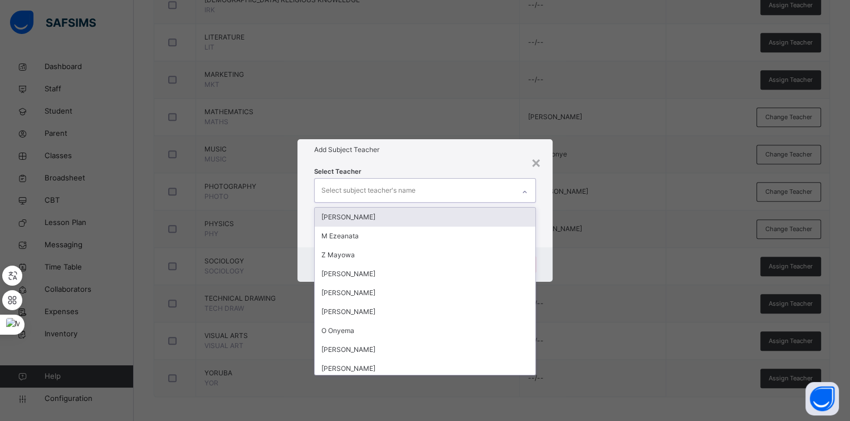
click at [402, 187] on div "Select subject teacher's name" at bounding box center [368, 190] width 94 height 21
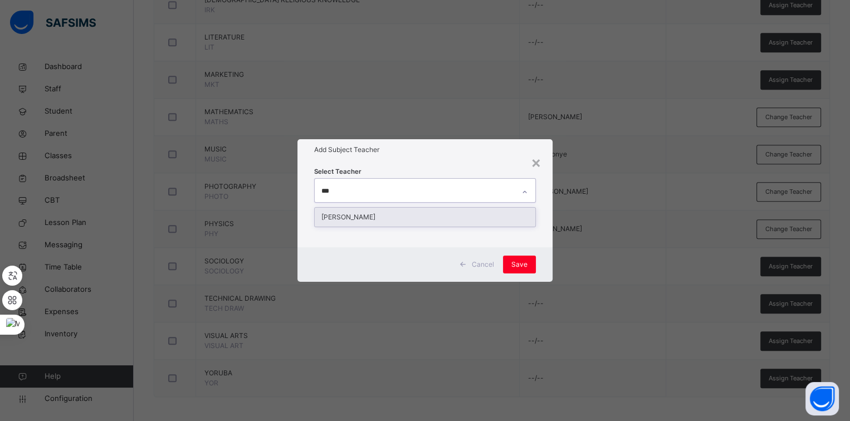
type input "****"
click at [399, 218] on div "[PERSON_NAME]" at bounding box center [425, 217] width 221 height 19
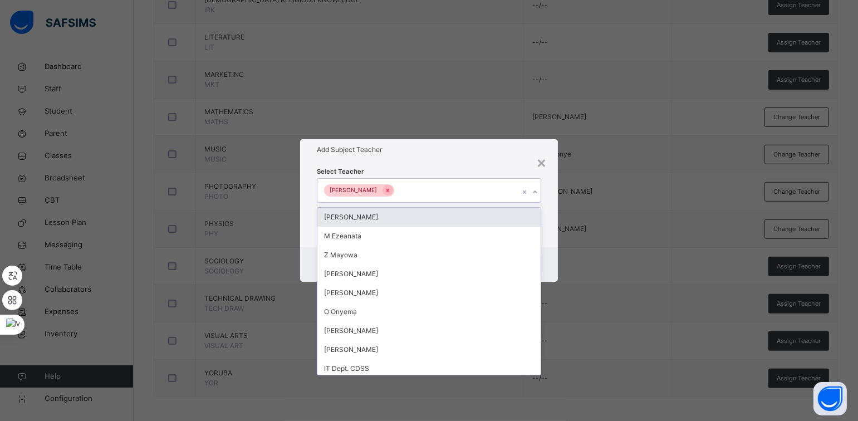
click at [432, 166] on div "Select Teacher option S Moreira, selected. option Martha Iloh focused, 1 of 68.…" at bounding box center [429, 204] width 224 height 76
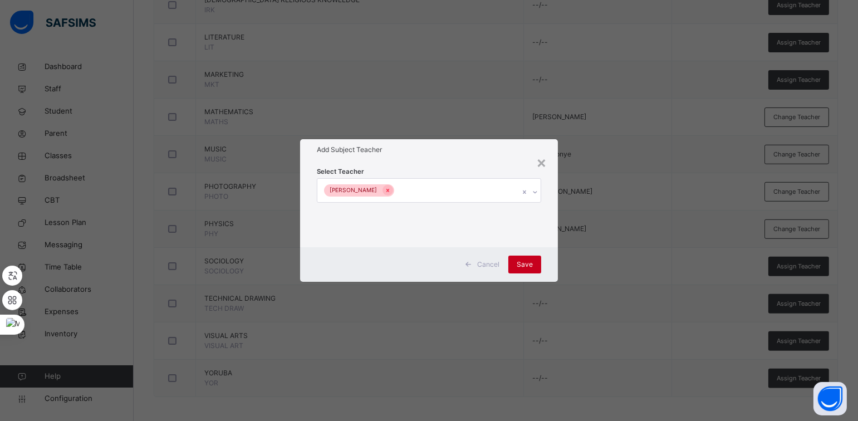
click at [518, 260] on span "Save" at bounding box center [525, 265] width 16 height 10
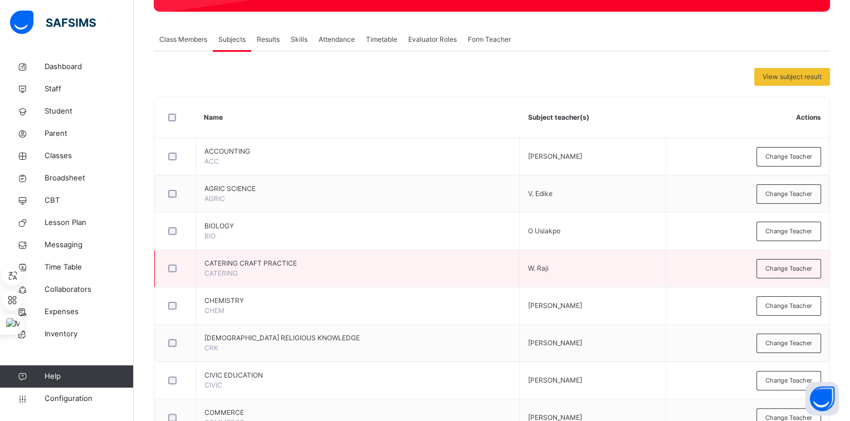
scroll to position [172, 0]
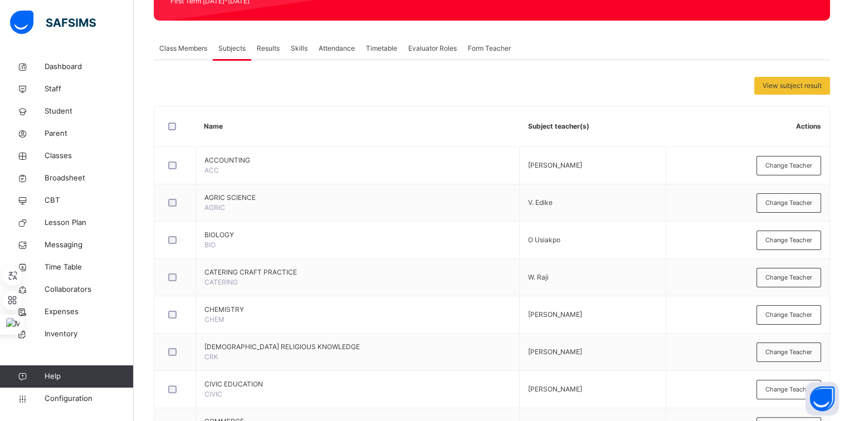
click at [185, 49] on span "Class Members" at bounding box center [183, 48] width 48 height 10
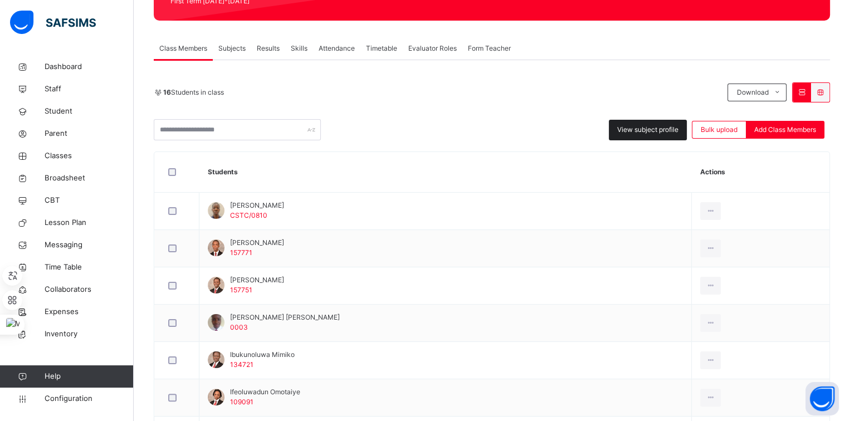
click at [615, 130] on div "View subject profile" at bounding box center [648, 130] width 78 height 21
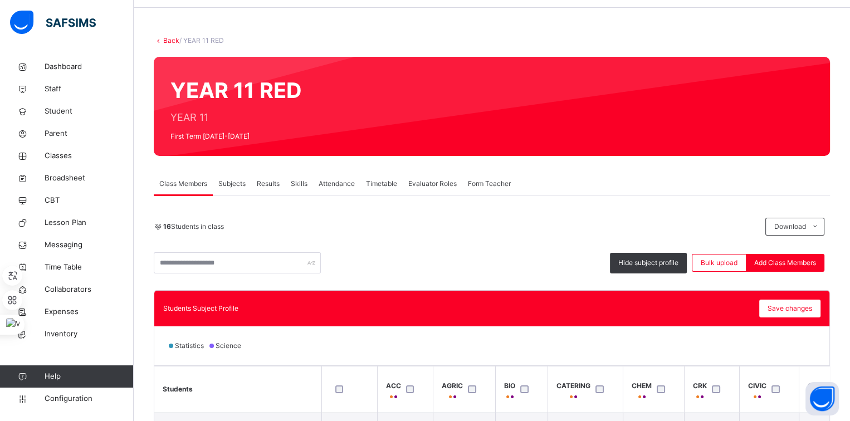
scroll to position [0, 0]
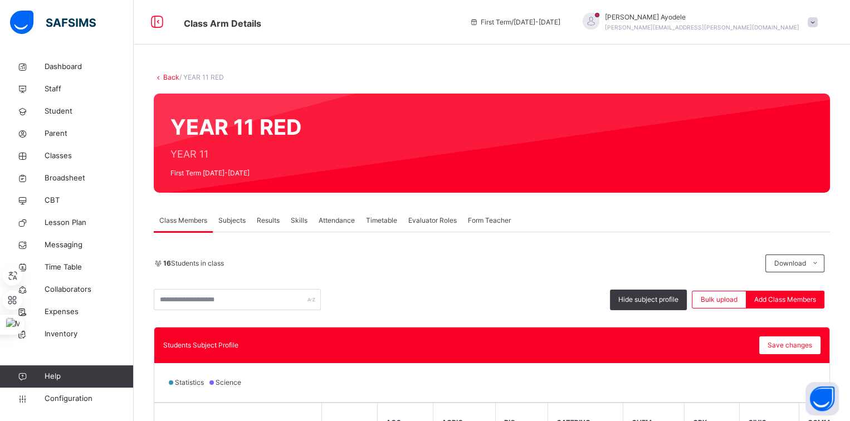
click at [169, 79] on link "Back" at bounding box center [171, 77] width 16 height 8
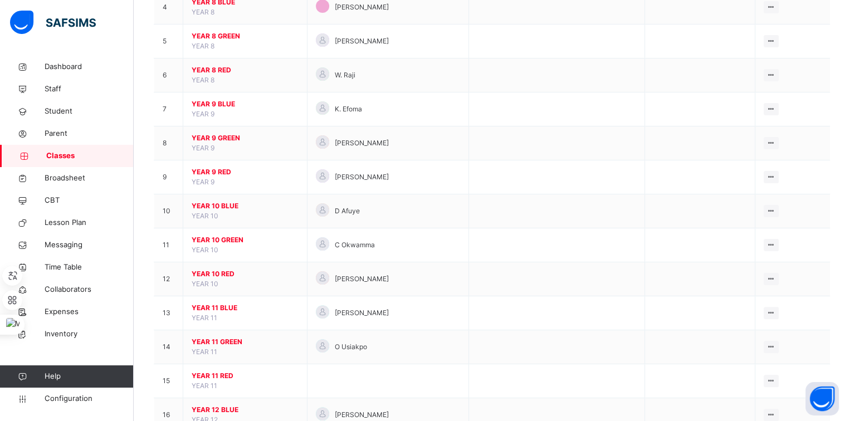
scroll to position [246, 0]
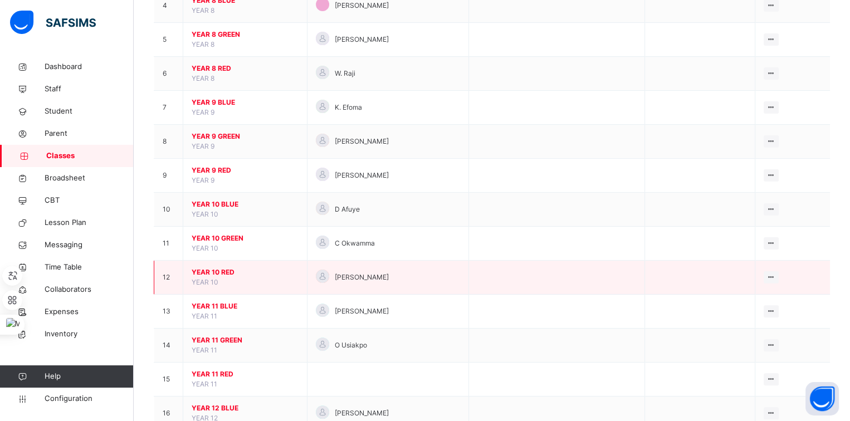
click at [215, 267] on span "YEAR 10 RED" at bounding box center [245, 272] width 107 height 10
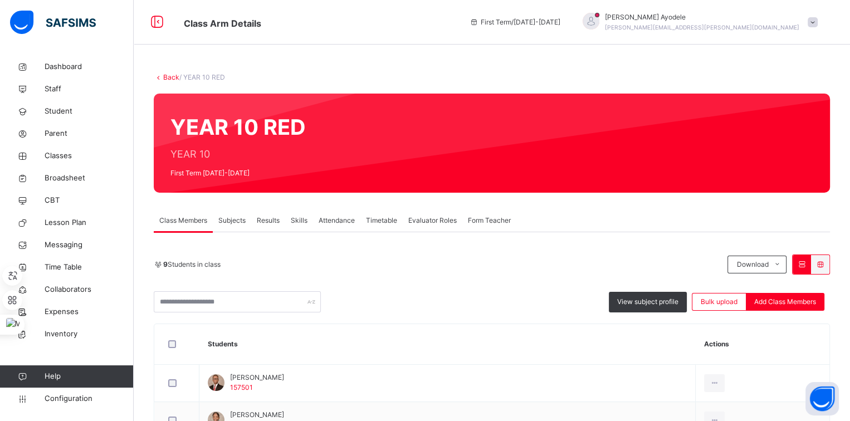
click at [167, 77] on link "Back" at bounding box center [171, 77] width 16 height 8
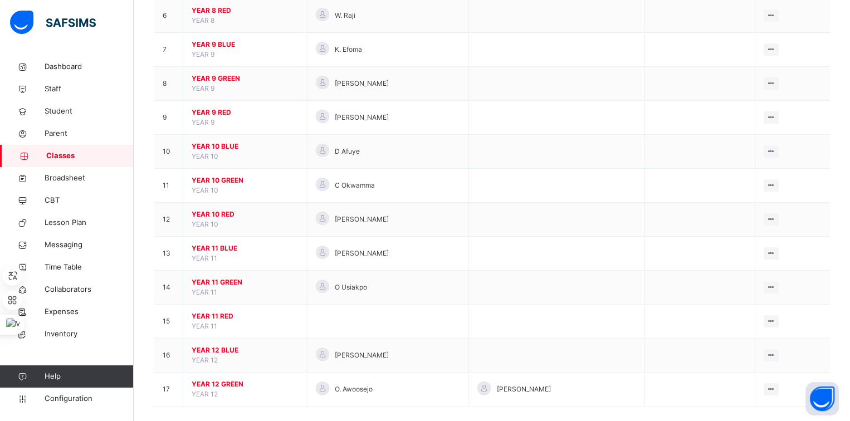
scroll to position [315, 0]
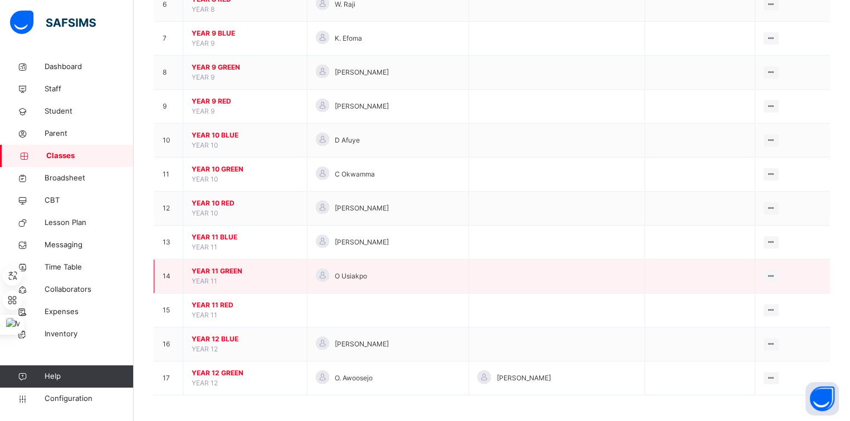
click at [231, 270] on span "YEAR 11 GREEN" at bounding box center [245, 271] width 107 height 10
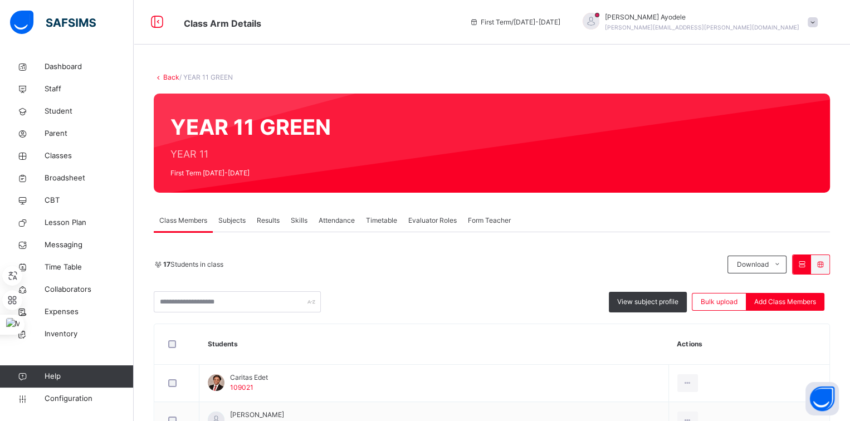
click at [488, 224] on span "Form Teacher" at bounding box center [489, 221] width 43 height 10
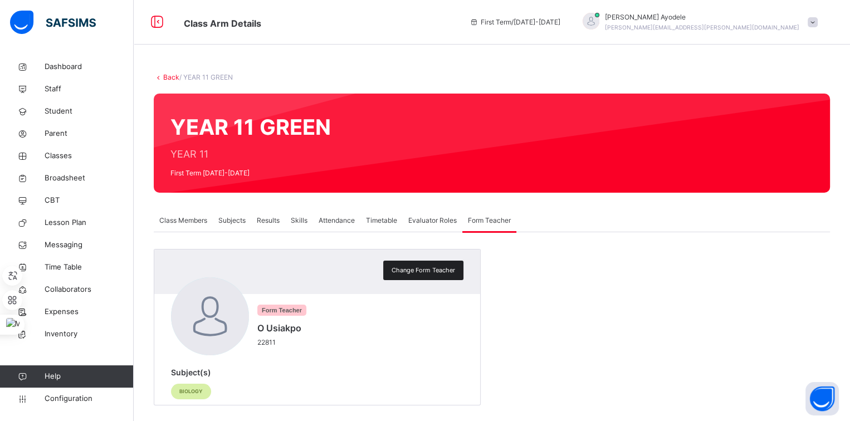
click at [397, 274] on span "Change Form Teacher" at bounding box center [423, 270] width 63 height 9
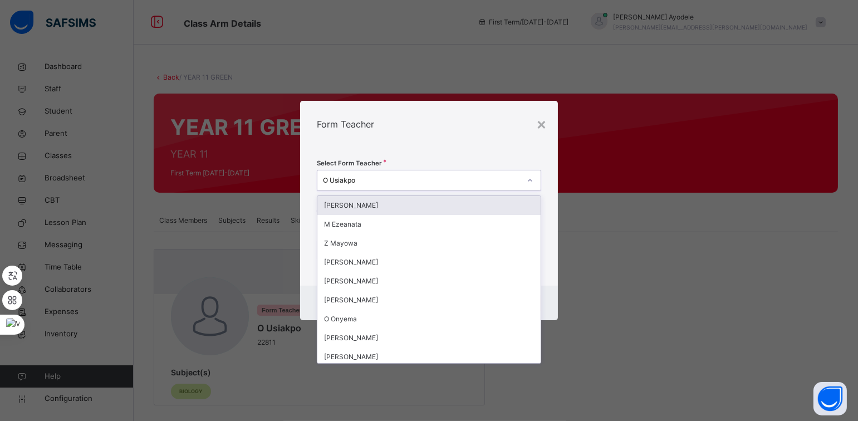
click at [353, 185] on div "O Usiakpo" at bounding box center [421, 180] width 197 height 10
type input "***"
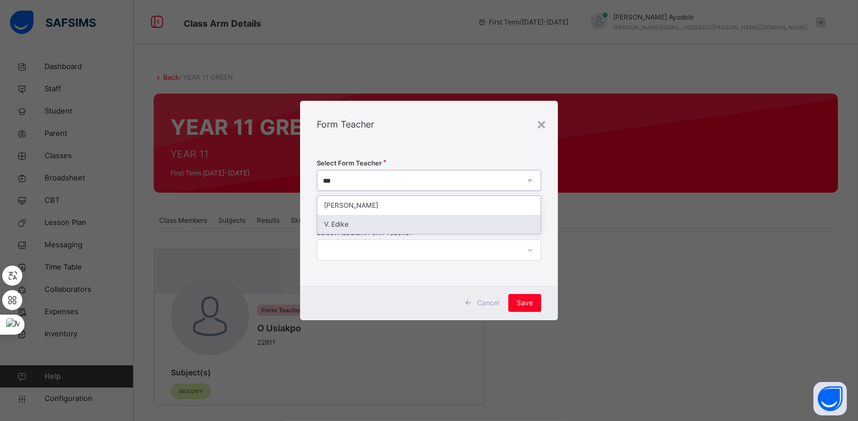
click at [350, 222] on div "V. Edike" at bounding box center [428, 224] width 223 height 19
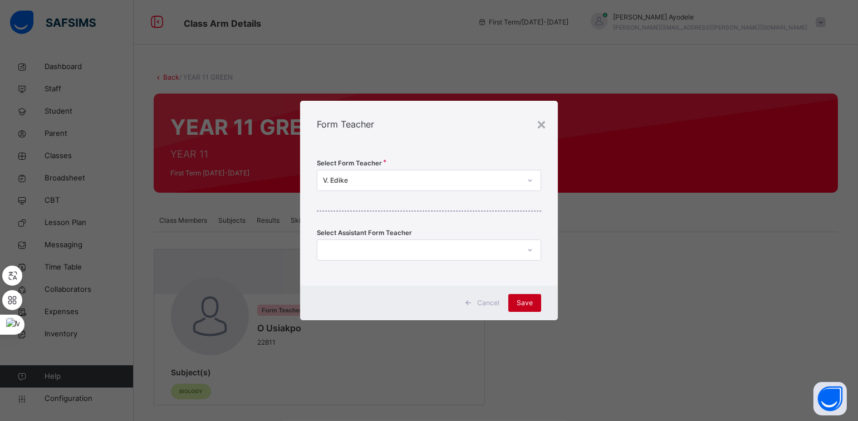
click at [522, 305] on span "Save" at bounding box center [525, 303] width 16 height 10
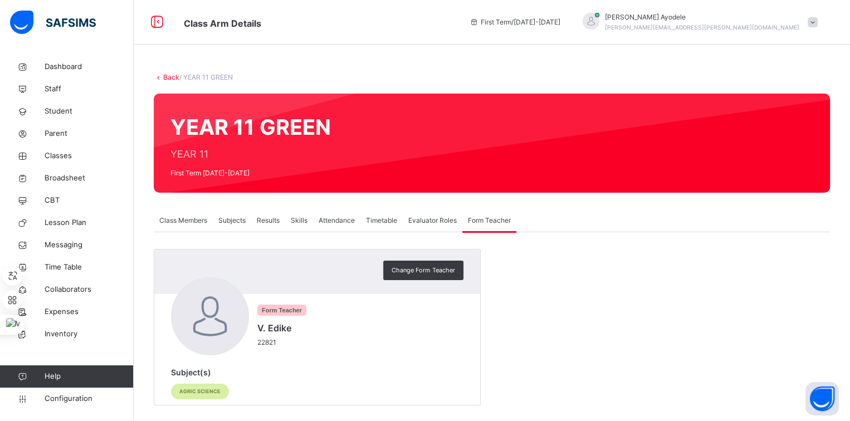
click at [166, 71] on div "Back / YEAR 11 GREEN YEAR 11 GREEN YEAR 11 First Term 2025-2026 Class Members S…" at bounding box center [492, 245] width 716 height 378
drag, startPoint x: 166, startPoint y: 71, endPoint x: 168, endPoint y: 79, distance: 8.0
click at [168, 79] on link "Back" at bounding box center [171, 77] width 16 height 8
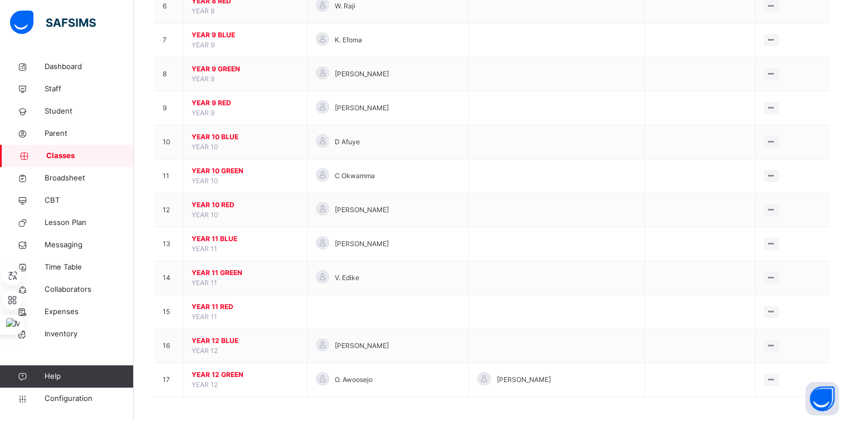
scroll to position [315, 0]
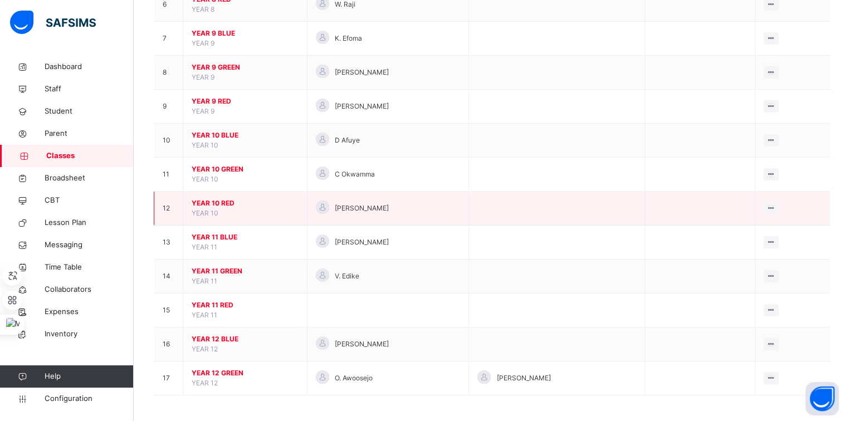
click at [211, 203] on span "YEAR 10 RED" at bounding box center [245, 203] width 107 height 10
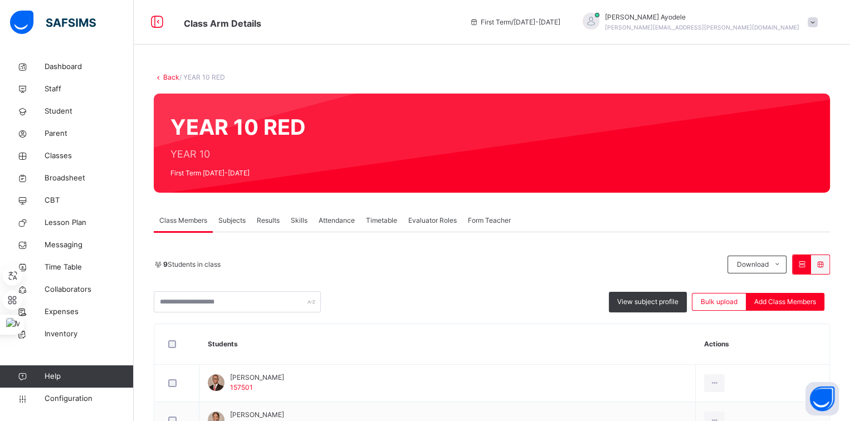
click at [222, 217] on span "Subjects" at bounding box center [231, 221] width 27 height 10
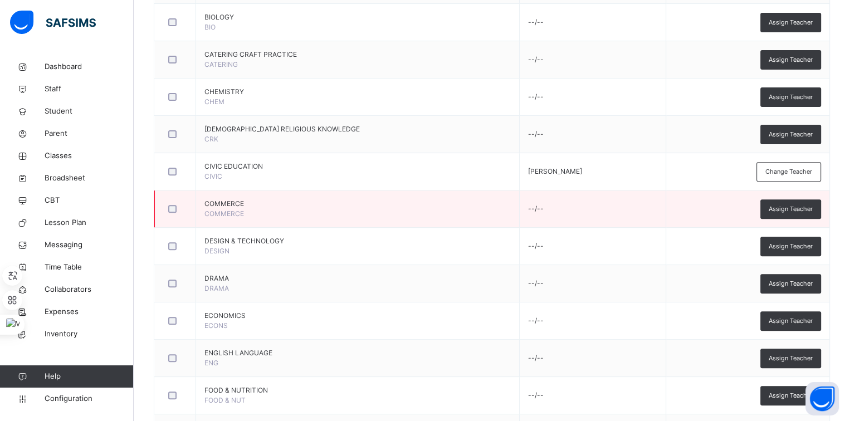
scroll to position [394, 0]
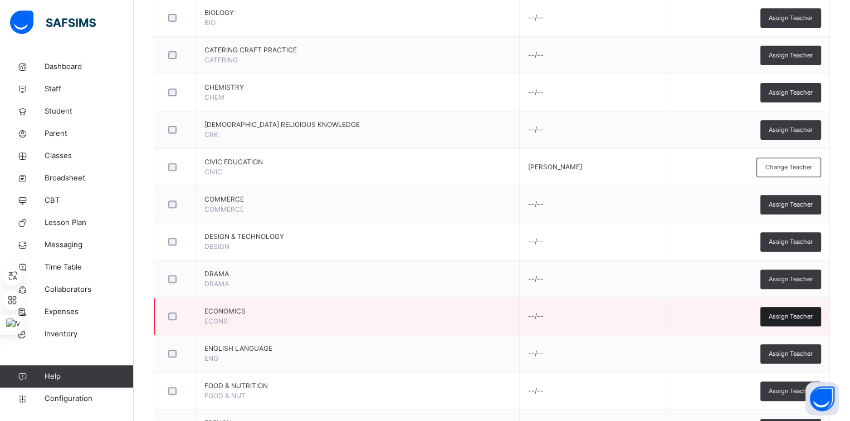
click at [781, 314] on span "Assign Teacher" at bounding box center [791, 316] width 44 height 9
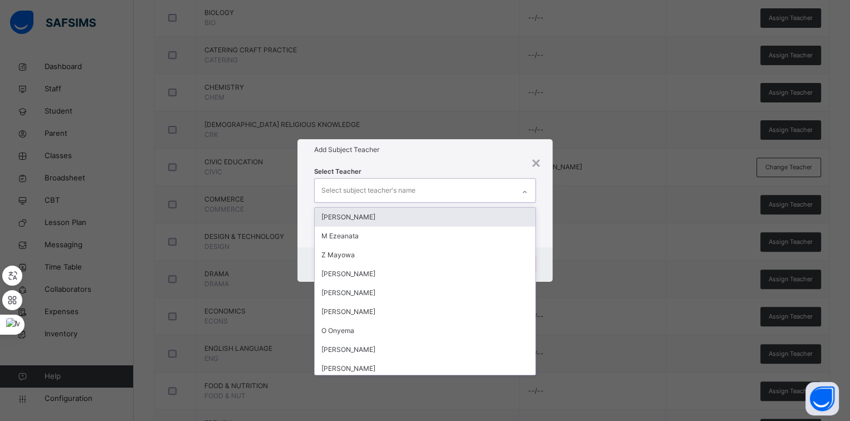
click at [418, 194] on div "Select subject teacher's name" at bounding box center [414, 190] width 199 height 23
type input "**"
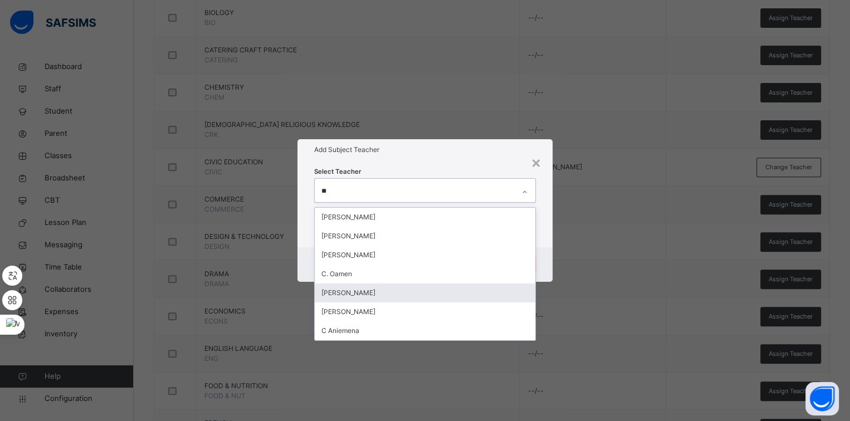
click at [388, 286] on div "[PERSON_NAME]" at bounding box center [425, 293] width 221 height 19
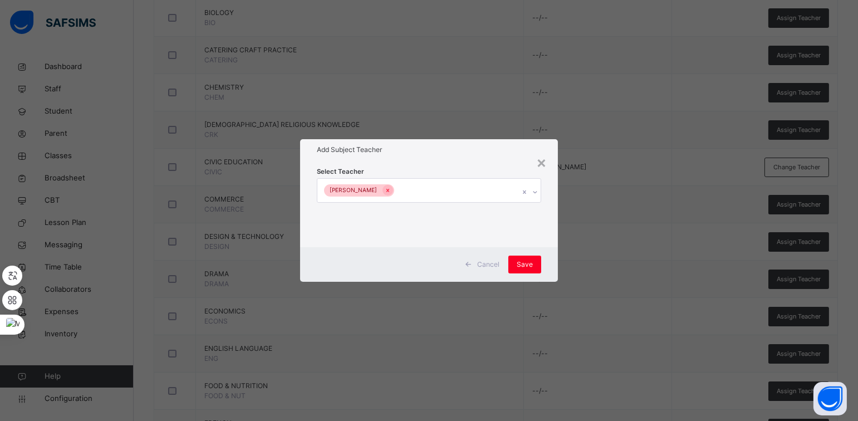
click at [545, 236] on div "Select Teacher Emmanuel Enakhifo" at bounding box center [428, 203] width 257 height 87
click at [527, 261] on span "Save" at bounding box center [525, 265] width 16 height 10
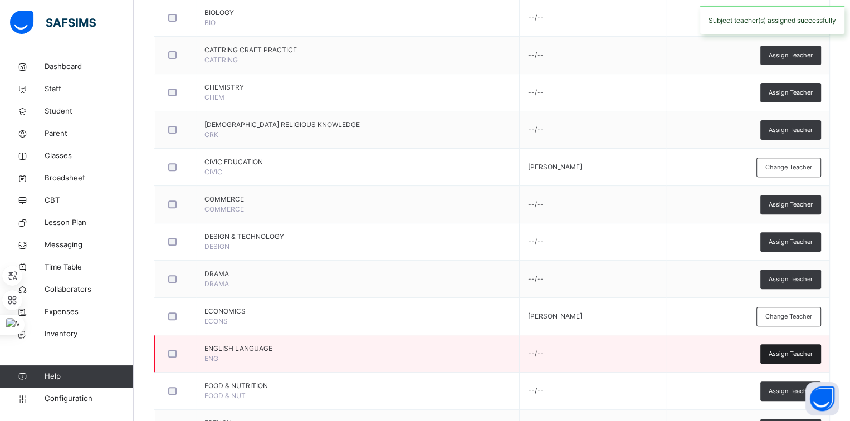
click at [785, 349] on span "Assign Teacher" at bounding box center [791, 353] width 44 height 9
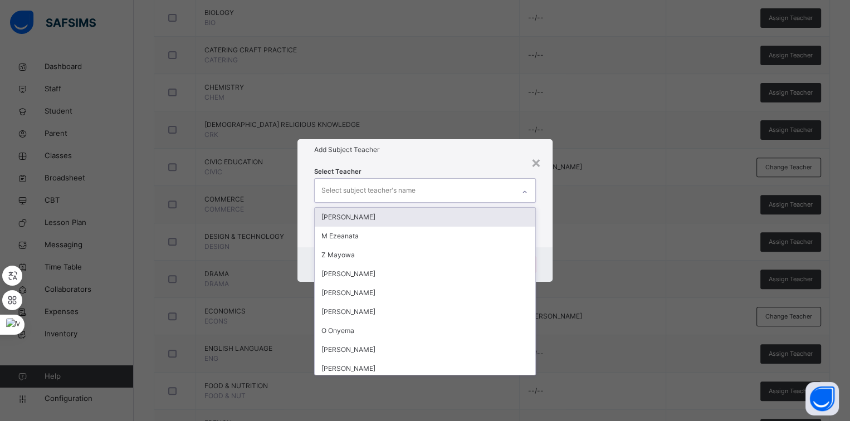
click at [423, 194] on div "Select subject teacher's name" at bounding box center [414, 190] width 199 height 23
click at [407, 215] on div "[PERSON_NAME]" at bounding box center [425, 217] width 221 height 19
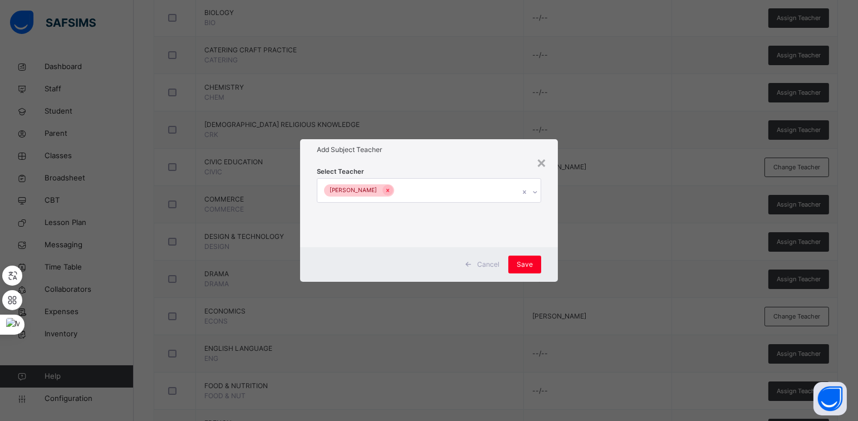
click at [450, 160] on div "Select Teacher Martha Iloh" at bounding box center [428, 203] width 257 height 87
click at [522, 257] on div "Save" at bounding box center [525, 265] width 33 height 18
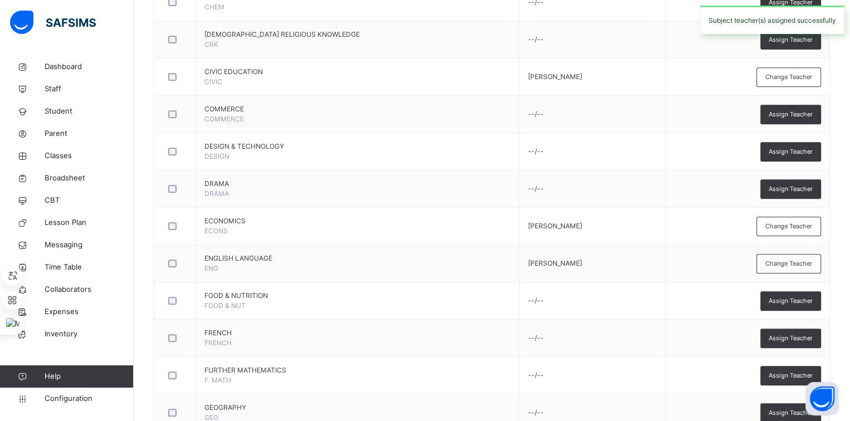
scroll to position [485, 0]
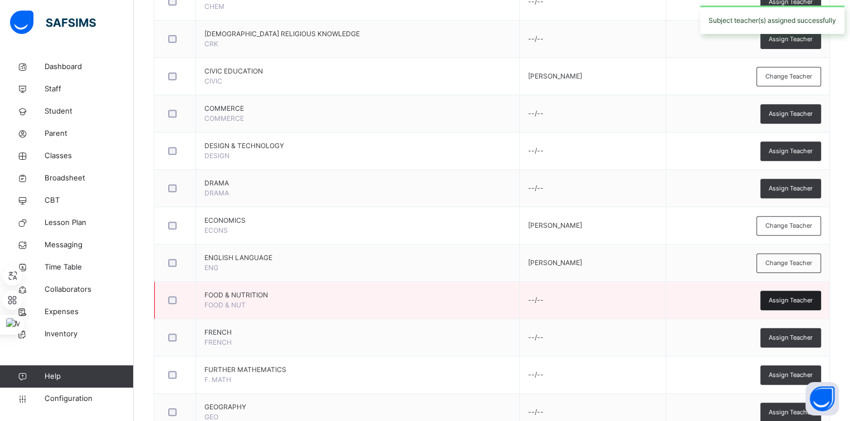
click at [780, 299] on span "Assign Teacher" at bounding box center [791, 300] width 44 height 9
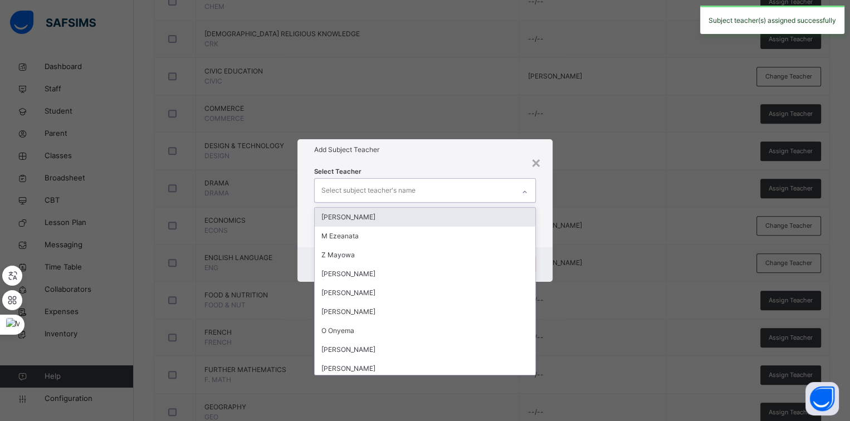
click at [422, 189] on div "Select subject teacher's name" at bounding box center [414, 190] width 199 height 23
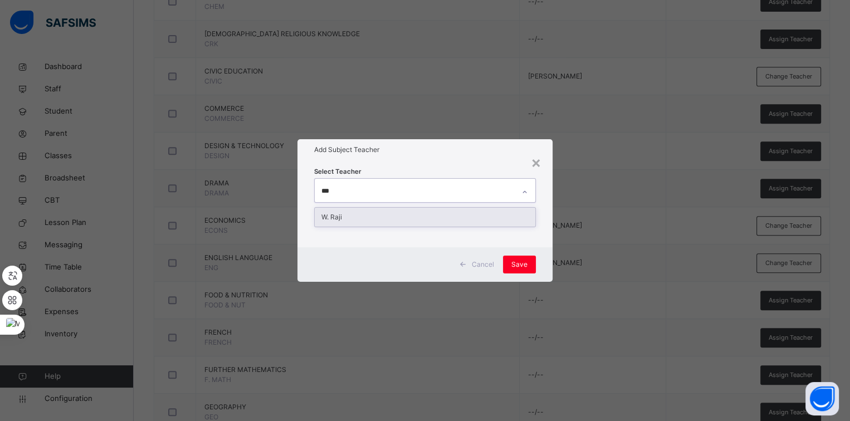
type input "****"
click at [385, 216] on div "W. Raji" at bounding box center [425, 217] width 221 height 19
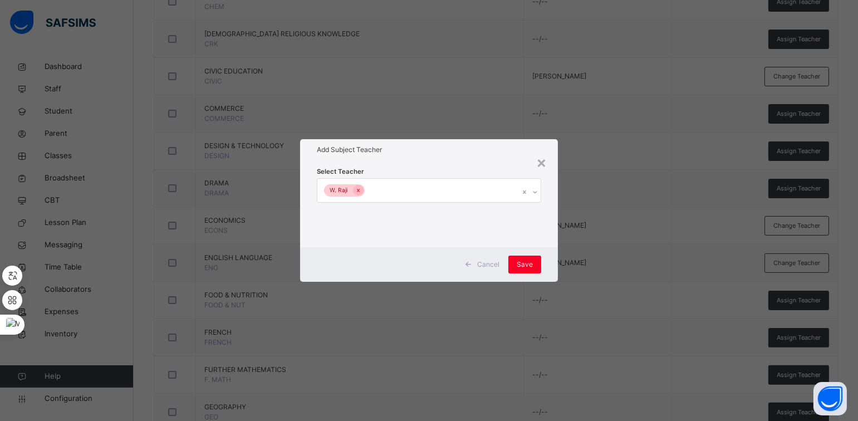
click at [420, 159] on div "Add Subject Teacher" at bounding box center [428, 149] width 257 height 21
click at [525, 267] on span "Save" at bounding box center [525, 265] width 16 height 10
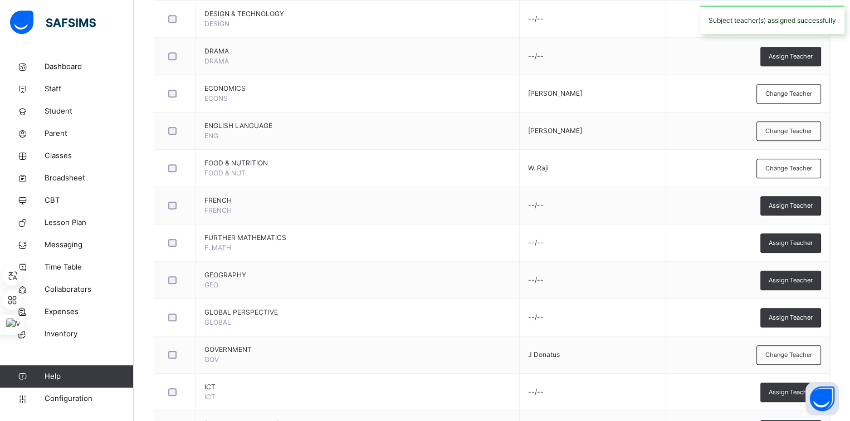
scroll to position [619, 0]
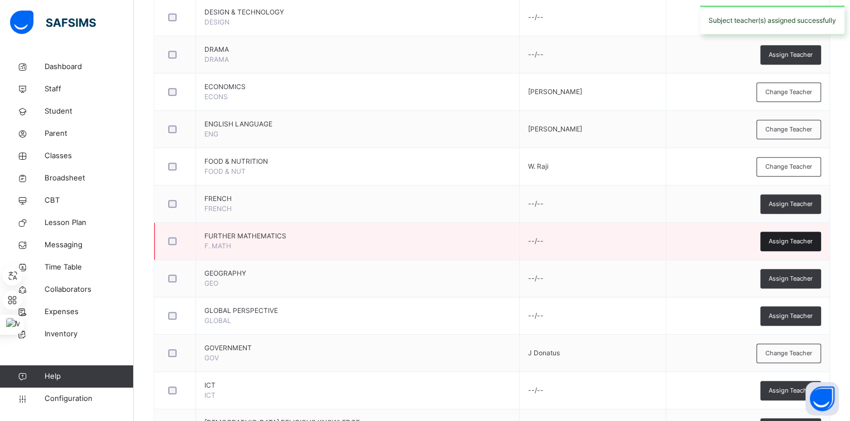
click at [793, 237] on span "Assign Teacher" at bounding box center [791, 241] width 44 height 9
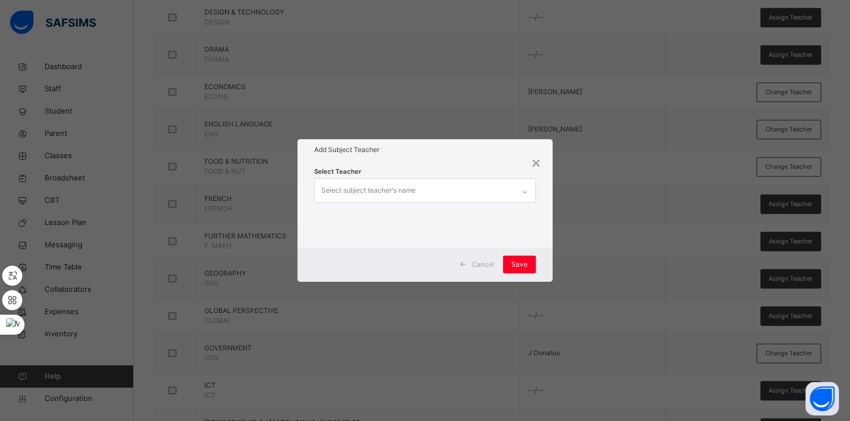
click at [478, 186] on div "Select subject teacher's name" at bounding box center [414, 190] width 199 height 23
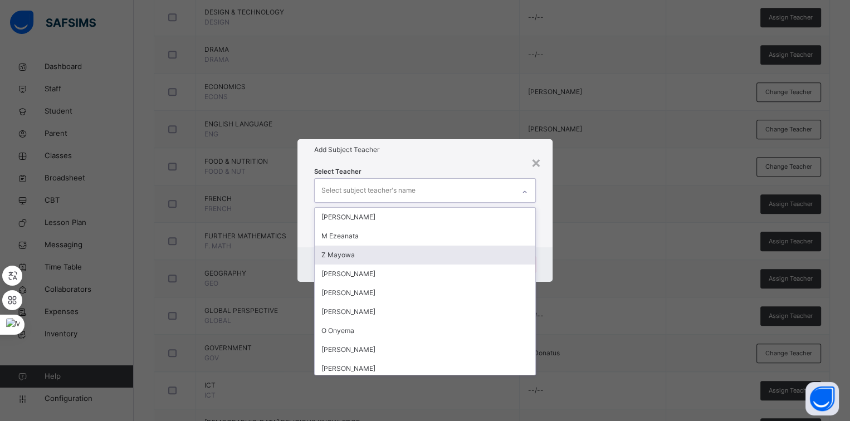
click at [403, 253] on div "Z Mayowa" at bounding box center [425, 255] width 221 height 19
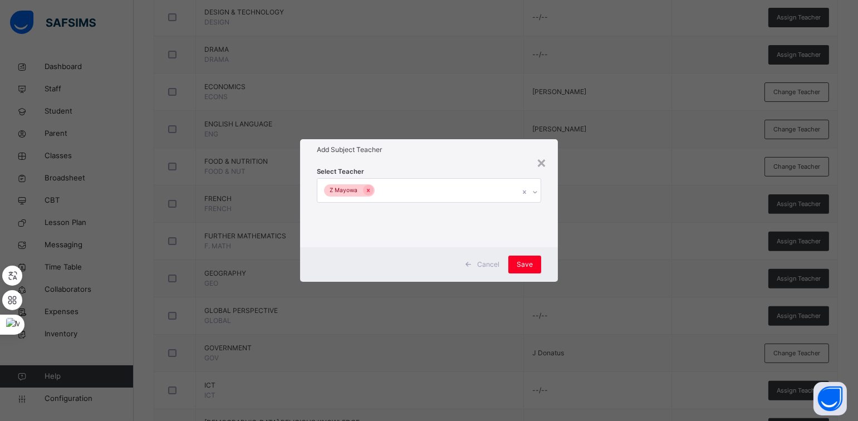
click at [542, 241] on div "Select Teacher Z Mayowa" at bounding box center [428, 203] width 257 height 87
click at [528, 258] on div "Save" at bounding box center [525, 265] width 33 height 18
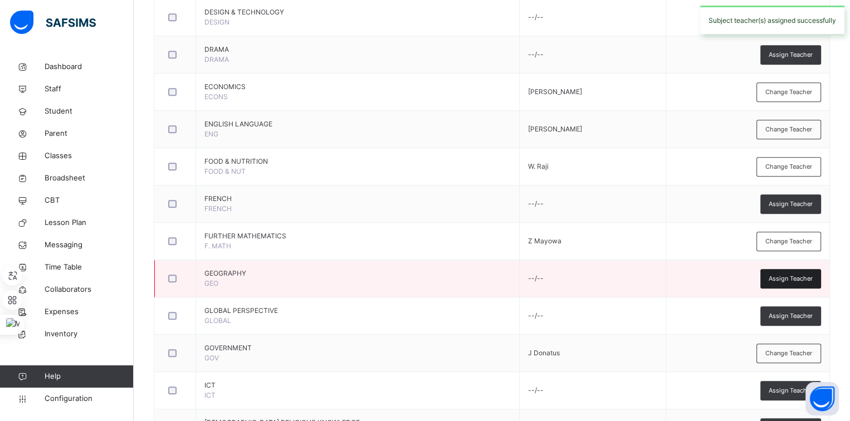
click at [779, 279] on span "Assign Teacher" at bounding box center [791, 278] width 44 height 9
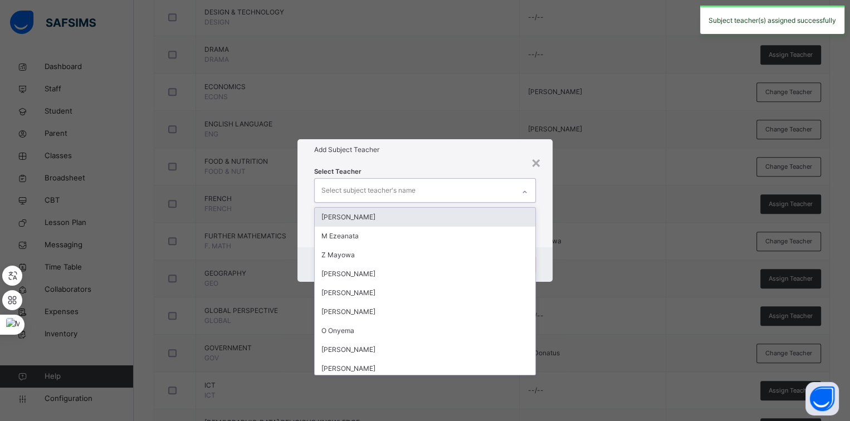
click at [460, 190] on div "Select subject teacher's name" at bounding box center [414, 190] width 199 height 23
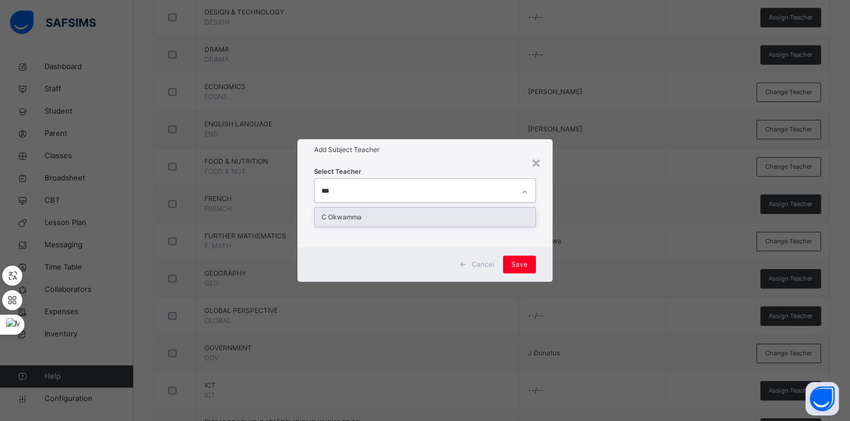
type input "****"
click at [429, 217] on div "C Okwamma" at bounding box center [425, 217] width 221 height 19
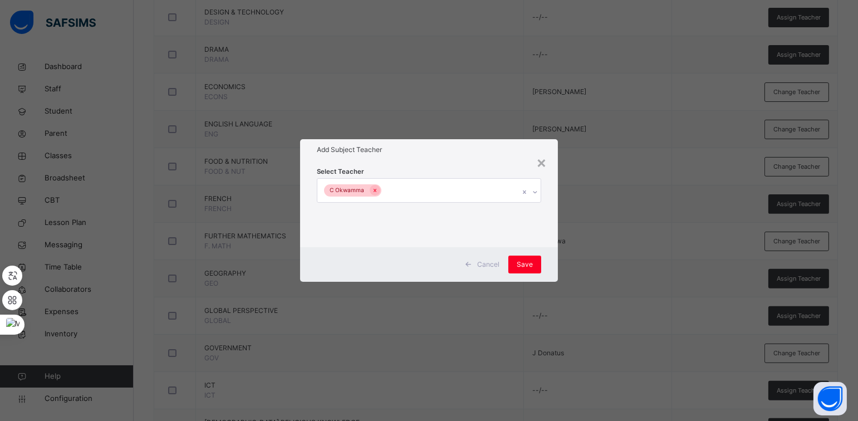
click at [462, 170] on div "Select Teacher C Okwamma" at bounding box center [429, 204] width 224 height 76
click at [527, 256] on div "Save" at bounding box center [525, 265] width 33 height 18
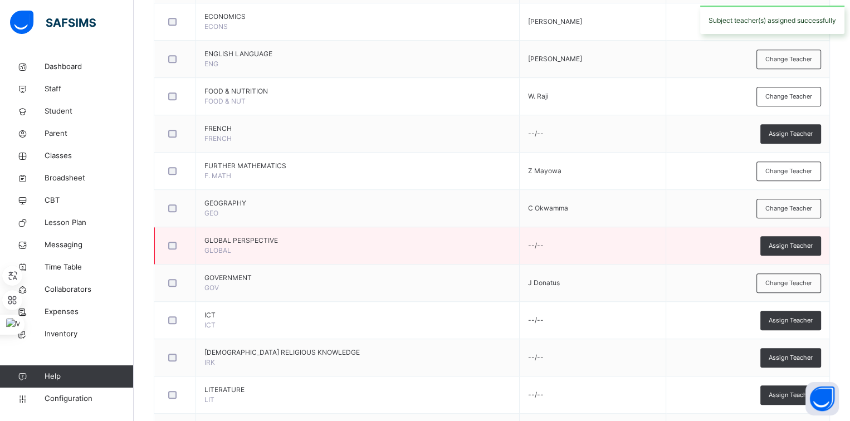
scroll to position [691, 0]
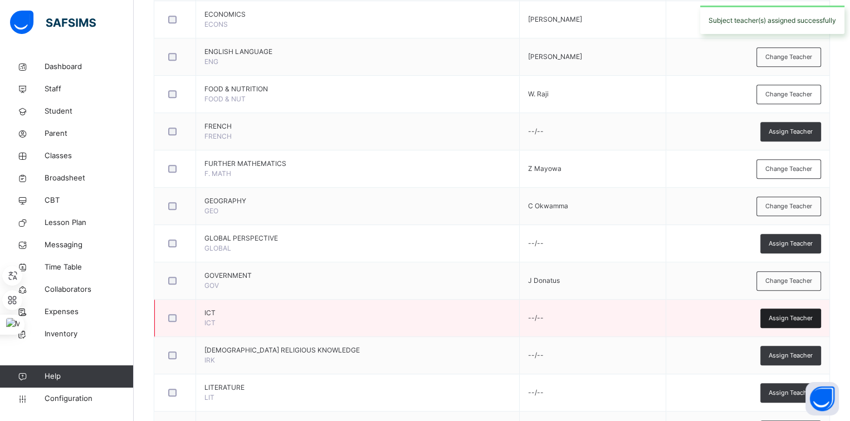
click at [780, 316] on span "Assign Teacher" at bounding box center [791, 318] width 44 height 9
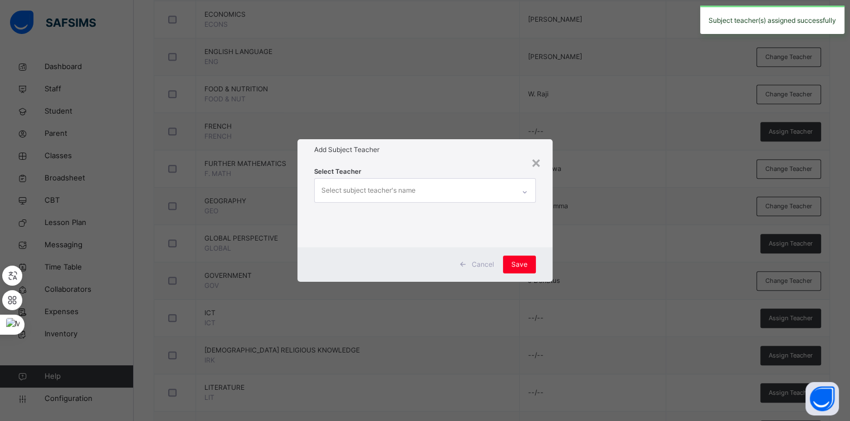
click at [498, 197] on div "Select subject teacher's name" at bounding box center [414, 190] width 199 height 23
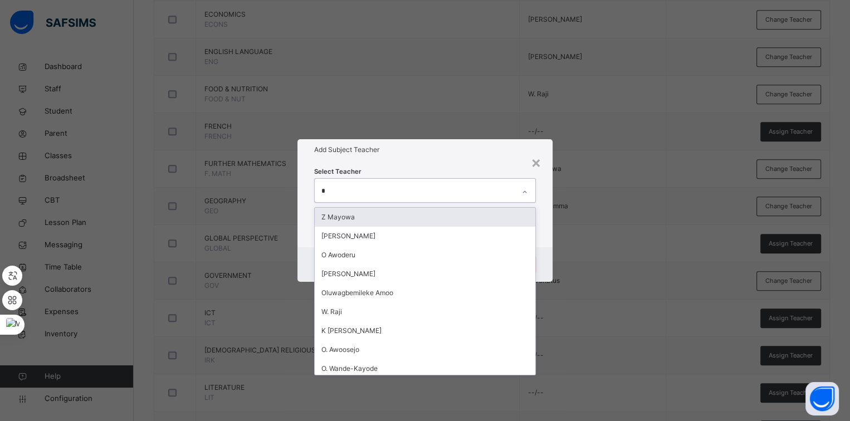
type input "**"
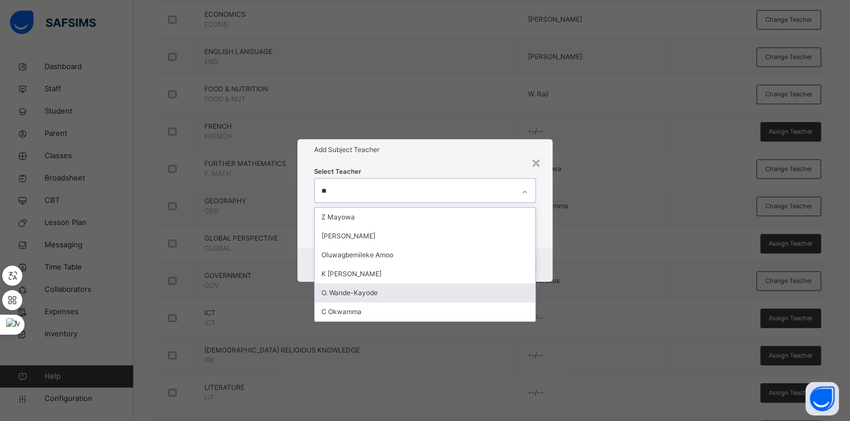
click at [385, 288] on div "O. Wande-Kayode" at bounding box center [425, 293] width 221 height 19
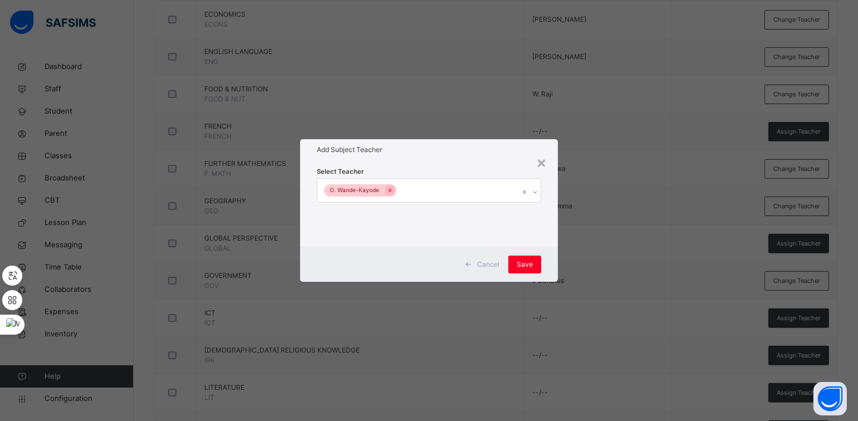
click at [550, 218] on div "Select Teacher O. Wande-Kayode" at bounding box center [428, 203] width 257 height 87
click at [527, 262] on span "Save" at bounding box center [525, 265] width 16 height 10
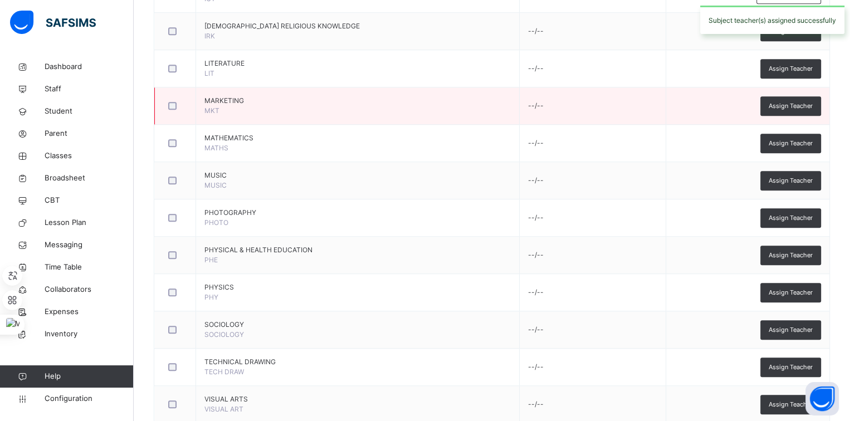
scroll to position [1016, 0]
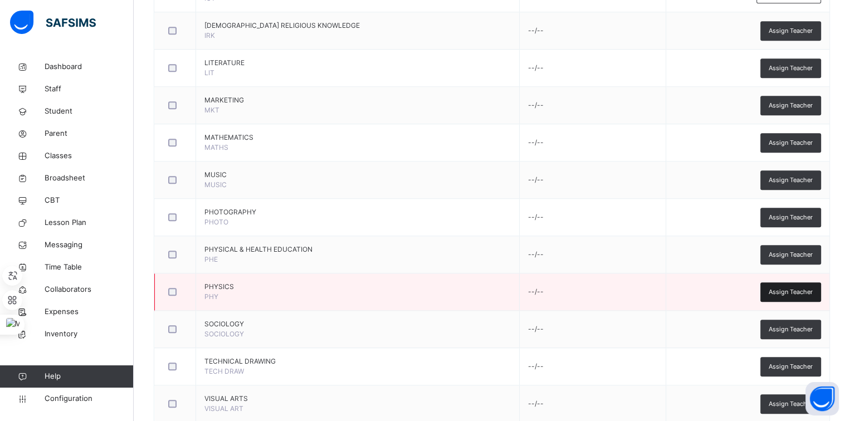
click at [803, 287] on span "Assign Teacher" at bounding box center [791, 291] width 44 height 9
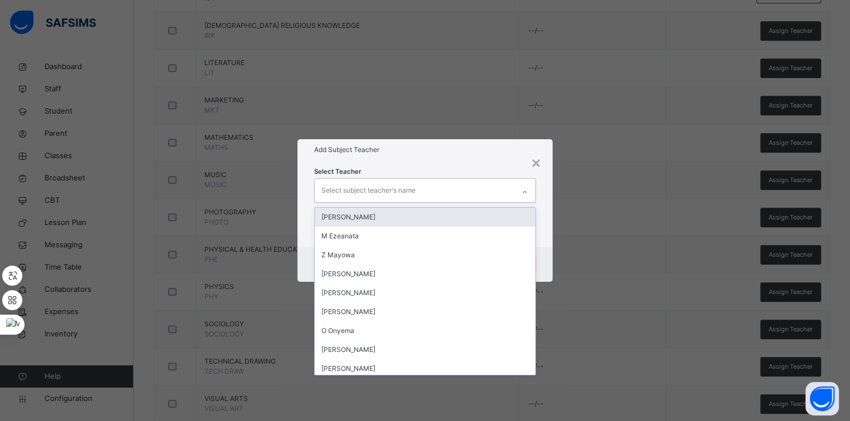
click at [455, 196] on div "Select subject teacher's name" at bounding box center [414, 190] width 199 height 23
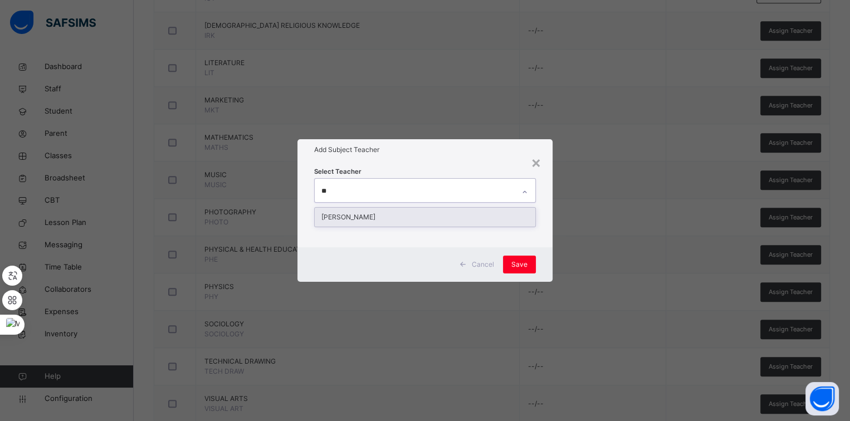
type input "***"
click at [422, 209] on div "[PERSON_NAME]" at bounding box center [425, 217] width 221 height 19
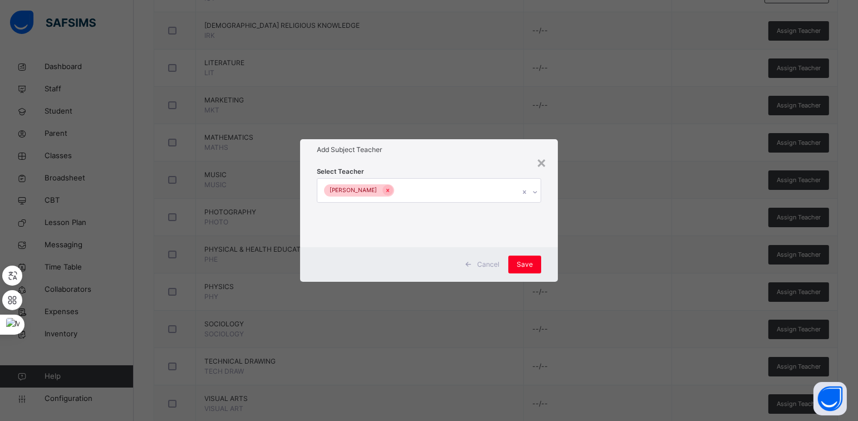
click at [548, 232] on div "Select Teacher J Evewero" at bounding box center [428, 203] width 257 height 87
click at [523, 270] on div "Save" at bounding box center [525, 265] width 33 height 18
